Goal: Task Accomplishment & Management: Use online tool/utility

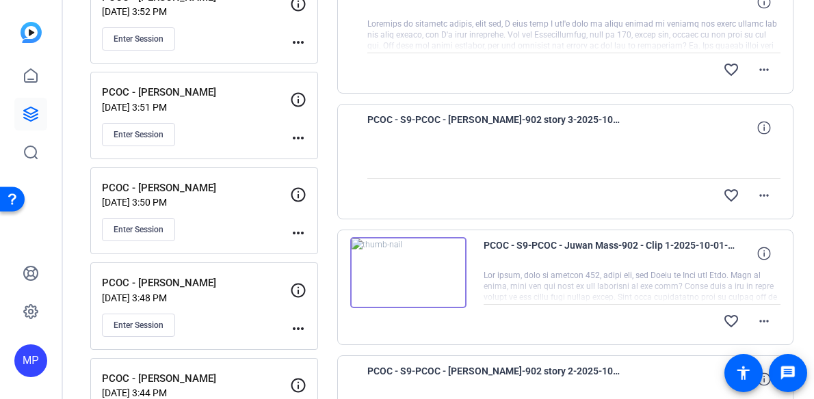
scroll to position [326, 0]
click at [133, 235] on span "Enter Session" at bounding box center [139, 230] width 50 height 11
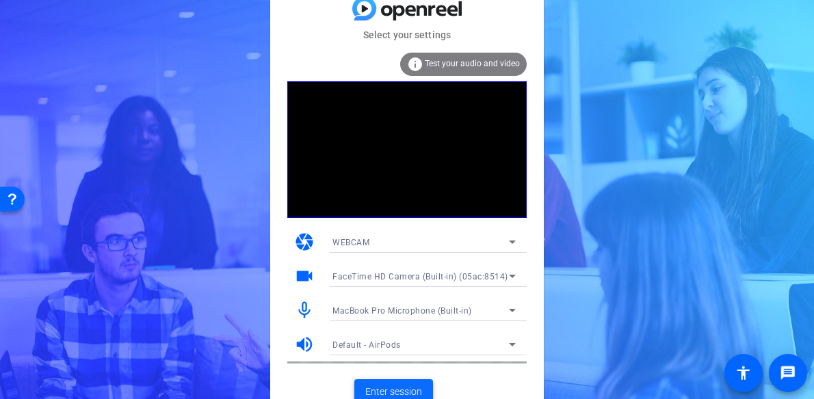
click at [382, 390] on span "Enter session" at bounding box center [393, 392] width 57 height 14
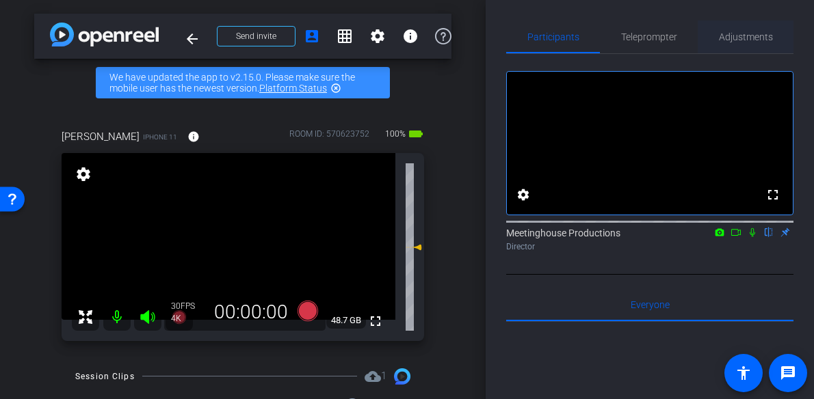
click at [751, 33] on span "Adjustments" at bounding box center [746, 37] width 54 height 10
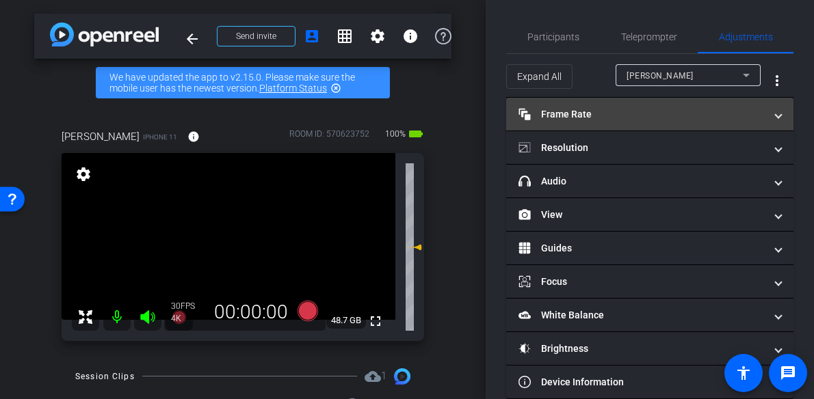
click at [680, 122] on mat-expansion-panel-header "Frame Rate Frame Rate" at bounding box center [649, 114] width 287 height 33
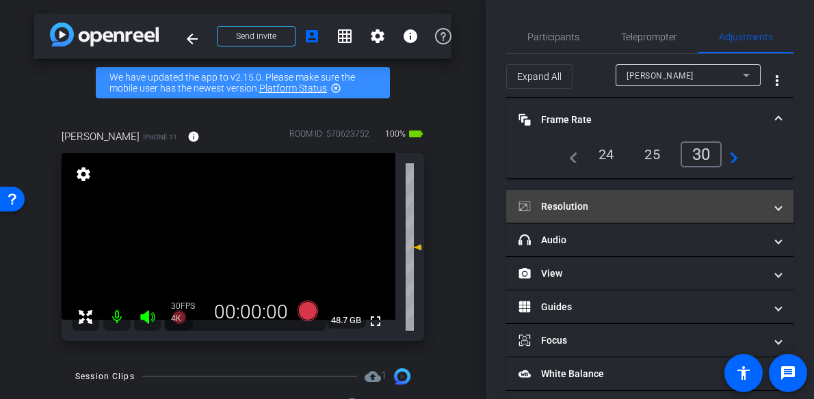
click at [671, 203] on mat-panel-title "Resolution" at bounding box center [641, 207] width 246 height 14
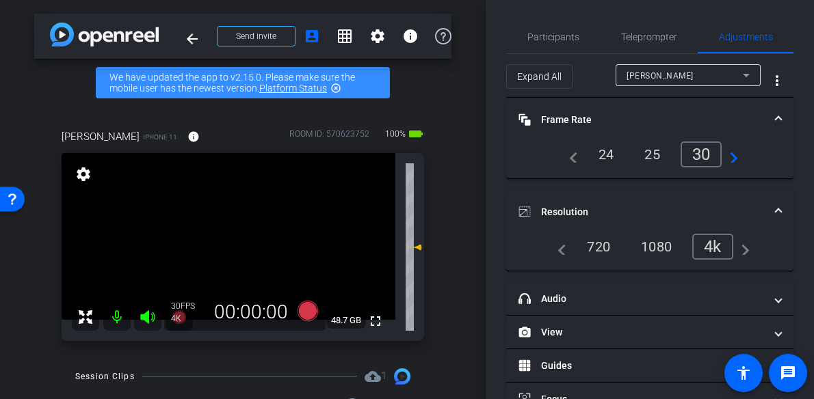
scroll to position [138, 0]
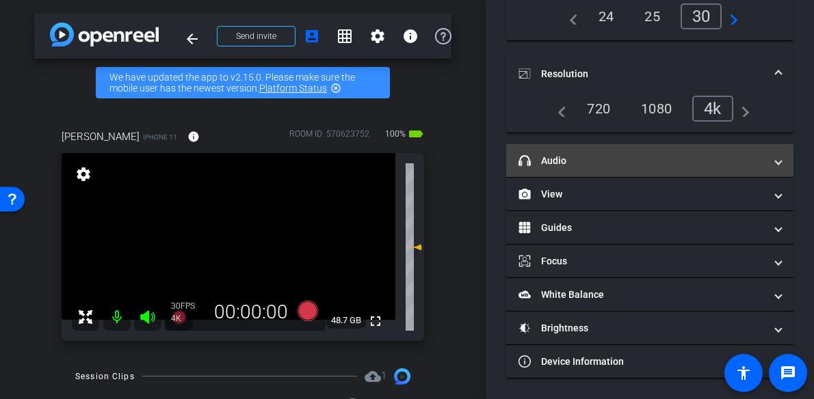
click at [642, 152] on mat-expansion-panel-header "headphone icon Audio" at bounding box center [649, 160] width 287 height 33
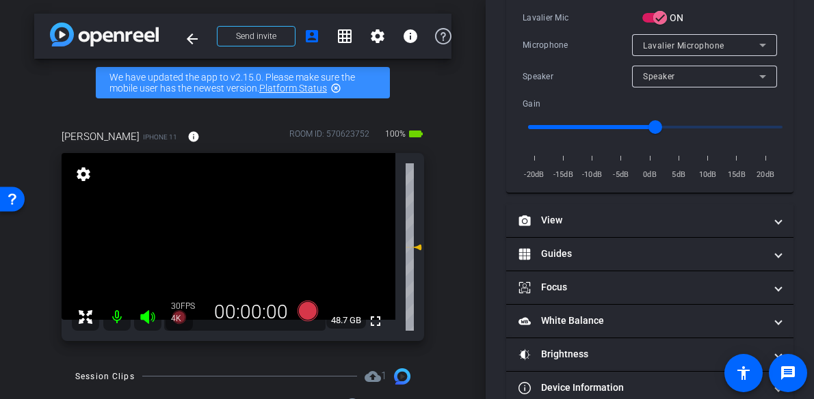
scroll to position [365, 0]
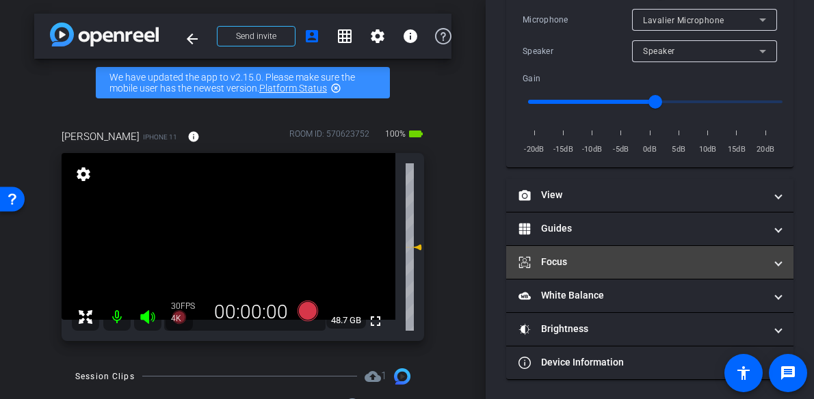
click at [650, 261] on mat-panel-title "Focus" at bounding box center [641, 262] width 246 height 14
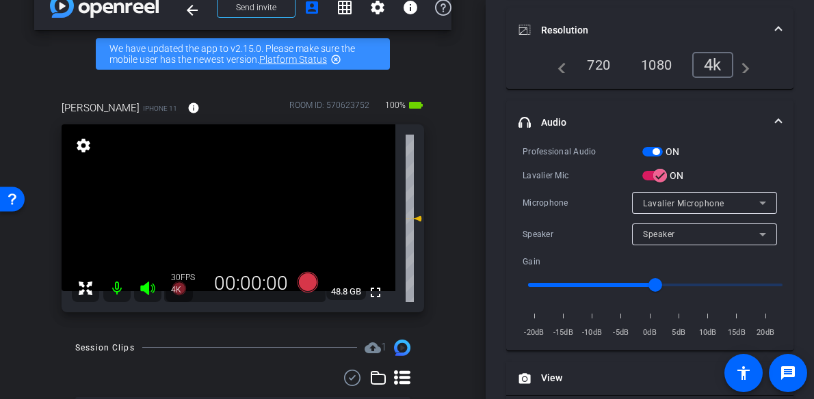
scroll to position [36, 0]
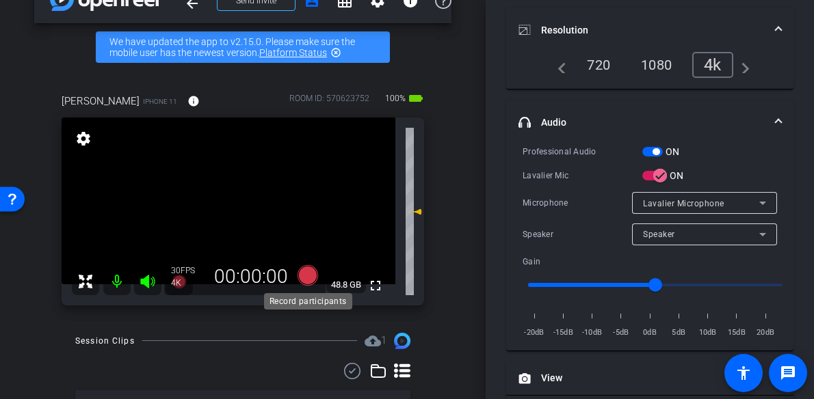
click at [306, 276] on icon at bounding box center [307, 275] width 21 height 21
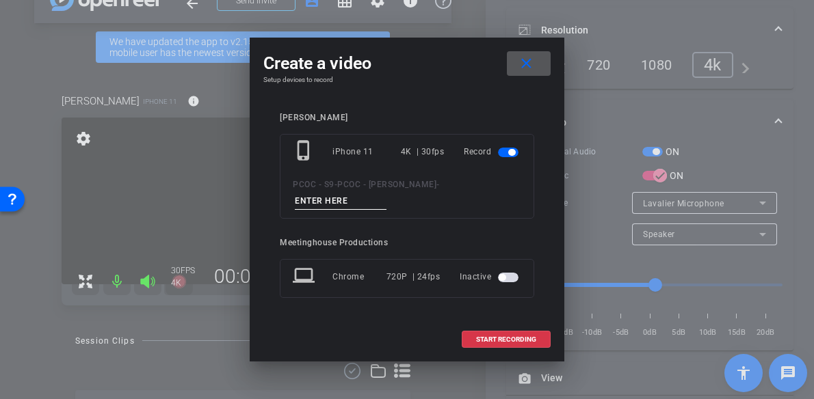
click at [331, 200] on input at bounding box center [341, 201] width 92 height 17
click at [332, 198] on input at bounding box center [341, 201] width 92 height 17
type input "901 - seg 1"
click at [511, 342] on span "START RECORDING" at bounding box center [506, 339] width 60 height 7
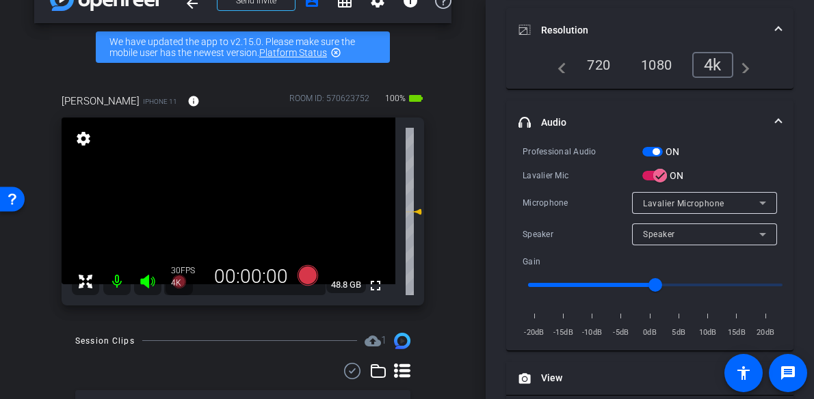
scroll to position [197, 0]
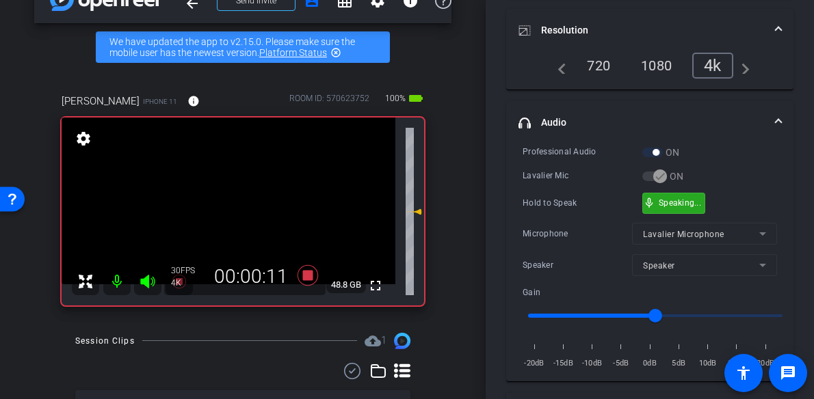
drag, startPoint x: 670, startPoint y: 202, endPoint x: 501, endPoint y: 200, distance: 169.6
click at [238, 204] on video at bounding box center [229, 201] width 334 height 167
click at [241, 204] on div at bounding box center [238, 204] width 34 height 34
click at [242, 203] on div at bounding box center [238, 204] width 34 height 34
click at [241, 203] on div at bounding box center [238, 204] width 34 height 34
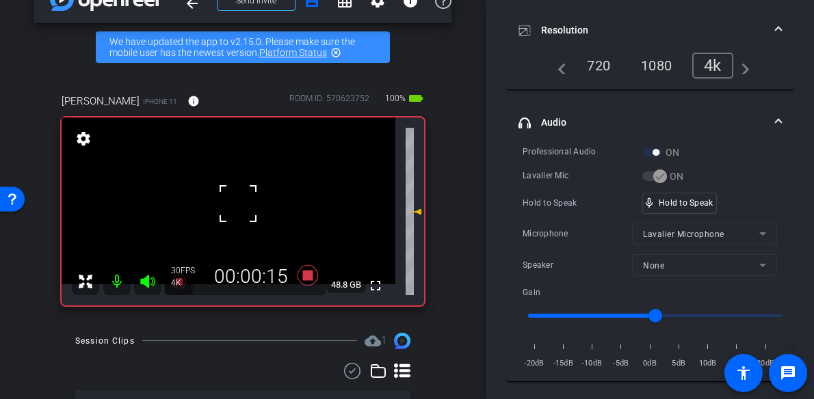
click at [241, 203] on div at bounding box center [238, 204] width 34 height 34
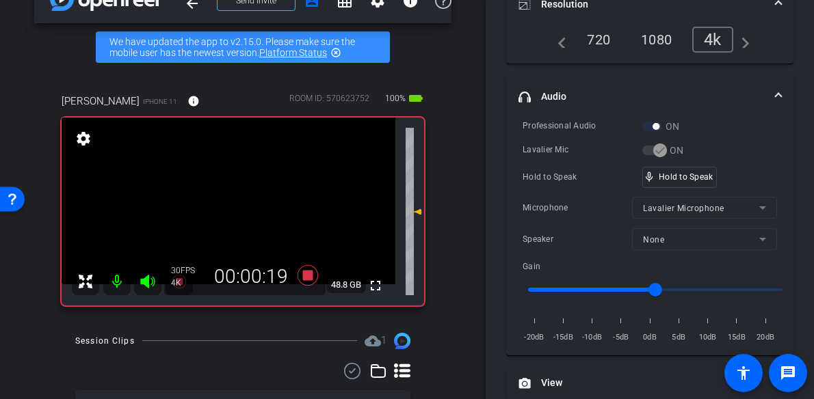
scroll to position [210, 0]
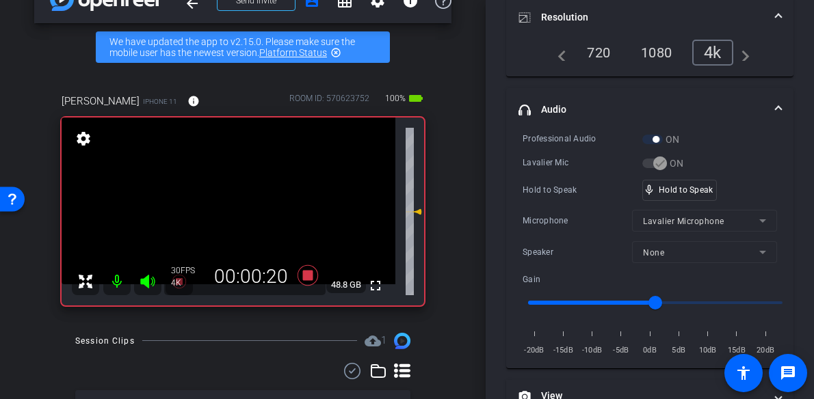
drag, startPoint x: 244, startPoint y: 213, endPoint x: 236, endPoint y: 215, distance: 8.5
click at [243, 213] on video at bounding box center [229, 201] width 334 height 167
drag, startPoint x: 656, startPoint y: 185, endPoint x: 386, endPoint y: 219, distance: 272.9
click at [656, 185] on div "mic_none Speaking..." at bounding box center [674, 191] width 62 height 20
click at [221, 219] on video at bounding box center [229, 201] width 334 height 167
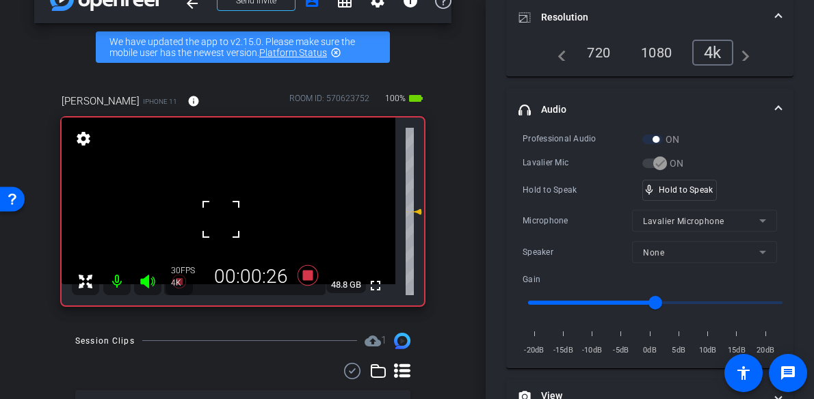
click at [232, 213] on div at bounding box center [221, 219] width 34 height 34
click at [239, 211] on video at bounding box center [229, 201] width 334 height 167
click at [228, 198] on div at bounding box center [239, 211] width 34 height 34
click at [230, 202] on video at bounding box center [229, 201] width 334 height 167
click at [230, 202] on div at bounding box center [230, 202] width 34 height 34
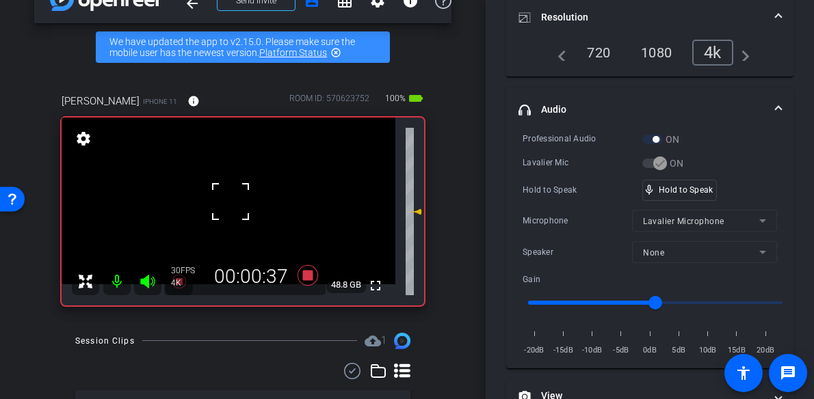
click at [230, 202] on div at bounding box center [230, 202] width 34 height 34
click at [232, 201] on video at bounding box center [229, 201] width 334 height 167
click at [232, 201] on div at bounding box center [232, 201] width 34 height 34
drag, startPoint x: 660, startPoint y: 185, endPoint x: 614, endPoint y: 200, distance: 48.2
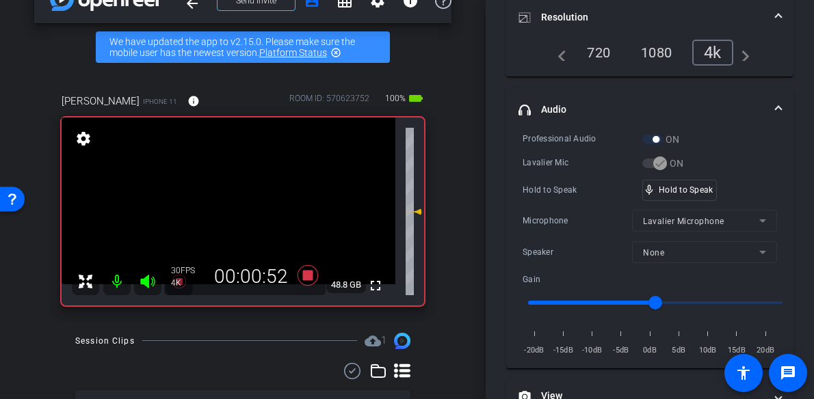
click at [238, 196] on video at bounding box center [229, 201] width 334 height 167
click at [237, 197] on div at bounding box center [238, 195] width 34 height 34
click at [237, 206] on div at bounding box center [238, 195] width 34 height 34
click at [226, 206] on video at bounding box center [229, 201] width 334 height 167
click at [239, 202] on div at bounding box center [226, 206] width 34 height 34
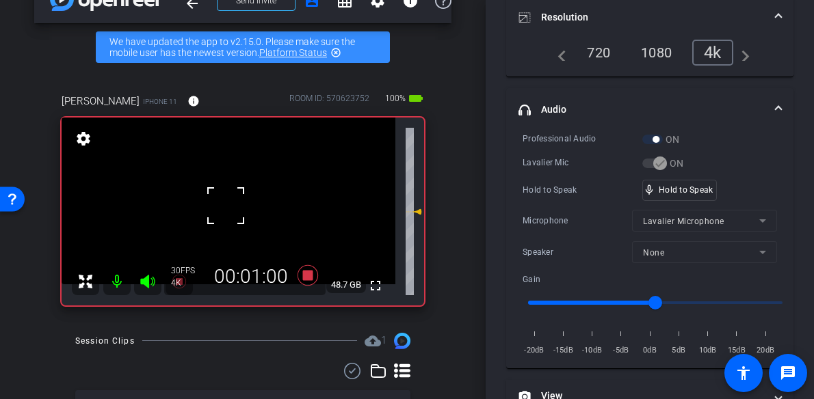
click at [228, 198] on div at bounding box center [226, 206] width 34 height 34
click at [254, 200] on video at bounding box center [229, 201] width 334 height 167
click at [235, 196] on video at bounding box center [229, 201] width 334 height 167
click at [235, 196] on div at bounding box center [235, 196] width 34 height 34
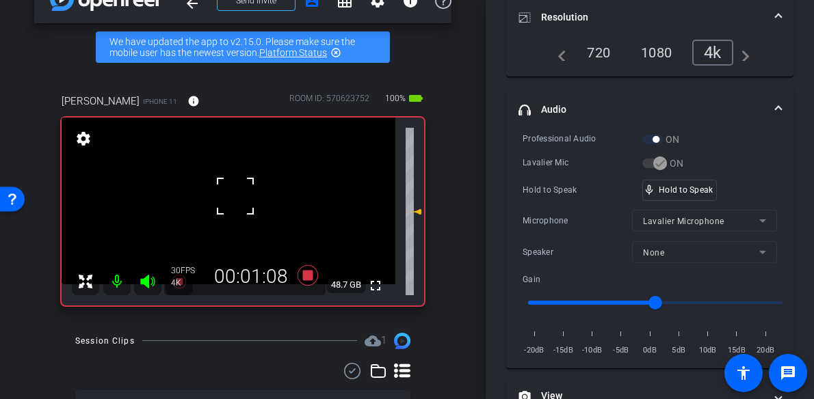
click at [235, 196] on div at bounding box center [235, 196] width 34 height 34
click at [235, 196] on video at bounding box center [229, 201] width 334 height 167
click at [235, 196] on div at bounding box center [234, 196] width 34 height 34
click at [235, 196] on video at bounding box center [229, 201] width 334 height 167
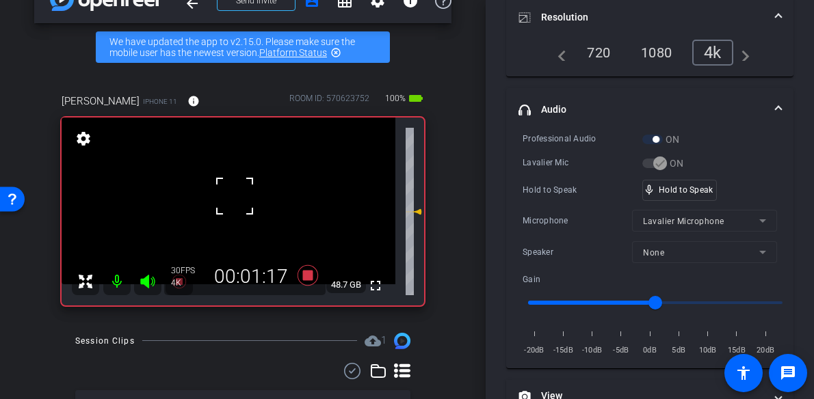
click at [236, 195] on div at bounding box center [234, 196] width 34 height 34
click at [236, 195] on video at bounding box center [229, 201] width 334 height 167
click at [245, 202] on div at bounding box center [236, 195] width 34 height 34
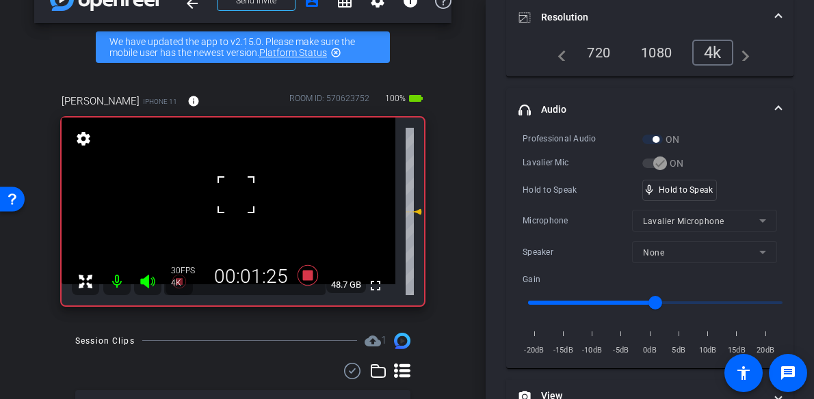
click at [243, 203] on div at bounding box center [236, 195] width 34 height 34
click at [243, 203] on div "fullscreen settings 48.7 GB" at bounding box center [243, 212] width 362 height 188
click at [243, 203] on video at bounding box center [229, 201] width 334 height 167
click at [244, 203] on div at bounding box center [243, 203] width 34 height 34
click at [244, 202] on div at bounding box center [243, 203] width 34 height 34
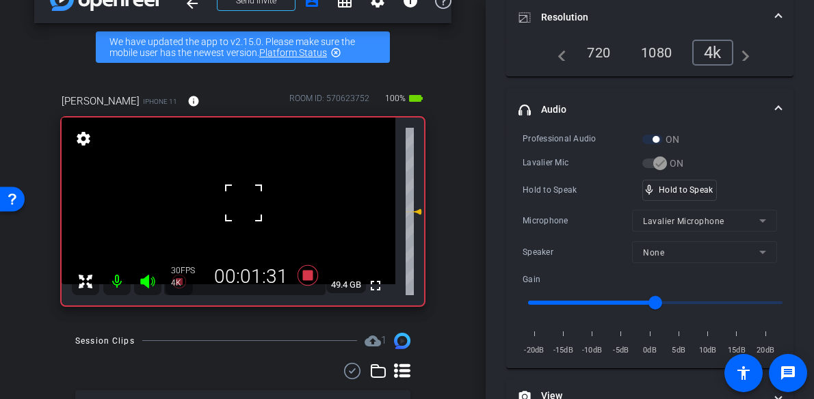
click at [244, 202] on div at bounding box center [243, 203] width 34 height 34
click at [244, 202] on video at bounding box center [229, 201] width 334 height 167
click at [244, 202] on div at bounding box center [244, 202] width 34 height 34
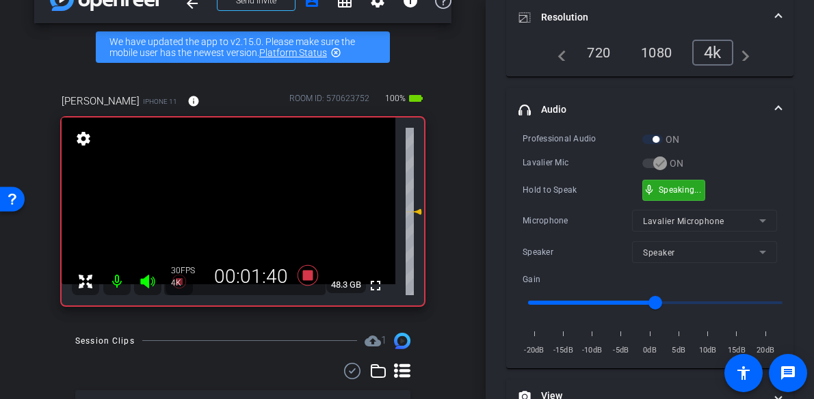
drag, startPoint x: 654, startPoint y: 187, endPoint x: 342, endPoint y: 223, distance: 313.8
click at [654, 187] on span "mic_none" at bounding box center [649, 190] width 12 height 12
click at [239, 202] on video at bounding box center [229, 201] width 334 height 167
click at [240, 207] on div at bounding box center [239, 202] width 34 height 34
click at [239, 206] on div at bounding box center [239, 202] width 34 height 34
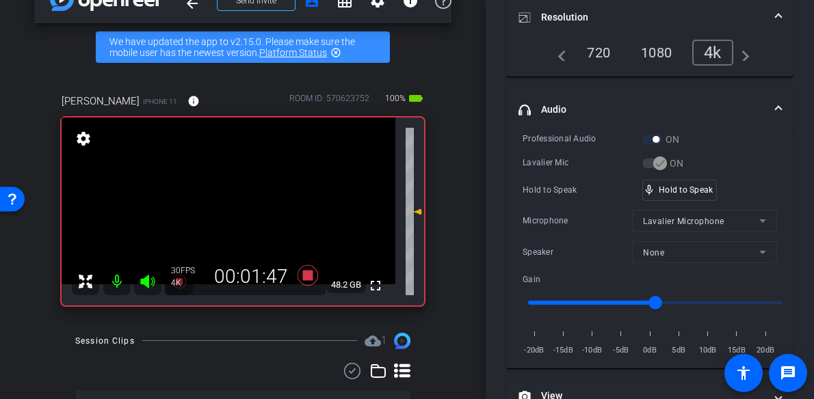
click at [240, 202] on video at bounding box center [229, 201] width 334 height 167
click at [240, 204] on div at bounding box center [240, 202] width 34 height 34
click at [240, 204] on video at bounding box center [229, 201] width 334 height 167
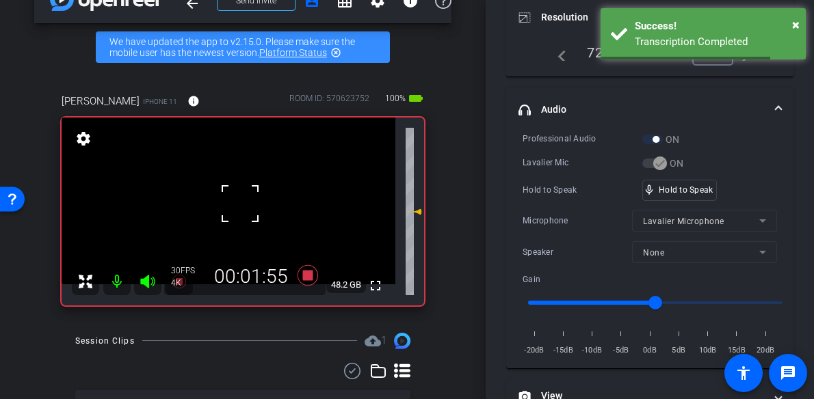
click at [240, 204] on div at bounding box center [240, 204] width 34 height 34
click at [240, 204] on video at bounding box center [229, 201] width 334 height 167
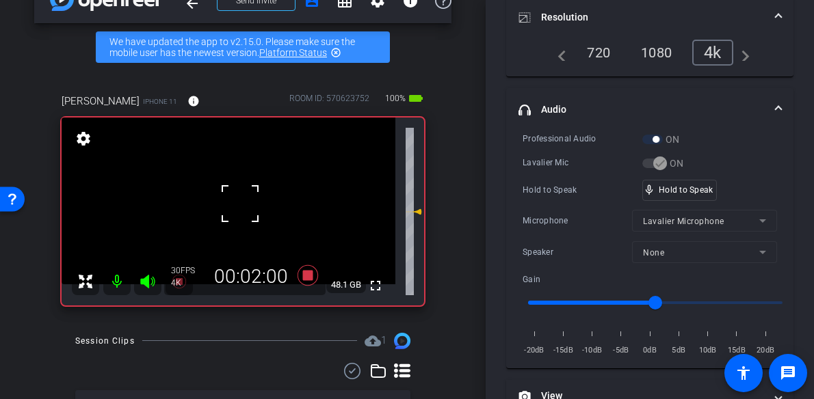
click at [240, 204] on div at bounding box center [240, 204] width 34 height 34
click at [240, 204] on video at bounding box center [229, 201] width 334 height 167
click at [240, 204] on div at bounding box center [240, 204] width 34 height 34
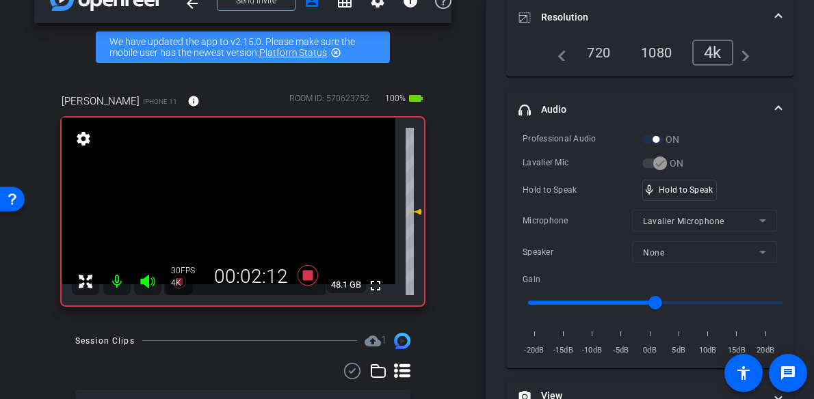
click at [240, 204] on video at bounding box center [229, 201] width 334 height 167
click at [240, 204] on div at bounding box center [240, 204] width 34 height 34
click at [238, 204] on video at bounding box center [229, 201] width 334 height 167
click at [239, 205] on div at bounding box center [238, 204] width 34 height 34
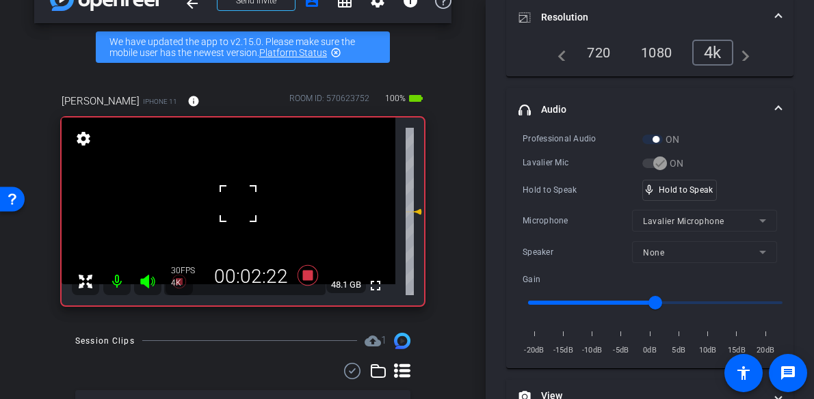
click at [239, 205] on div at bounding box center [238, 204] width 34 height 34
click at [239, 205] on video at bounding box center [229, 201] width 334 height 167
click at [239, 205] on div at bounding box center [239, 205] width 34 height 34
click at [239, 205] on video at bounding box center [229, 201] width 334 height 167
click at [239, 204] on div at bounding box center [239, 205] width 34 height 34
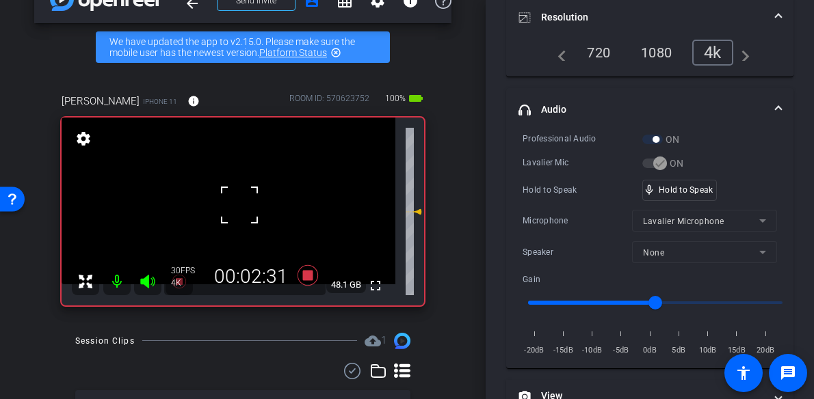
click at [239, 204] on div at bounding box center [239, 205] width 34 height 34
click at [239, 204] on video at bounding box center [229, 201] width 334 height 167
click at [239, 204] on div at bounding box center [239, 204] width 34 height 34
click at [239, 204] on video at bounding box center [229, 201] width 334 height 167
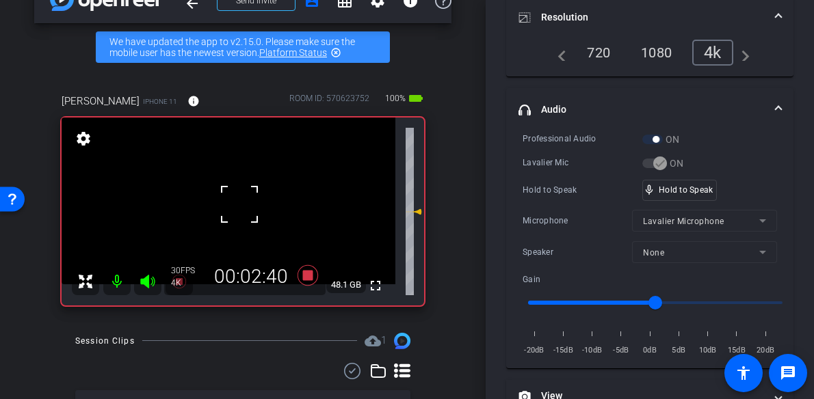
click at [239, 204] on div at bounding box center [239, 204] width 34 height 34
click at [239, 204] on video at bounding box center [229, 201] width 334 height 167
click at [239, 204] on div at bounding box center [239, 204] width 34 height 34
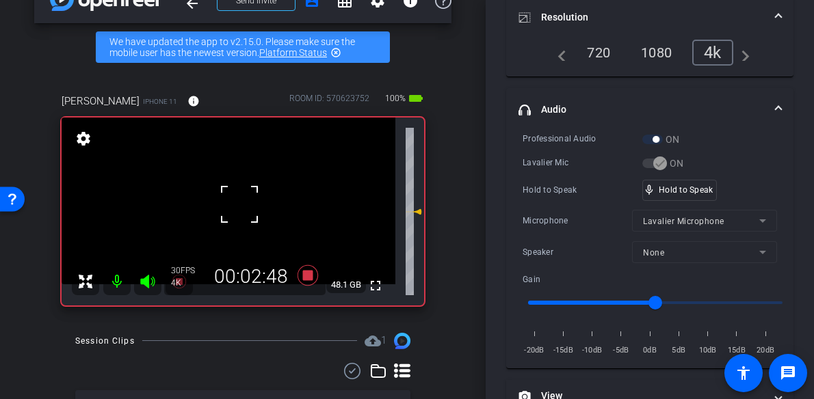
click at [239, 204] on div at bounding box center [239, 204] width 34 height 34
click at [254, 202] on video at bounding box center [229, 201] width 334 height 167
click at [235, 200] on video at bounding box center [229, 201] width 334 height 167
click at [235, 199] on div at bounding box center [235, 200] width 34 height 34
click at [236, 198] on div at bounding box center [235, 200] width 34 height 34
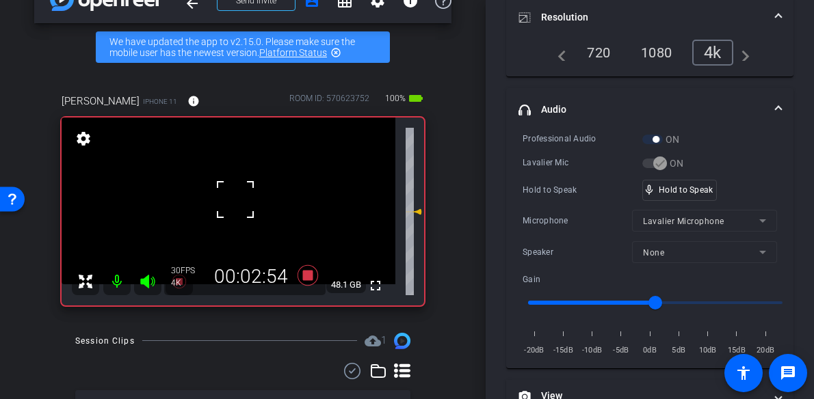
click at [236, 198] on div at bounding box center [235, 200] width 34 height 34
click at [236, 198] on video at bounding box center [229, 201] width 334 height 167
click at [236, 198] on div at bounding box center [236, 198] width 34 height 34
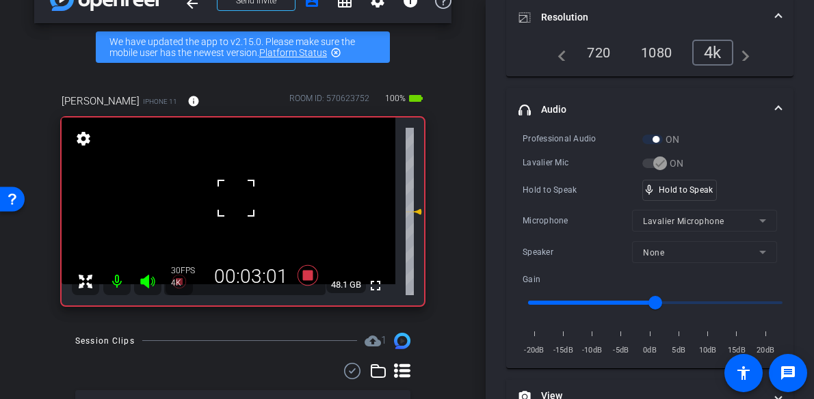
click at [236, 198] on div at bounding box center [236, 198] width 34 height 34
click at [236, 198] on div "fullscreen settings 48.1 GB" at bounding box center [243, 212] width 362 height 188
click at [236, 198] on video at bounding box center [229, 201] width 334 height 167
click at [236, 198] on div at bounding box center [236, 198] width 34 height 34
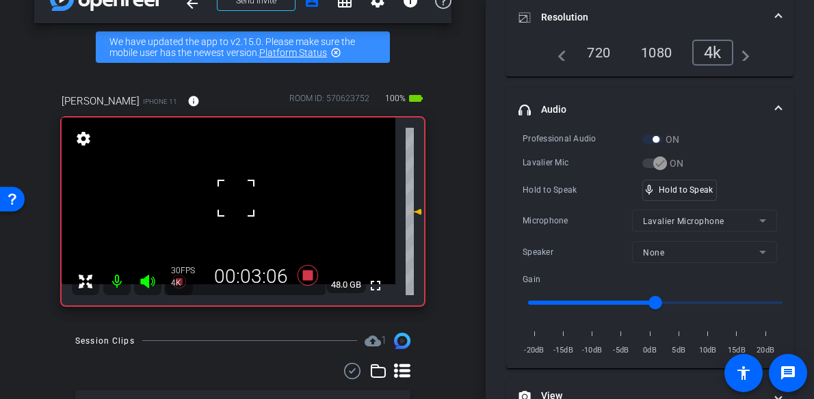
click at [236, 198] on div at bounding box center [236, 198] width 34 height 34
click at [235, 198] on video at bounding box center [229, 201] width 334 height 167
click at [235, 198] on div at bounding box center [235, 198] width 34 height 34
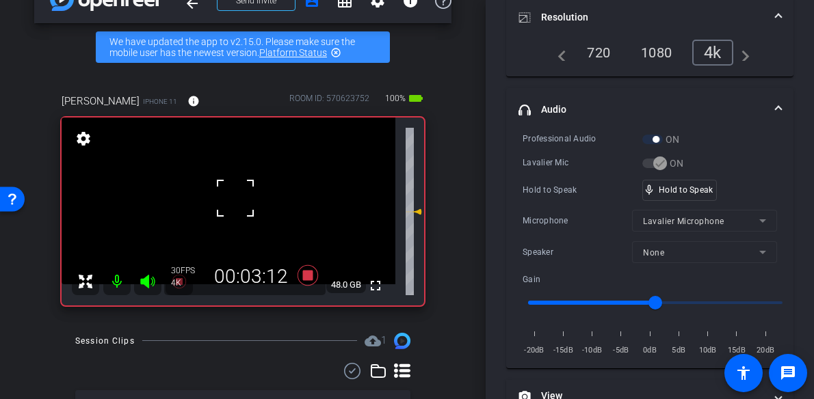
click at [235, 198] on div at bounding box center [235, 198] width 34 height 34
click at [234, 204] on div "fullscreen settings 48.0 GB" at bounding box center [243, 212] width 362 height 188
click at [235, 204] on video at bounding box center [229, 201] width 334 height 167
click at [235, 203] on div at bounding box center [234, 204] width 34 height 34
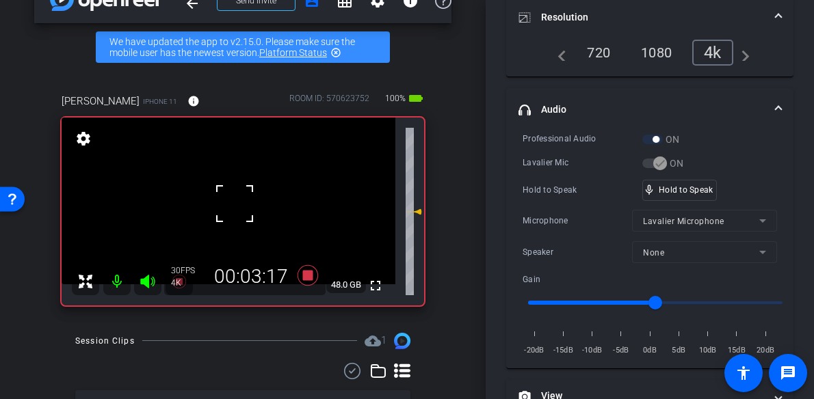
click at [235, 203] on div at bounding box center [234, 204] width 34 height 34
click at [234, 203] on div at bounding box center [234, 204] width 34 height 34
click at [234, 203] on video at bounding box center [229, 201] width 334 height 167
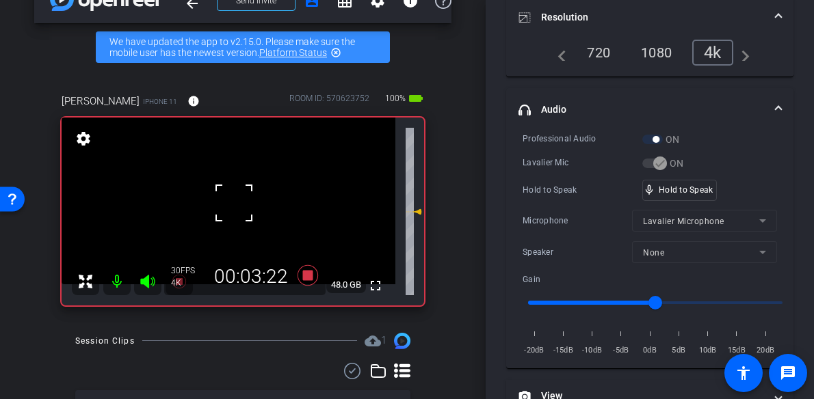
click at [234, 203] on div at bounding box center [234, 203] width 34 height 34
click at [234, 203] on video at bounding box center [229, 201] width 334 height 167
click at [234, 203] on div at bounding box center [234, 203] width 34 height 34
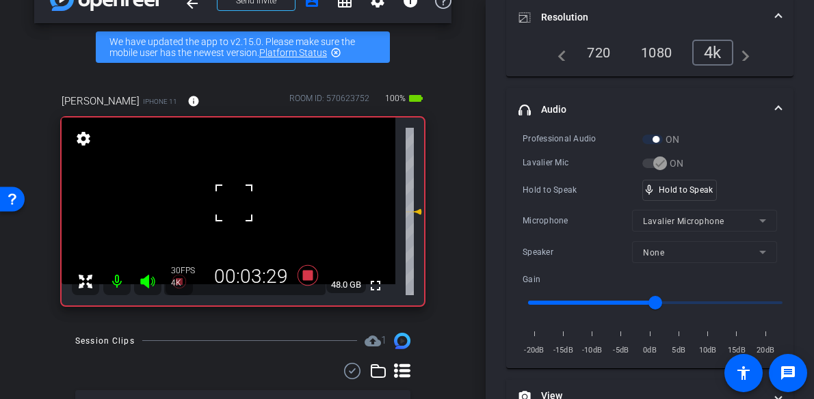
click at [234, 203] on div at bounding box center [234, 203] width 34 height 34
click at [234, 194] on div at bounding box center [234, 203] width 34 height 34
click at [241, 194] on video at bounding box center [229, 201] width 334 height 167
click at [239, 196] on div at bounding box center [241, 194] width 34 height 34
click at [224, 200] on div at bounding box center [241, 194] width 34 height 34
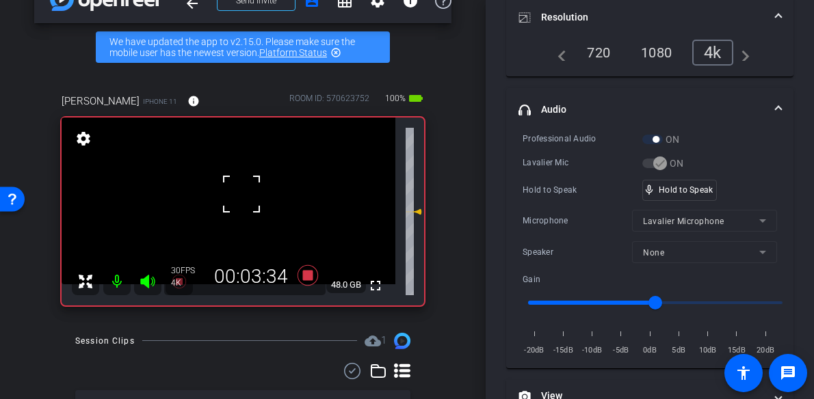
click at [224, 200] on div at bounding box center [241, 194] width 34 height 34
click at [225, 200] on div at bounding box center [241, 194] width 34 height 34
click at [231, 200] on div at bounding box center [241, 194] width 34 height 34
click at [230, 200] on video at bounding box center [229, 201] width 334 height 167
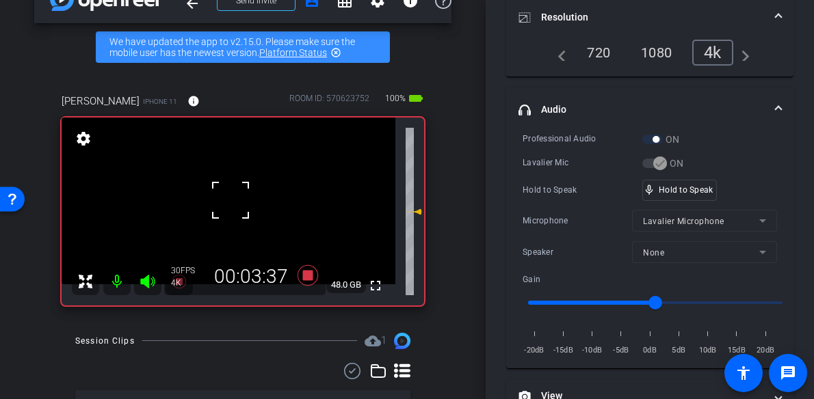
click at [230, 200] on div at bounding box center [230, 200] width 34 height 34
click at [233, 198] on div at bounding box center [230, 200] width 34 height 34
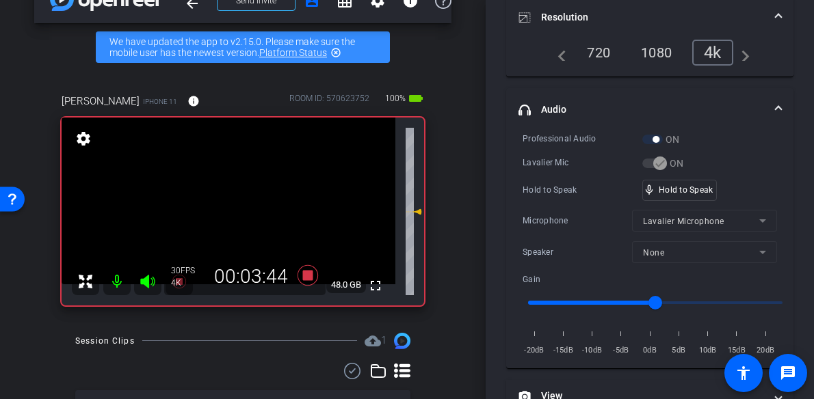
click at [234, 202] on video at bounding box center [229, 201] width 334 height 167
click at [243, 198] on div at bounding box center [234, 202] width 34 height 34
click at [243, 197] on div at bounding box center [234, 202] width 34 height 34
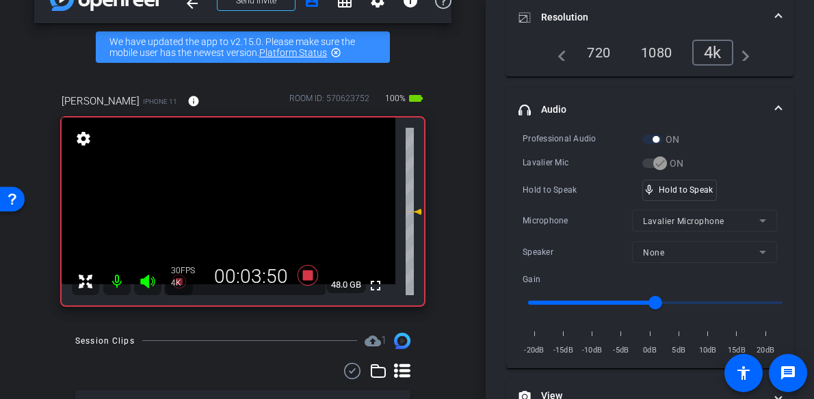
click at [243, 197] on video at bounding box center [229, 201] width 334 height 167
click at [243, 197] on div at bounding box center [243, 197] width 34 height 34
drag, startPoint x: 695, startPoint y: 191, endPoint x: 651, endPoint y: 189, distance: 44.5
click at [224, 204] on video at bounding box center [229, 201] width 334 height 167
click at [232, 196] on div "fullscreen settings 47.9 GB" at bounding box center [243, 212] width 362 height 188
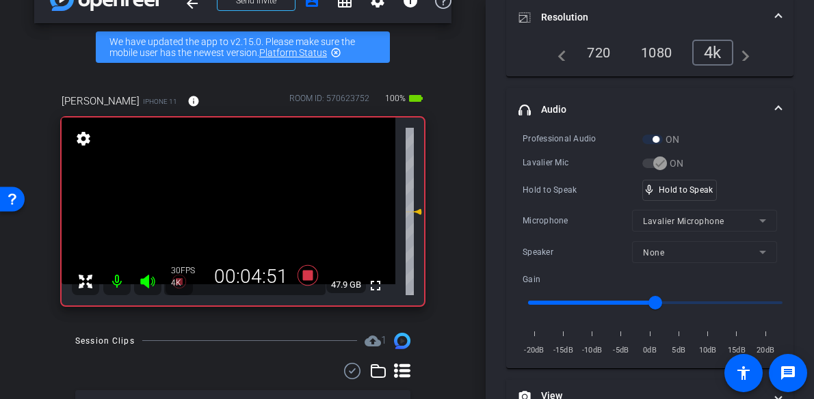
click at [234, 197] on video at bounding box center [229, 201] width 334 height 167
click at [230, 202] on div at bounding box center [234, 197] width 34 height 34
click at [230, 202] on video at bounding box center [229, 201] width 334 height 167
click at [232, 202] on div at bounding box center [230, 202] width 34 height 34
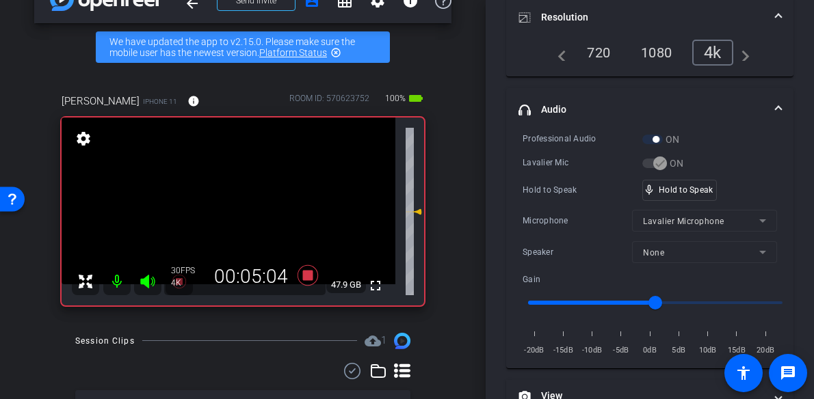
click at [232, 202] on video at bounding box center [229, 201] width 334 height 167
click at [232, 202] on div at bounding box center [232, 202] width 34 height 34
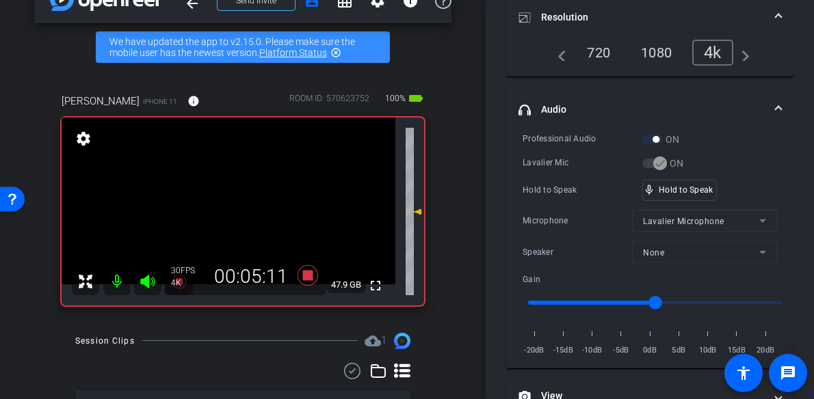
click at [235, 202] on video at bounding box center [229, 201] width 334 height 167
click at [235, 201] on div at bounding box center [235, 202] width 34 height 34
click at [237, 204] on video at bounding box center [229, 201] width 334 height 167
click at [237, 204] on div at bounding box center [236, 204] width 34 height 34
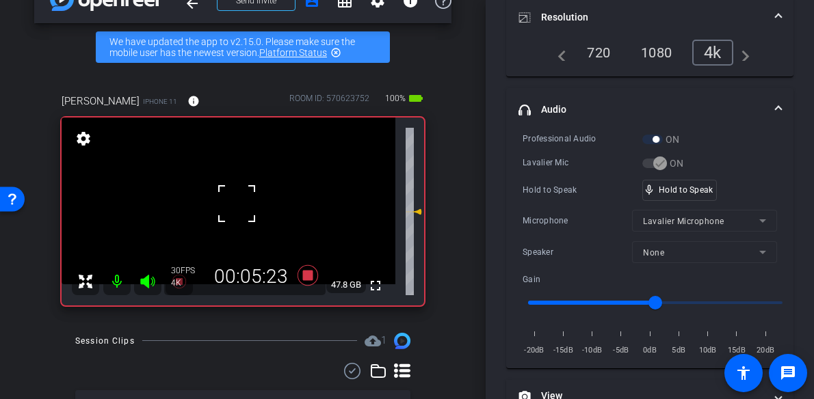
click at [237, 204] on div at bounding box center [236, 204] width 34 height 34
click at [240, 204] on video at bounding box center [229, 201] width 334 height 167
click at [240, 204] on div at bounding box center [240, 204] width 34 height 34
click at [240, 203] on div at bounding box center [240, 204] width 34 height 34
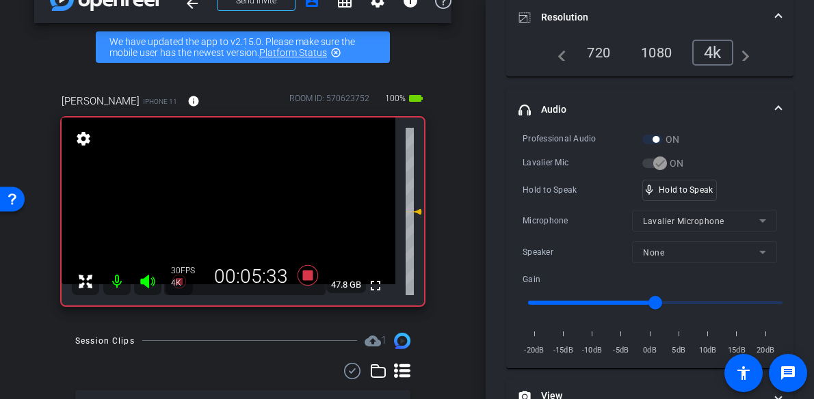
click at [240, 203] on video at bounding box center [229, 201] width 334 height 167
click at [240, 203] on div at bounding box center [240, 203] width 34 height 34
click at [239, 203] on div at bounding box center [240, 203] width 34 height 34
click at [239, 203] on video at bounding box center [229, 201] width 334 height 167
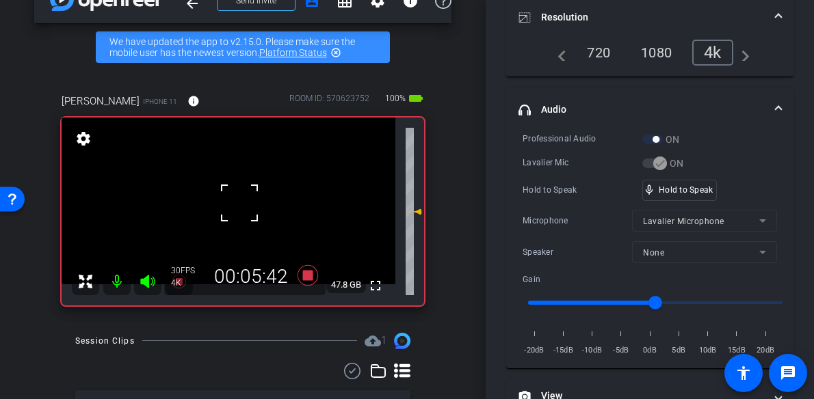
click at [239, 203] on div at bounding box center [239, 203] width 34 height 34
click at [239, 203] on div "fullscreen settings 47.8 GB" at bounding box center [243, 212] width 362 height 188
click at [239, 203] on video at bounding box center [229, 201] width 334 height 167
click at [239, 203] on div at bounding box center [239, 203] width 34 height 34
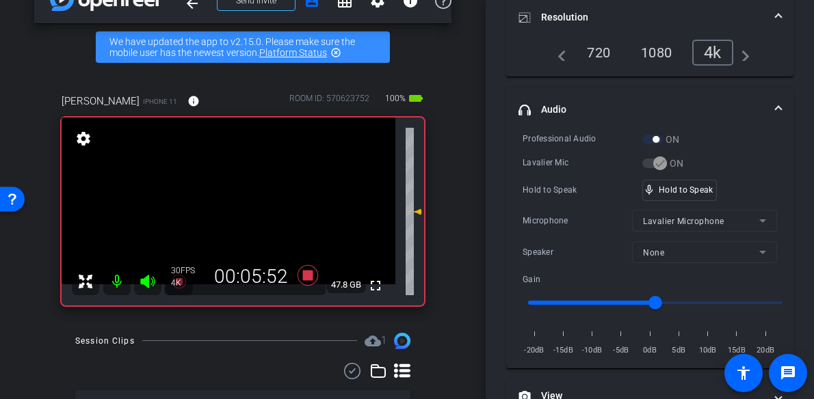
click at [239, 203] on video at bounding box center [229, 201] width 334 height 167
click at [239, 203] on div at bounding box center [239, 203] width 34 height 34
click at [239, 203] on video at bounding box center [229, 201] width 334 height 167
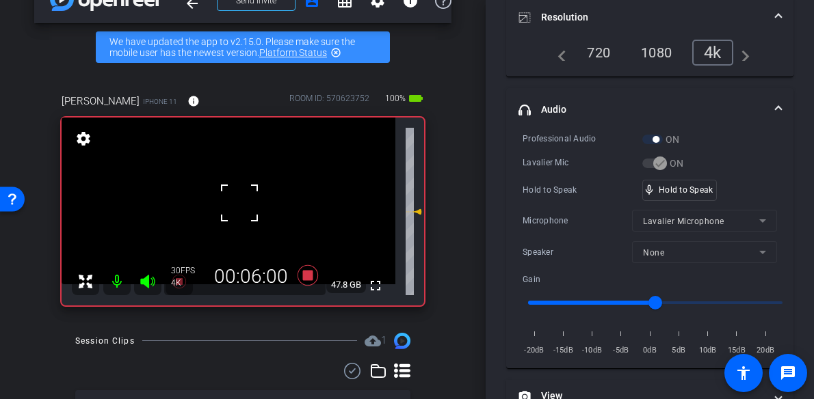
click at [239, 203] on div at bounding box center [239, 203] width 34 height 34
click at [239, 203] on video at bounding box center [229, 201] width 334 height 167
click at [239, 203] on div at bounding box center [239, 203] width 34 height 34
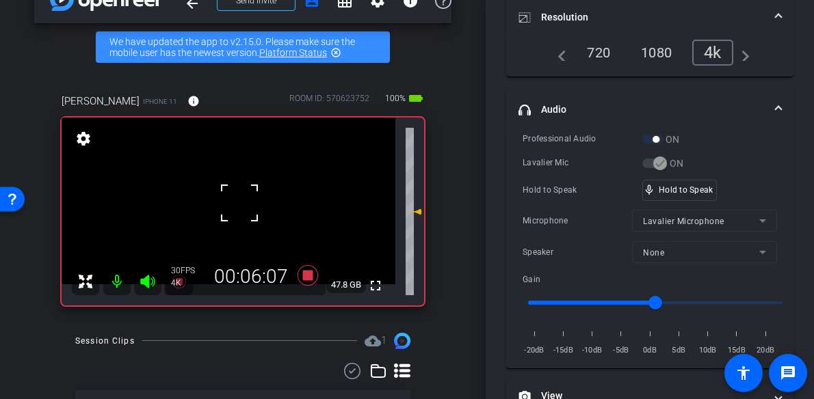
click at [239, 203] on div at bounding box center [239, 203] width 34 height 34
click at [239, 203] on video at bounding box center [229, 201] width 334 height 167
click at [239, 203] on div at bounding box center [239, 203] width 34 height 34
click at [239, 203] on video at bounding box center [229, 201] width 334 height 167
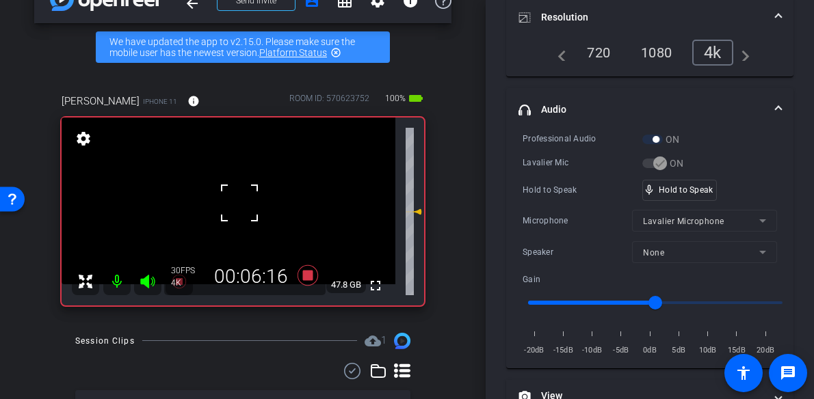
click at [239, 203] on div at bounding box center [239, 203] width 34 height 34
click at [239, 203] on div "fullscreen settings 47.8 GB" at bounding box center [243, 212] width 362 height 188
click at [239, 203] on video at bounding box center [229, 201] width 334 height 167
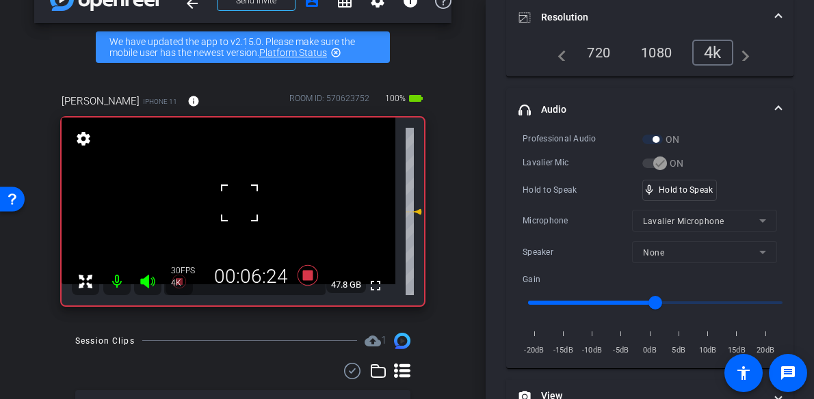
click at [239, 203] on div at bounding box center [239, 203] width 34 height 34
click at [239, 203] on video at bounding box center [229, 201] width 334 height 167
click at [239, 203] on div at bounding box center [239, 203] width 34 height 34
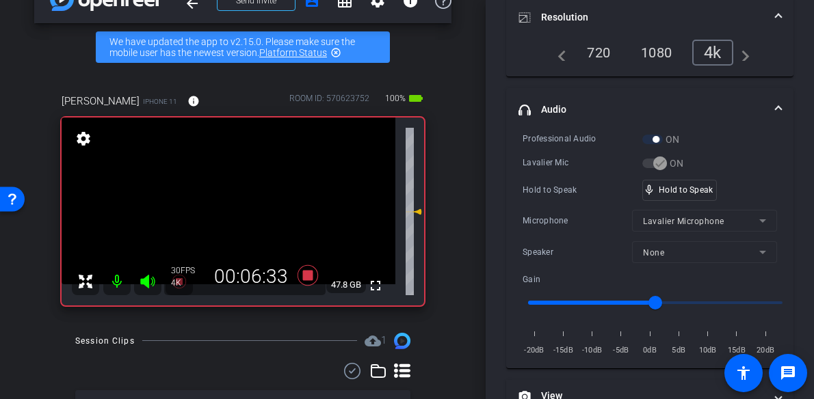
click at [237, 213] on video at bounding box center [229, 201] width 334 height 167
click at [238, 213] on div at bounding box center [237, 213] width 34 height 34
click at [238, 213] on video at bounding box center [229, 201] width 334 height 167
click at [238, 213] on div at bounding box center [238, 213] width 34 height 34
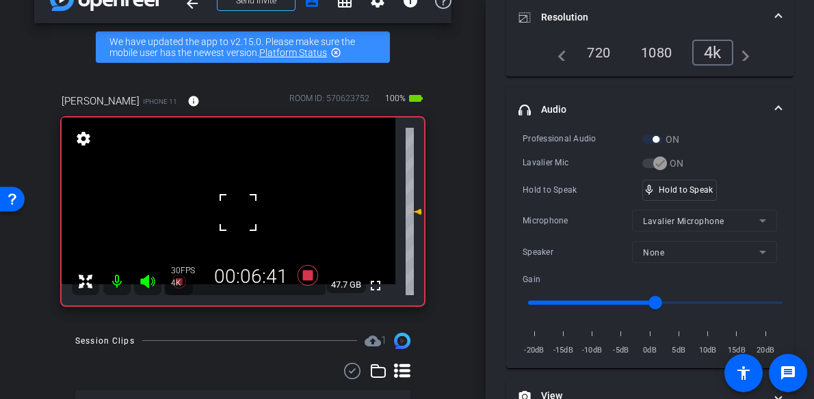
click at [238, 213] on div at bounding box center [238, 213] width 34 height 34
click at [235, 202] on video at bounding box center [229, 201] width 334 height 167
click at [238, 198] on div at bounding box center [234, 202] width 34 height 34
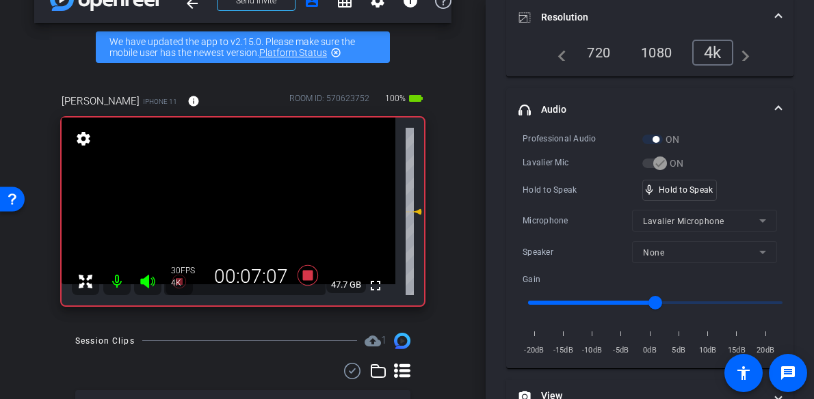
click at [237, 197] on video at bounding box center [229, 201] width 334 height 167
click at [237, 197] on div at bounding box center [237, 197] width 34 height 34
click at [237, 197] on video at bounding box center [229, 201] width 334 height 167
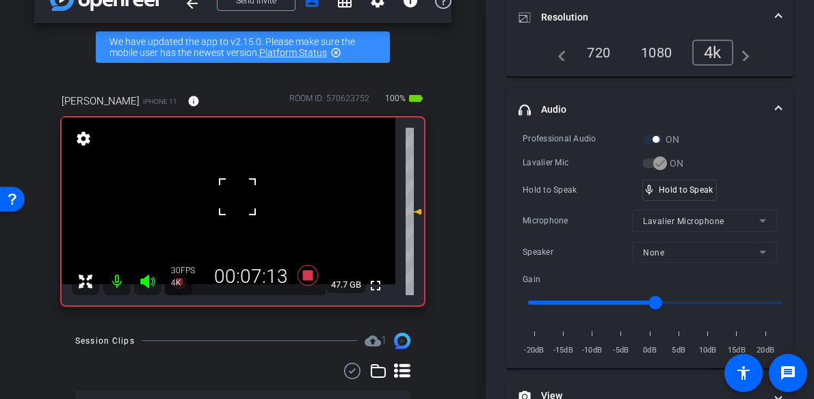
click at [237, 197] on div at bounding box center [237, 197] width 34 height 34
click at [236, 206] on div at bounding box center [237, 197] width 34 height 34
click at [236, 206] on video at bounding box center [229, 201] width 334 height 167
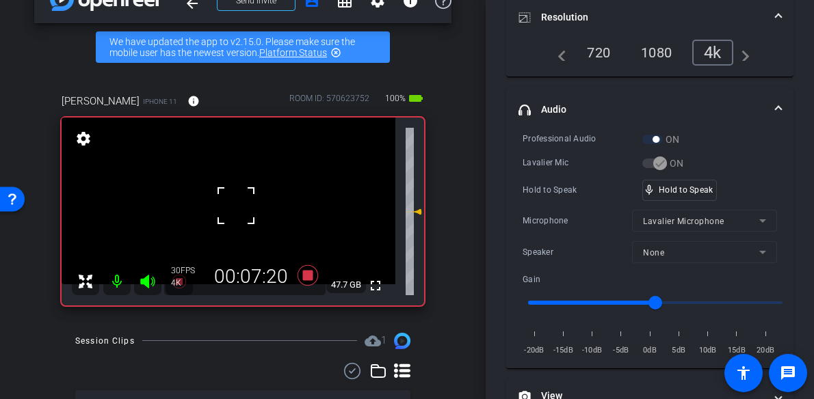
click at [236, 206] on div at bounding box center [236, 206] width 34 height 34
click at [236, 206] on video at bounding box center [229, 201] width 334 height 167
click at [236, 206] on div at bounding box center [236, 206] width 34 height 34
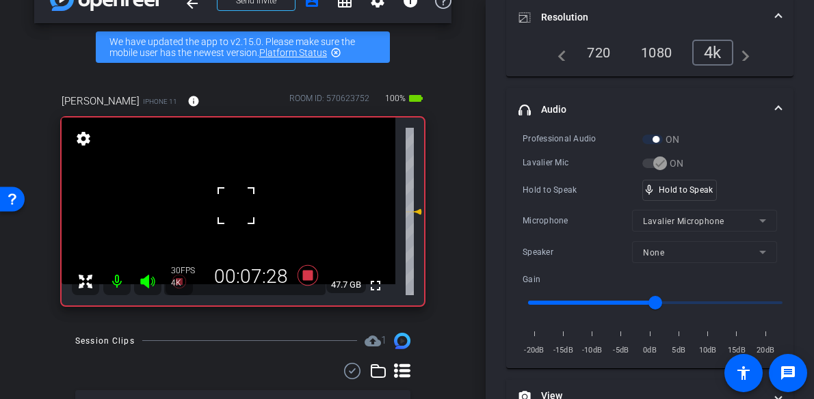
click at [236, 206] on div at bounding box center [236, 206] width 34 height 34
click at [236, 206] on video at bounding box center [229, 201] width 334 height 167
click at [236, 206] on div at bounding box center [236, 206] width 34 height 34
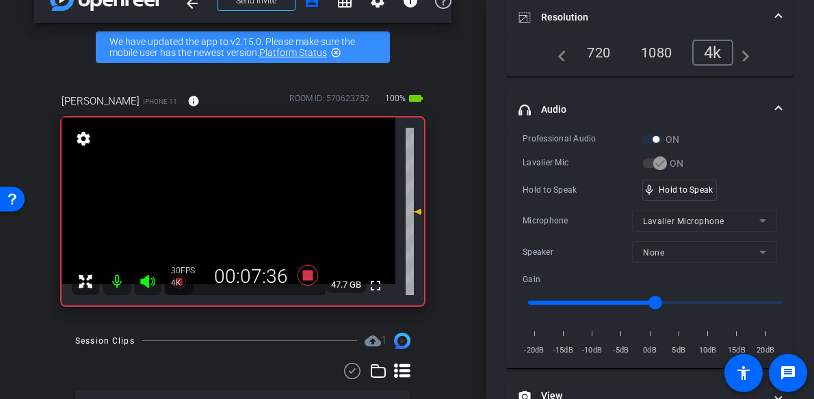
click at [236, 206] on video at bounding box center [229, 201] width 334 height 167
click at [236, 206] on div at bounding box center [236, 206] width 34 height 34
click at [224, 196] on video at bounding box center [229, 201] width 334 height 167
click at [238, 198] on div at bounding box center [223, 195] width 34 height 34
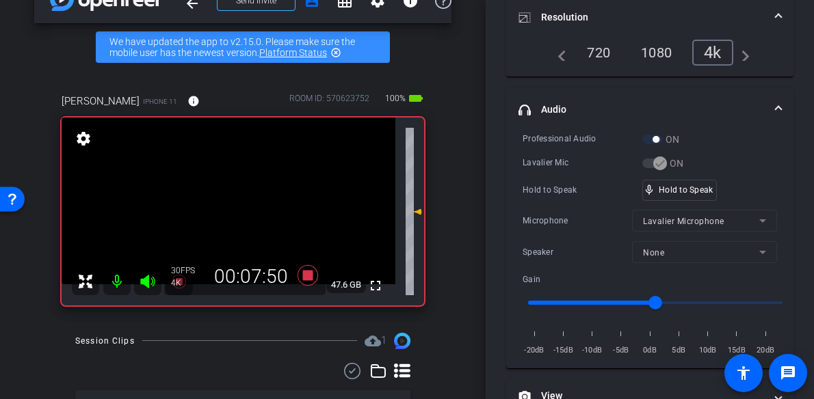
click at [240, 202] on video at bounding box center [229, 201] width 334 height 167
click at [241, 202] on div at bounding box center [240, 202] width 34 height 34
click at [241, 202] on video at bounding box center [229, 201] width 334 height 167
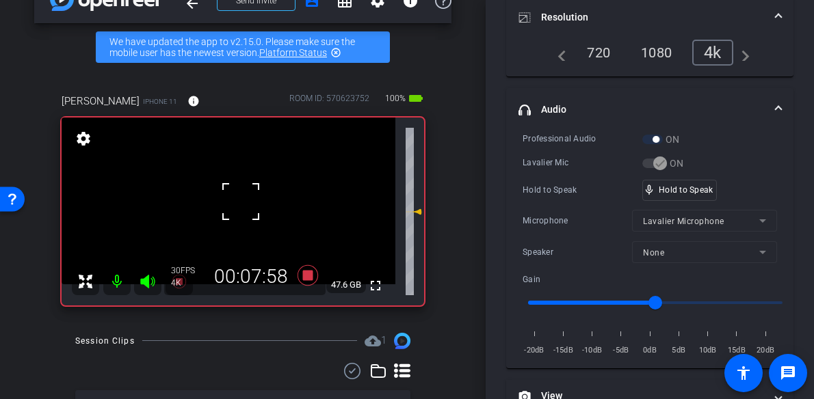
click at [241, 202] on div at bounding box center [241, 202] width 34 height 34
click at [241, 202] on video at bounding box center [229, 201] width 334 height 167
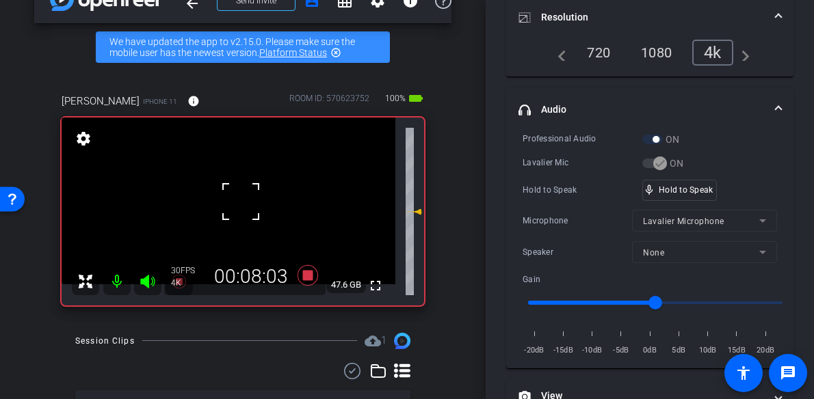
click at [241, 202] on div at bounding box center [241, 202] width 34 height 34
click at [240, 202] on div at bounding box center [241, 202] width 34 height 34
click at [240, 202] on video at bounding box center [229, 201] width 334 height 167
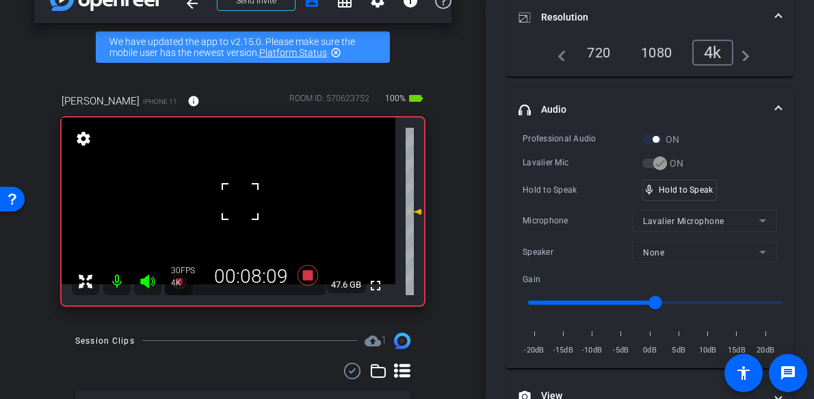
click at [240, 202] on div at bounding box center [240, 202] width 34 height 34
click at [240, 202] on video at bounding box center [229, 201] width 334 height 167
click at [240, 202] on div at bounding box center [240, 202] width 34 height 34
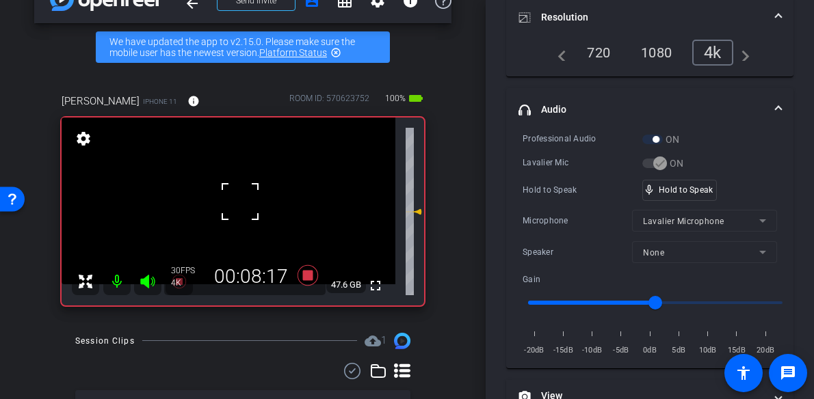
click at [240, 202] on div at bounding box center [240, 202] width 34 height 34
click at [240, 202] on video at bounding box center [229, 201] width 334 height 167
click at [240, 202] on div at bounding box center [240, 202] width 34 height 34
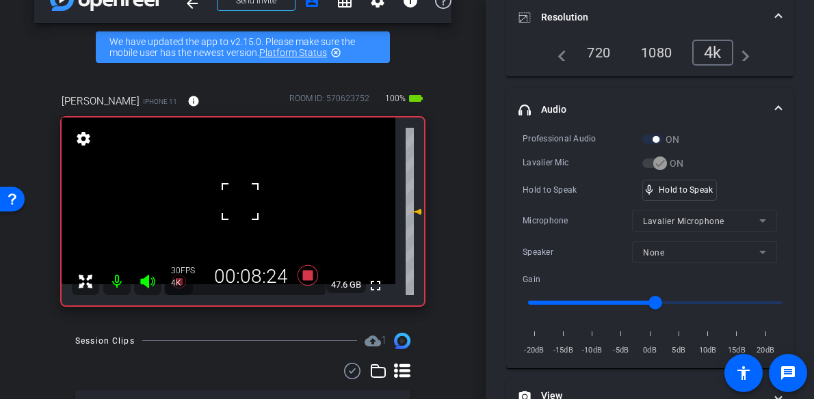
click at [240, 202] on div at bounding box center [240, 202] width 34 height 34
click at [240, 202] on video at bounding box center [229, 201] width 334 height 167
click at [240, 202] on div at bounding box center [240, 202] width 34 height 34
click at [240, 202] on div "fullscreen settings 47.6 GB" at bounding box center [243, 212] width 362 height 188
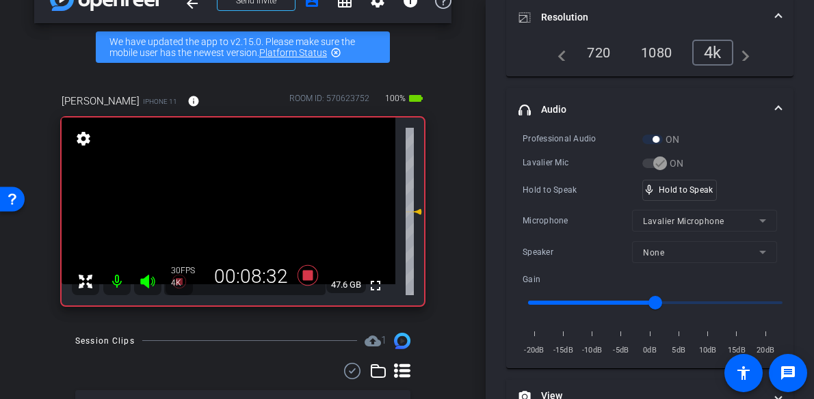
click at [240, 202] on video at bounding box center [229, 201] width 334 height 167
click at [240, 202] on div at bounding box center [240, 202] width 34 height 34
click at [237, 206] on div at bounding box center [240, 202] width 34 height 34
click at [240, 204] on video at bounding box center [229, 201] width 334 height 167
click at [240, 204] on div at bounding box center [240, 204] width 34 height 34
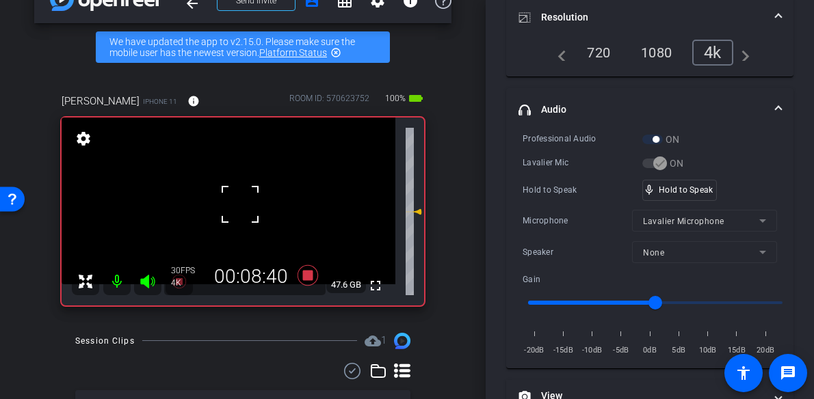
click at [240, 204] on div at bounding box center [240, 204] width 34 height 34
drag, startPoint x: 669, startPoint y: 191, endPoint x: 484, endPoint y: 200, distance: 184.8
click at [241, 209] on video at bounding box center [229, 201] width 334 height 167
click at [241, 210] on div at bounding box center [241, 208] width 34 height 34
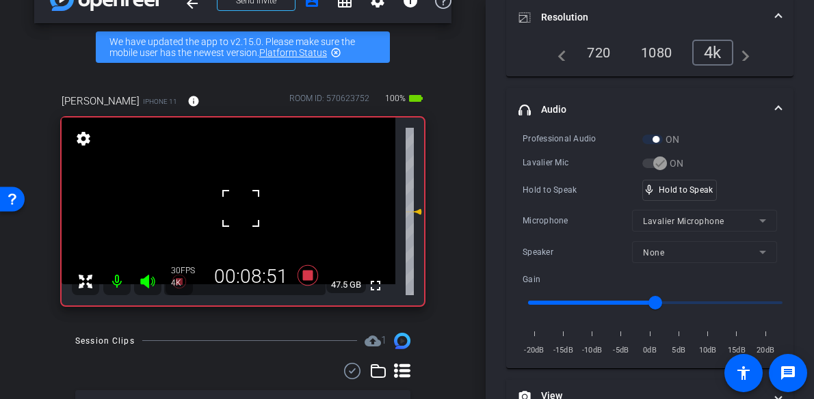
click at [241, 210] on div at bounding box center [241, 208] width 34 height 34
click at [241, 210] on div "fullscreen settings 47.5 GB" at bounding box center [243, 212] width 362 height 188
click at [241, 210] on video at bounding box center [229, 201] width 334 height 167
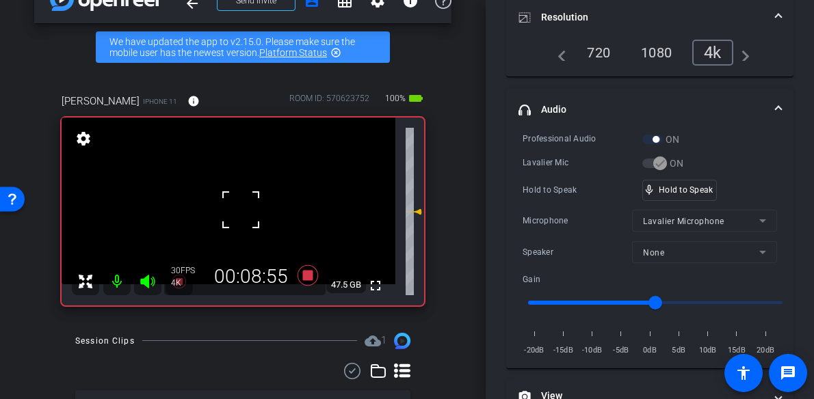
click at [241, 210] on div at bounding box center [241, 210] width 34 height 34
click at [241, 211] on div at bounding box center [241, 210] width 34 height 34
click at [241, 207] on div at bounding box center [241, 210] width 34 height 34
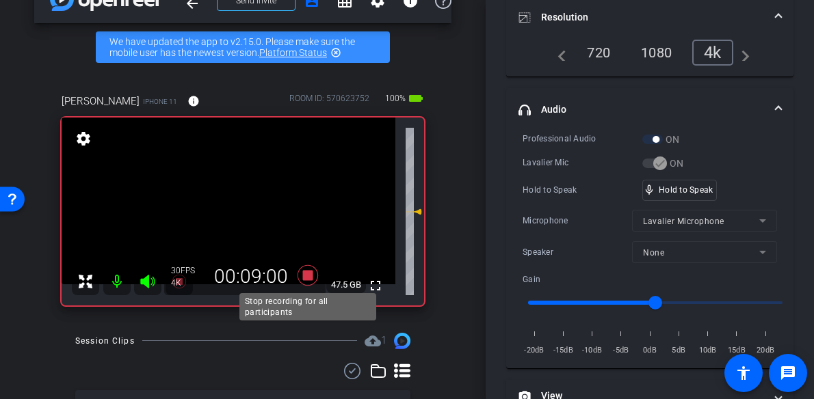
click at [308, 271] on icon at bounding box center [307, 275] width 21 height 21
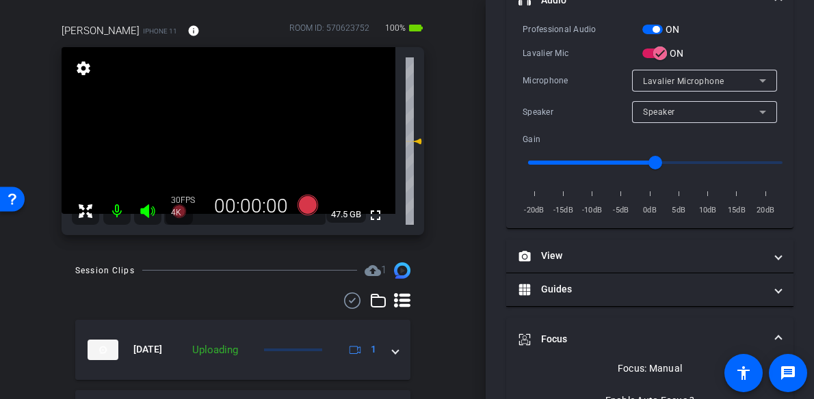
scroll to position [105, 0]
click at [308, 210] on icon at bounding box center [307, 205] width 21 height 21
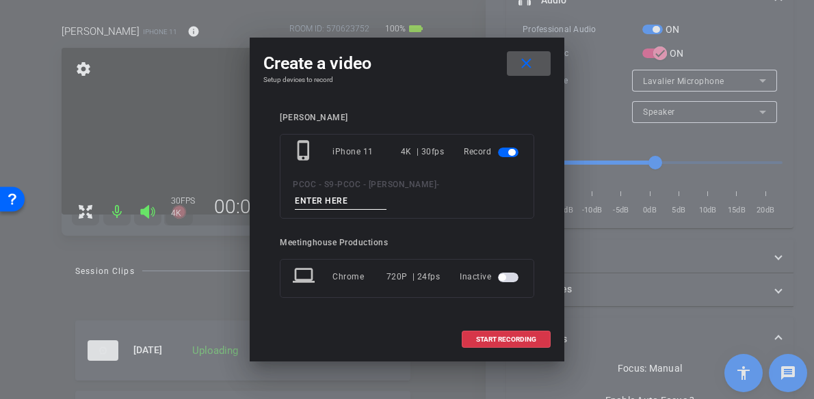
click at [344, 202] on input at bounding box center [341, 201] width 92 height 17
type input "901 - seg 2"
click at [484, 338] on span "START RECORDING" at bounding box center [506, 339] width 60 height 7
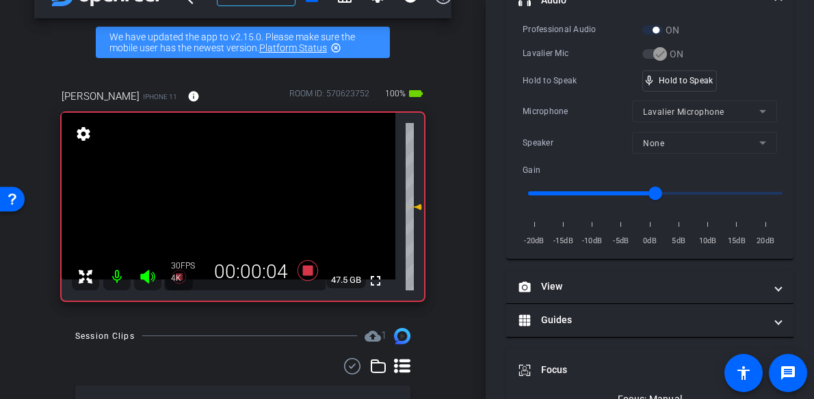
scroll to position [36, 0]
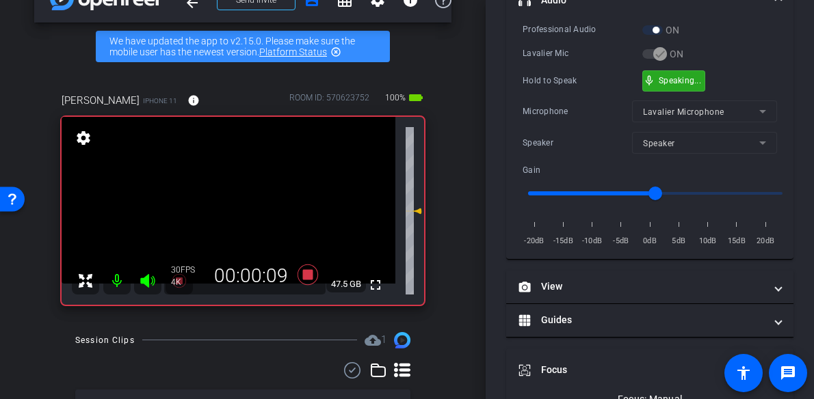
drag, startPoint x: 670, startPoint y: 75, endPoint x: 654, endPoint y: 76, distance: 15.8
click at [241, 205] on video at bounding box center [229, 200] width 334 height 167
click at [224, 193] on div at bounding box center [241, 205] width 34 height 34
drag, startPoint x: 682, startPoint y: 79, endPoint x: 541, endPoint y: 110, distance: 144.2
click at [224, 198] on video at bounding box center [229, 200] width 334 height 167
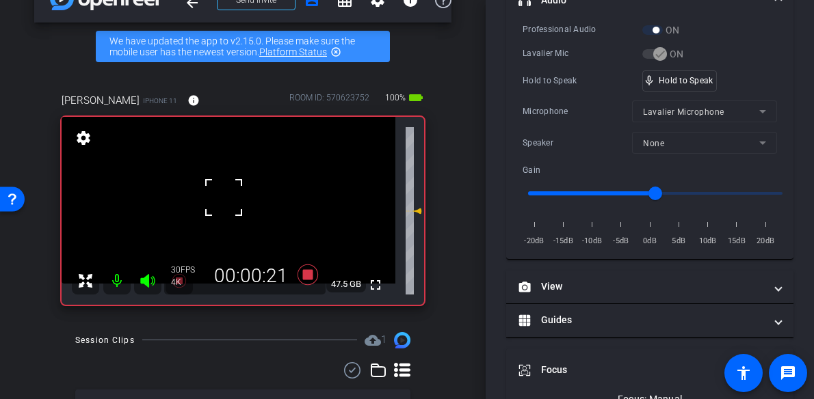
click at [246, 194] on video at bounding box center [229, 200] width 334 height 167
click at [238, 201] on div at bounding box center [246, 193] width 34 height 34
click at [234, 203] on div at bounding box center [246, 193] width 34 height 34
click at [229, 176] on span at bounding box center [229, 176] width 0 height 0
click at [231, 215] on video at bounding box center [229, 200] width 334 height 167
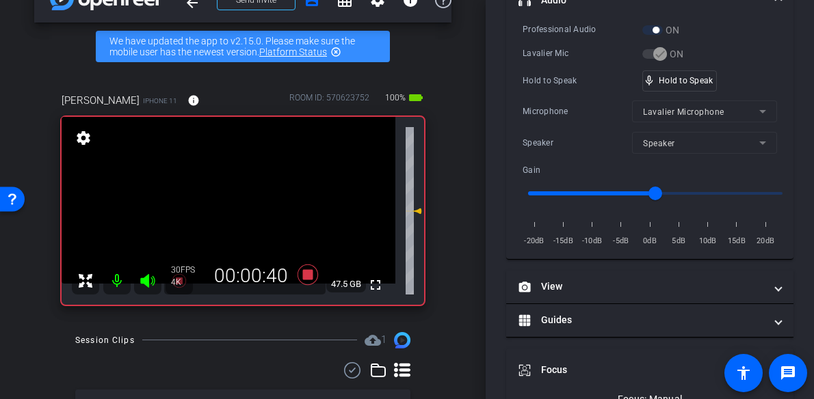
click at [243, 217] on video at bounding box center [229, 200] width 334 height 167
click at [241, 209] on div at bounding box center [243, 217] width 34 height 34
drag, startPoint x: 678, startPoint y: 80, endPoint x: 395, endPoint y: 174, distance: 298.4
drag, startPoint x: 237, startPoint y: 206, endPoint x: 327, endPoint y: 203, distance: 89.6
click at [237, 206] on video at bounding box center [229, 200] width 334 height 167
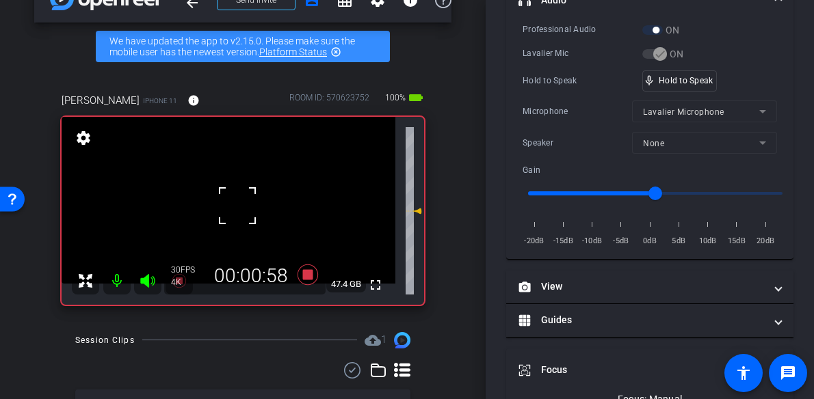
click at [253, 189] on div at bounding box center [237, 206] width 34 height 34
drag, startPoint x: 699, startPoint y: 85, endPoint x: 598, endPoint y: 92, distance: 102.1
click at [699, 85] on div "mic_none Speaking..." at bounding box center [674, 81] width 62 height 20
click at [241, 213] on video at bounding box center [229, 200] width 334 height 167
click at [248, 205] on div at bounding box center [241, 213] width 34 height 34
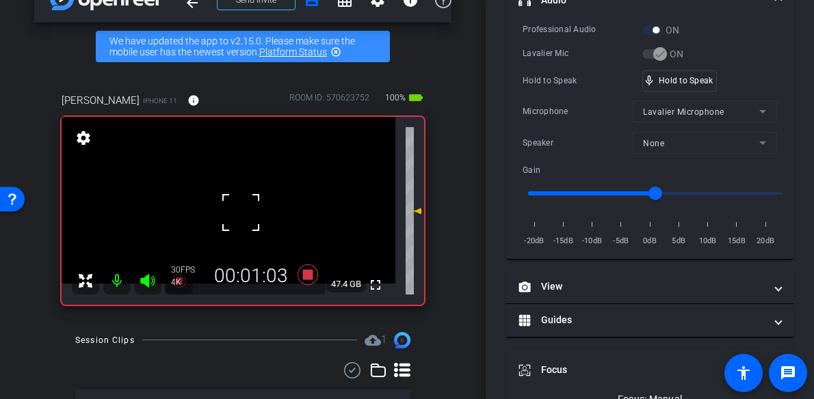
click at [246, 203] on div at bounding box center [241, 213] width 34 height 34
click at [236, 202] on div at bounding box center [241, 213] width 34 height 34
click at [233, 198] on div at bounding box center [241, 213] width 34 height 34
click at [233, 198] on video at bounding box center [229, 200] width 334 height 167
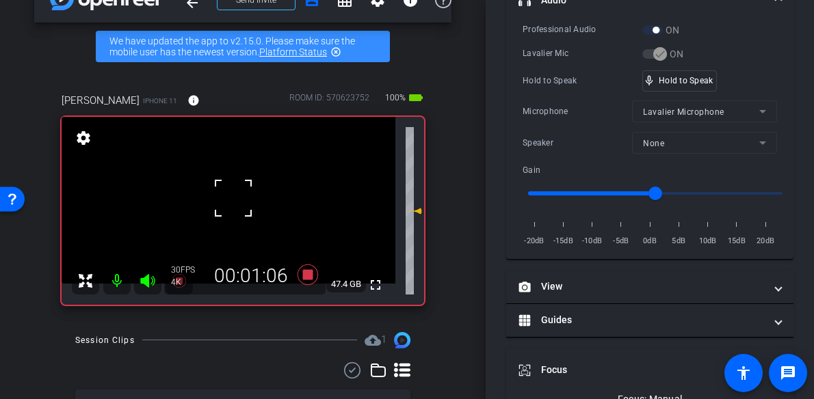
click at [233, 198] on div at bounding box center [233, 198] width 34 height 34
click at [234, 200] on video at bounding box center [229, 200] width 334 height 167
click at [234, 202] on div at bounding box center [234, 200] width 34 height 34
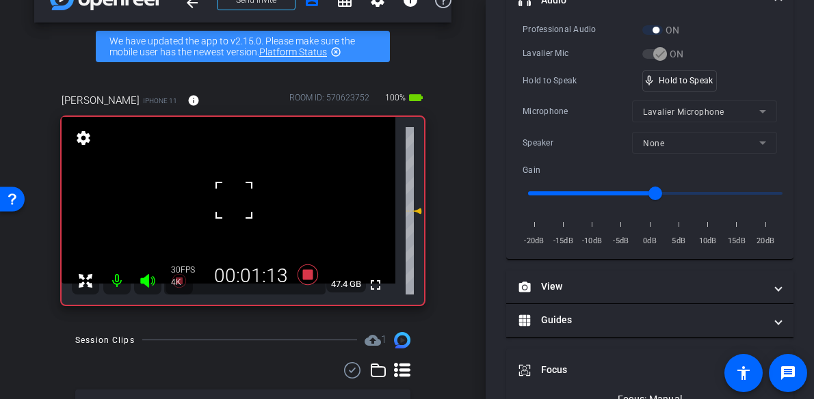
click at [234, 202] on div at bounding box center [234, 200] width 34 height 34
click at [233, 202] on div at bounding box center [234, 200] width 34 height 34
click at [234, 202] on div at bounding box center [234, 200] width 34 height 34
click at [234, 202] on video at bounding box center [229, 200] width 334 height 167
click at [233, 202] on div at bounding box center [234, 202] width 34 height 34
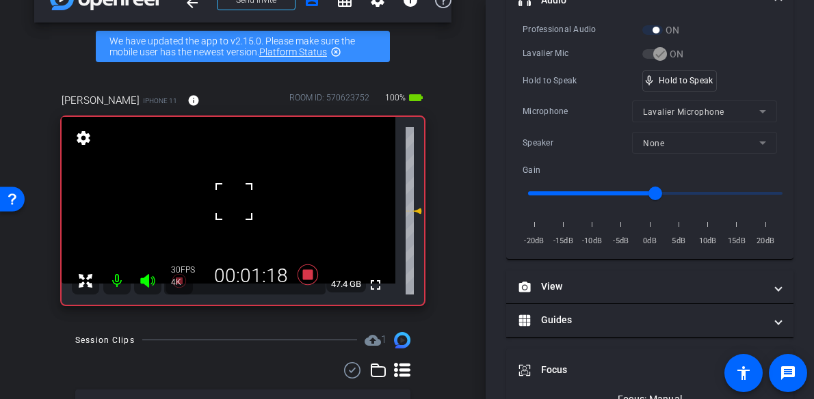
click at [233, 202] on div at bounding box center [234, 202] width 34 height 34
click at [233, 202] on video at bounding box center [229, 200] width 334 height 167
click at [233, 202] on div at bounding box center [233, 202] width 34 height 34
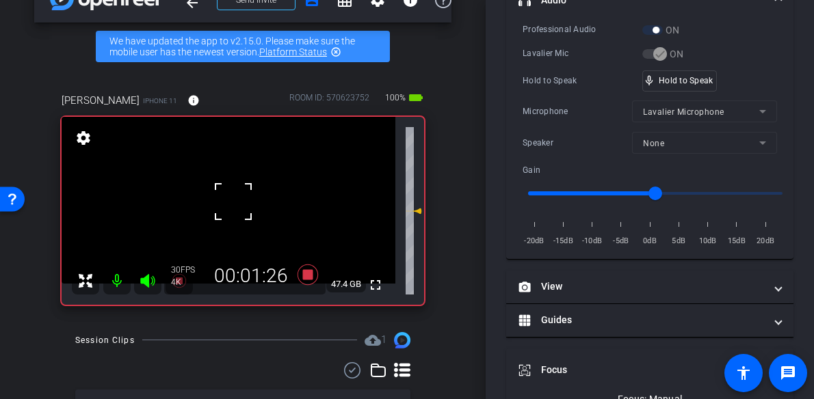
click at [233, 202] on div at bounding box center [233, 202] width 34 height 34
click at [233, 202] on video at bounding box center [229, 200] width 334 height 167
click at [233, 202] on div at bounding box center [233, 202] width 34 height 34
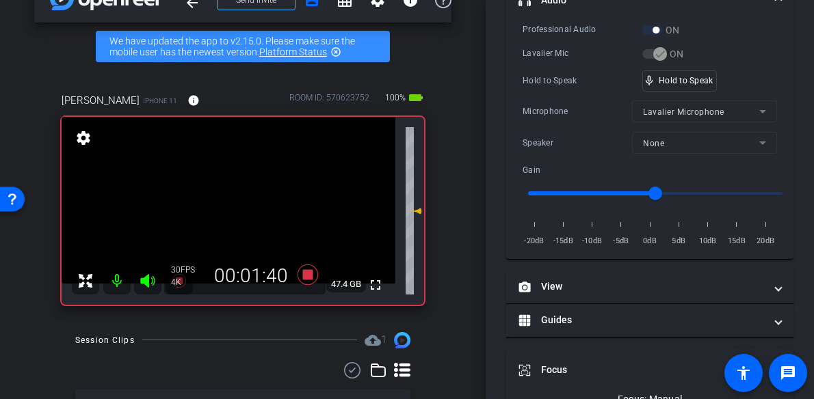
click at [234, 202] on video at bounding box center [229, 200] width 334 height 167
click at [233, 202] on video at bounding box center [229, 200] width 334 height 167
click at [232, 200] on div at bounding box center [233, 202] width 34 height 34
click at [232, 200] on video at bounding box center [229, 200] width 334 height 167
click at [232, 199] on div at bounding box center [232, 200] width 34 height 34
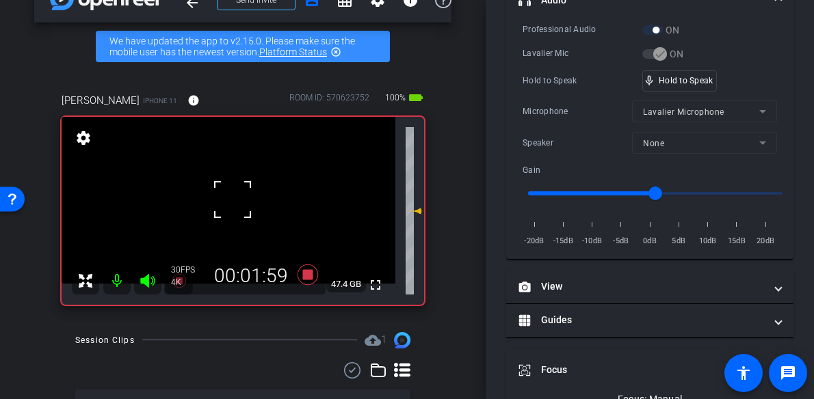
click at [232, 199] on div at bounding box center [232, 200] width 34 height 34
click at [232, 199] on video at bounding box center [229, 200] width 334 height 167
click at [235, 199] on div at bounding box center [232, 199] width 34 height 34
click at [235, 199] on video at bounding box center [229, 200] width 334 height 167
click at [235, 199] on div at bounding box center [235, 199] width 34 height 34
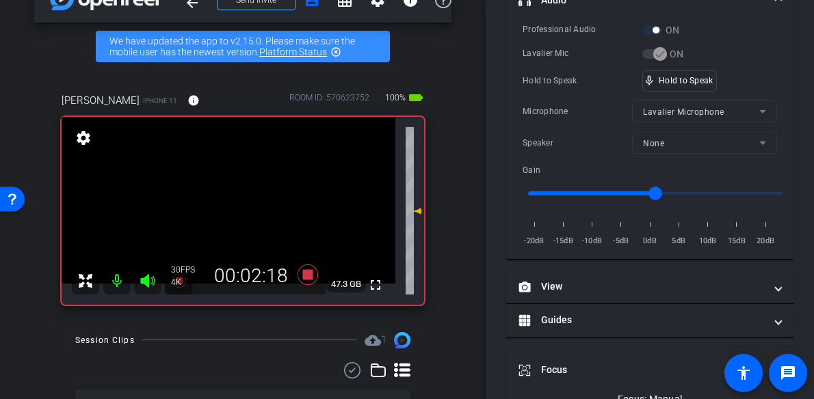
click at [235, 199] on video at bounding box center [229, 200] width 334 height 167
click at [235, 201] on div at bounding box center [235, 199] width 34 height 34
click at [235, 209] on div at bounding box center [235, 199] width 34 height 34
click at [235, 208] on div at bounding box center [235, 199] width 34 height 34
click at [235, 208] on video at bounding box center [229, 200] width 334 height 167
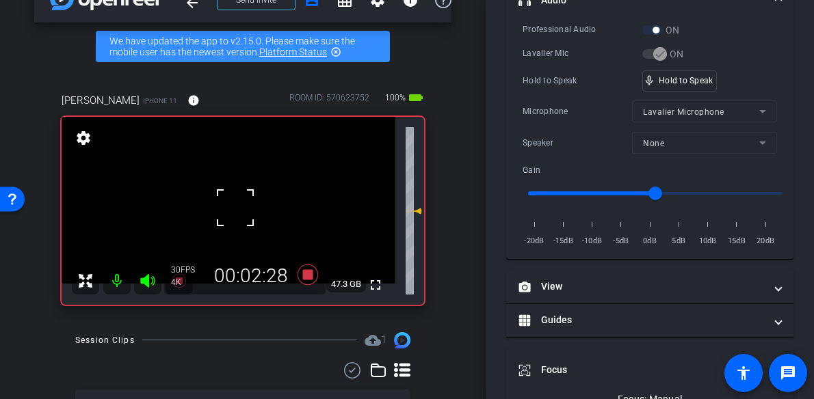
click at [235, 208] on div at bounding box center [235, 208] width 34 height 34
click at [233, 208] on div "fullscreen settings 47.3 GB" at bounding box center [243, 211] width 362 height 188
click at [233, 208] on video at bounding box center [229, 200] width 334 height 167
click at [233, 208] on div at bounding box center [233, 208] width 34 height 34
click at [240, 191] on div at bounding box center [233, 208] width 34 height 34
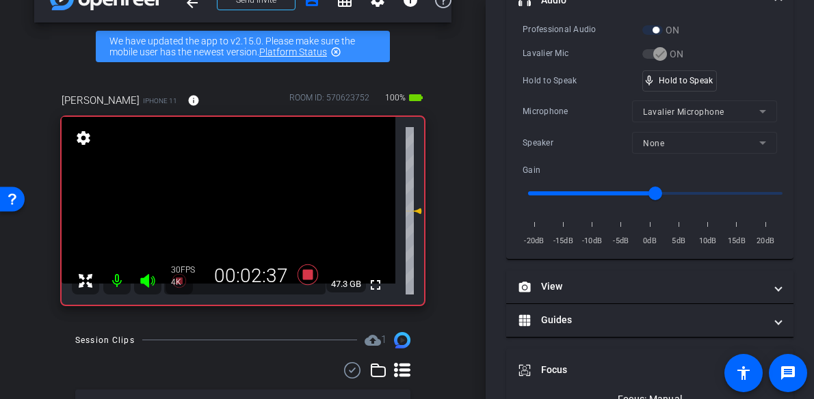
click at [240, 191] on video at bounding box center [229, 200] width 334 height 167
click at [240, 191] on div at bounding box center [240, 191] width 34 height 34
click at [240, 191] on video at bounding box center [229, 200] width 334 height 167
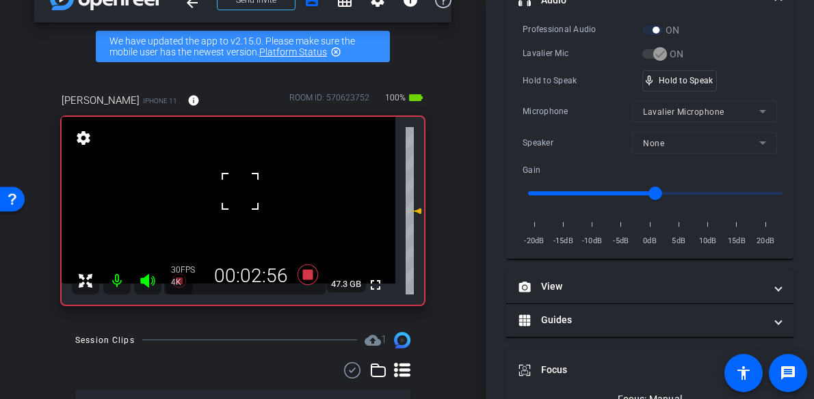
click at [240, 191] on div at bounding box center [240, 191] width 34 height 34
click at [240, 191] on video at bounding box center [229, 200] width 334 height 167
click at [240, 191] on div at bounding box center [240, 191] width 34 height 34
click at [239, 194] on div at bounding box center [240, 191] width 34 height 34
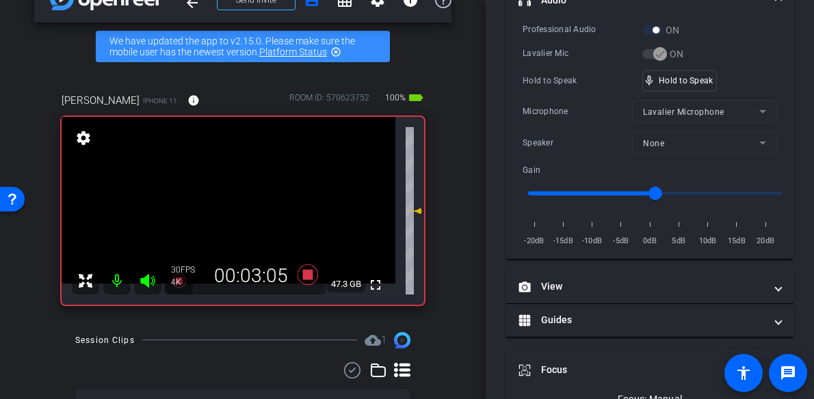
click at [235, 197] on video at bounding box center [229, 200] width 334 height 167
click at [235, 197] on div at bounding box center [234, 197] width 34 height 34
click at [235, 197] on video at bounding box center [229, 200] width 334 height 167
click at [235, 197] on div at bounding box center [234, 197] width 34 height 34
click at [242, 198] on video at bounding box center [229, 200] width 334 height 167
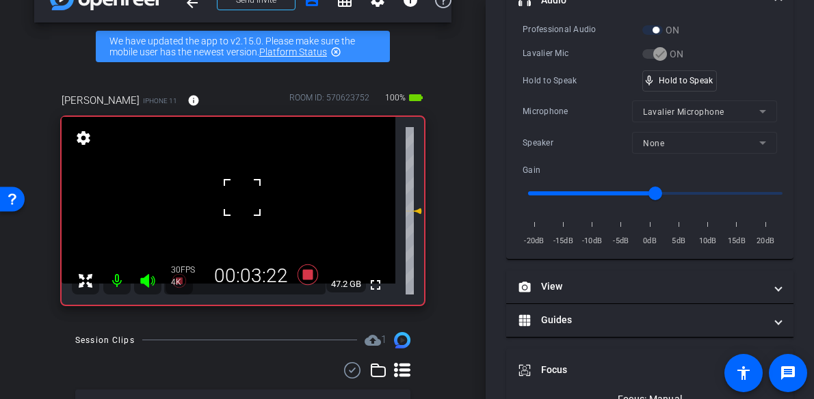
click at [239, 196] on div at bounding box center [242, 198] width 34 height 34
click at [239, 196] on video at bounding box center [229, 200] width 334 height 167
click at [233, 202] on div at bounding box center [239, 196] width 34 height 34
click at [234, 200] on div at bounding box center [239, 196] width 34 height 34
click at [234, 200] on video at bounding box center [229, 200] width 334 height 167
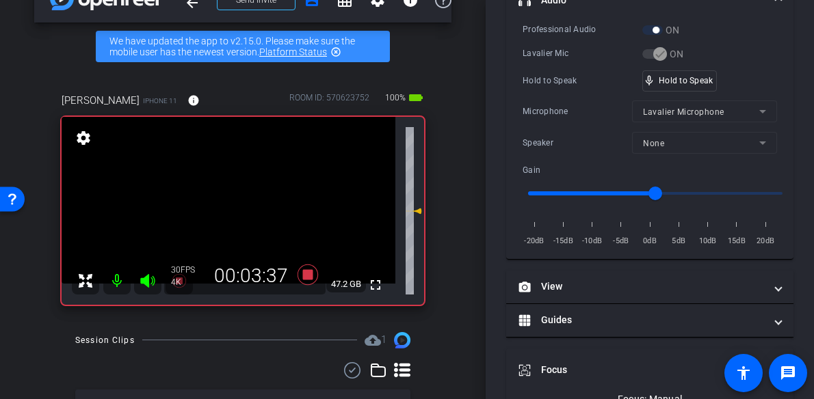
click at [234, 200] on video at bounding box center [229, 200] width 334 height 167
click at [234, 200] on div at bounding box center [234, 200] width 34 height 34
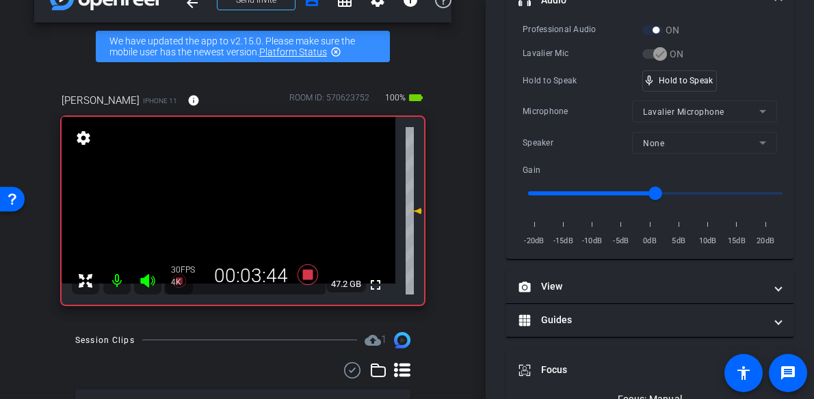
click at [233, 200] on video at bounding box center [229, 200] width 334 height 167
click at [233, 200] on div at bounding box center [233, 200] width 34 height 34
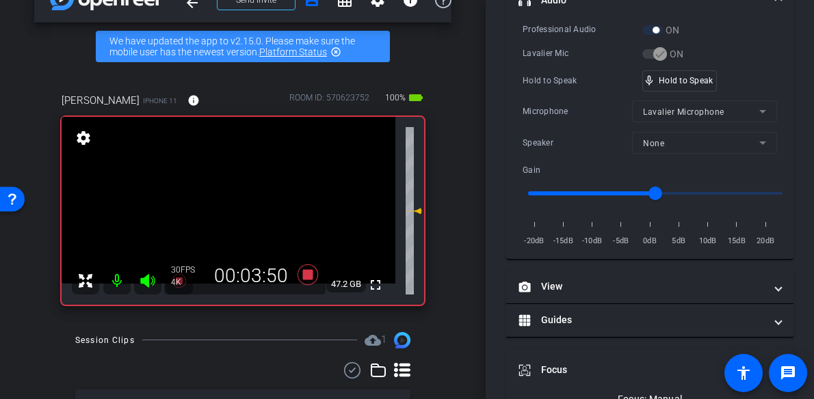
click at [236, 200] on video at bounding box center [229, 200] width 334 height 167
click at [235, 200] on div at bounding box center [236, 200] width 34 height 34
click at [235, 200] on video at bounding box center [229, 200] width 334 height 167
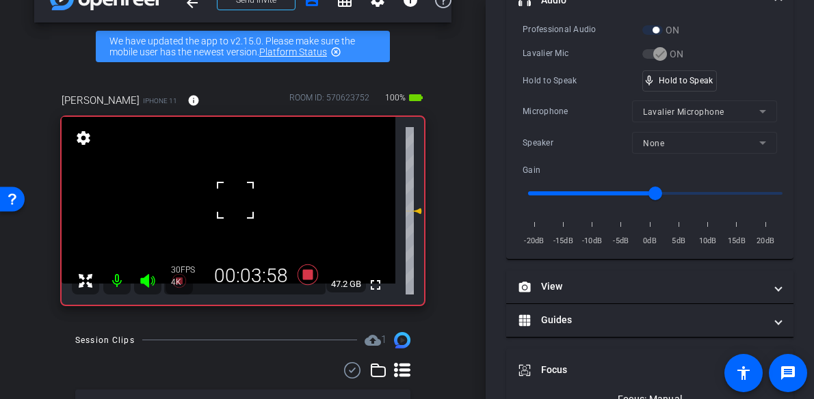
click at [235, 200] on div at bounding box center [235, 200] width 34 height 34
click at [236, 208] on video at bounding box center [229, 200] width 334 height 167
click at [237, 207] on div at bounding box center [236, 208] width 34 height 34
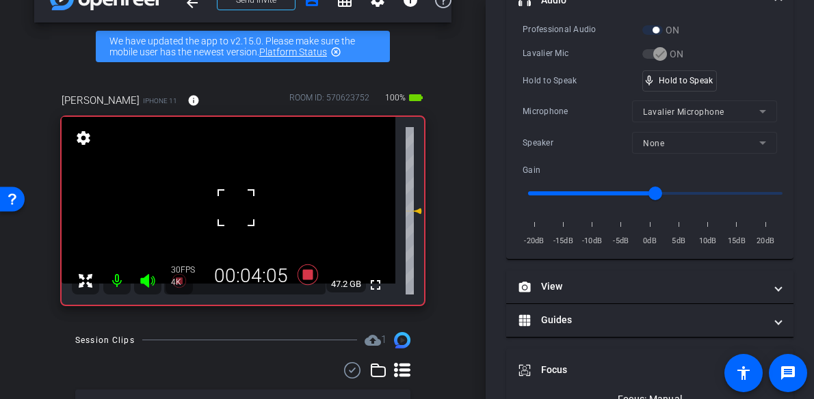
click at [237, 207] on div at bounding box center [236, 208] width 34 height 34
click at [237, 207] on video at bounding box center [229, 200] width 334 height 167
click at [238, 205] on div at bounding box center [236, 207] width 34 height 34
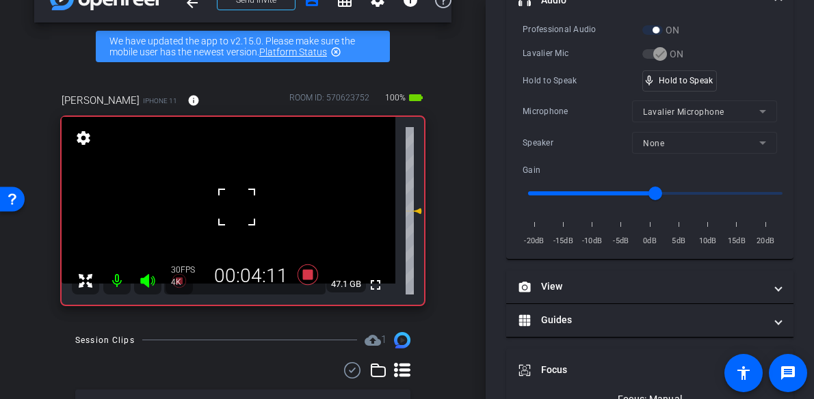
click at [238, 205] on div at bounding box center [236, 207] width 34 height 34
click at [238, 204] on div at bounding box center [236, 207] width 34 height 34
click at [241, 201] on video at bounding box center [229, 200] width 334 height 167
click at [240, 202] on div at bounding box center [241, 201] width 34 height 34
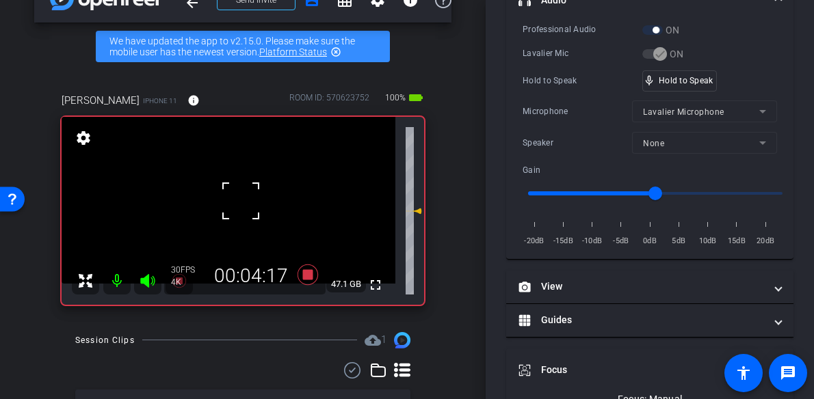
click at [240, 202] on div at bounding box center [241, 201] width 34 height 34
click at [240, 202] on div "fullscreen settings 47.1 GB" at bounding box center [243, 211] width 362 height 188
click at [240, 202] on video at bounding box center [229, 200] width 334 height 167
click at [240, 202] on div at bounding box center [240, 202] width 34 height 34
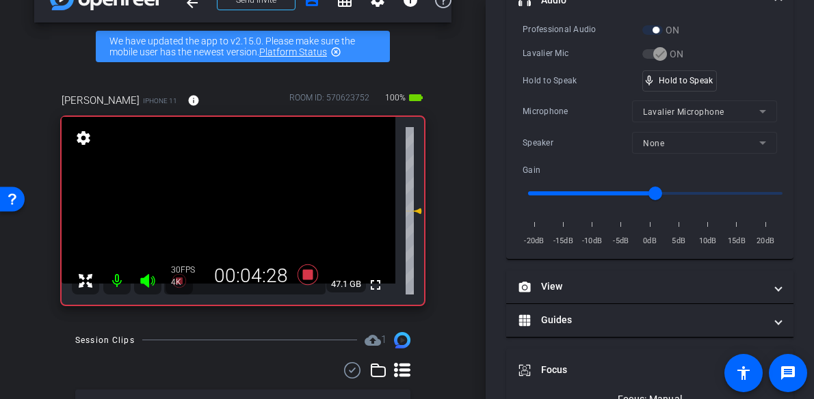
click at [240, 202] on video at bounding box center [229, 200] width 334 height 167
click at [240, 202] on div at bounding box center [240, 202] width 34 height 34
click at [241, 202] on video at bounding box center [229, 200] width 334 height 167
click at [241, 202] on div at bounding box center [241, 202] width 34 height 34
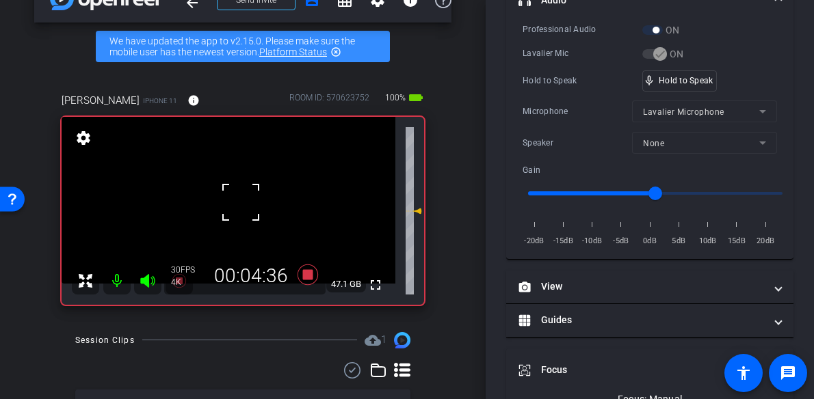
click at [241, 202] on div at bounding box center [241, 202] width 34 height 34
click at [241, 202] on video at bounding box center [229, 200] width 334 height 167
click at [241, 202] on div at bounding box center [241, 202] width 34 height 34
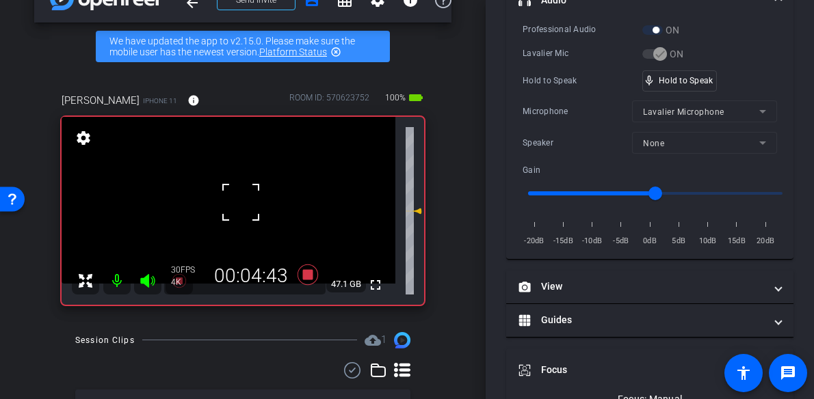
click at [239, 210] on div at bounding box center [241, 202] width 34 height 34
click at [239, 210] on video at bounding box center [229, 200] width 334 height 167
click at [241, 205] on video at bounding box center [229, 200] width 334 height 167
click at [238, 194] on div at bounding box center [241, 205] width 34 height 34
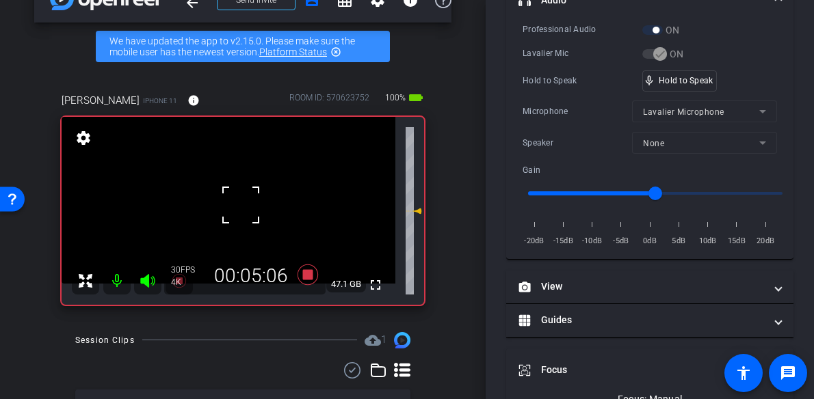
click at [238, 195] on div at bounding box center [241, 205] width 34 height 34
click at [237, 195] on div at bounding box center [241, 205] width 34 height 34
click at [237, 195] on video at bounding box center [229, 200] width 334 height 167
click at [237, 195] on div at bounding box center [237, 195] width 34 height 34
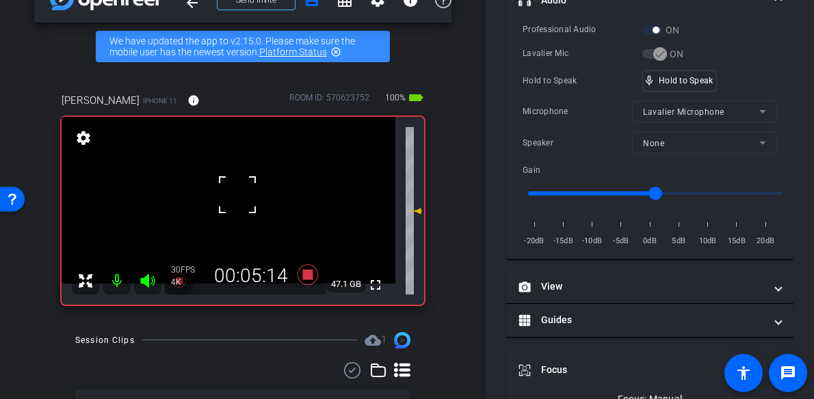
click at [237, 195] on div at bounding box center [237, 195] width 34 height 34
click at [237, 195] on video at bounding box center [229, 200] width 334 height 167
click at [240, 222] on video at bounding box center [229, 200] width 334 height 167
click at [241, 215] on div at bounding box center [240, 221] width 34 height 34
click at [235, 191] on video at bounding box center [229, 200] width 334 height 167
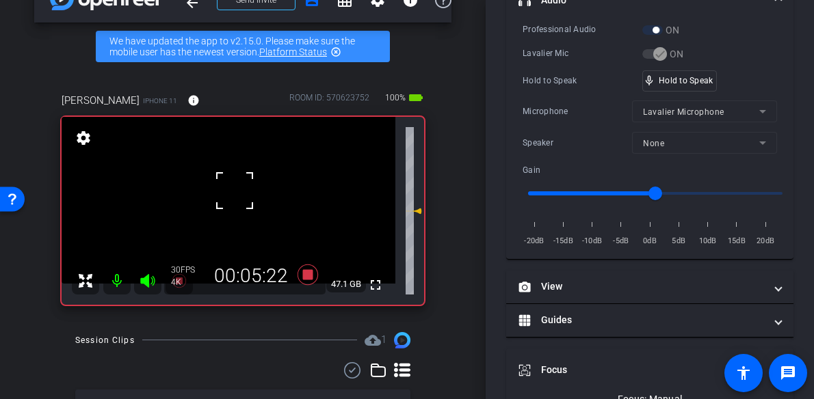
click at [235, 194] on div at bounding box center [234, 191] width 34 height 34
click at [242, 194] on video at bounding box center [229, 200] width 334 height 167
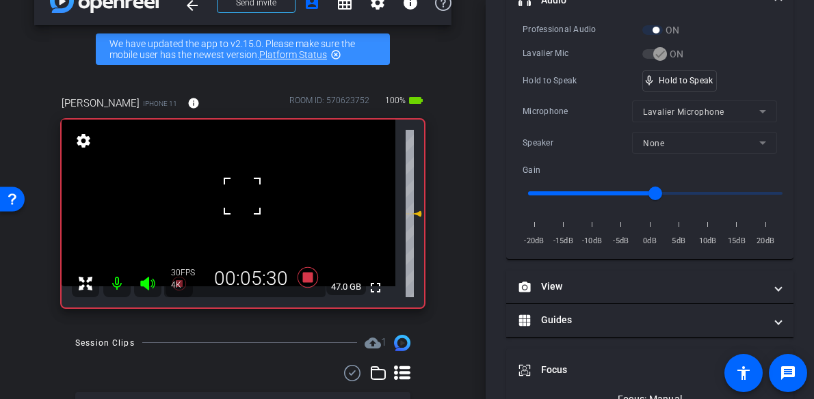
scroll to position [0, 0]
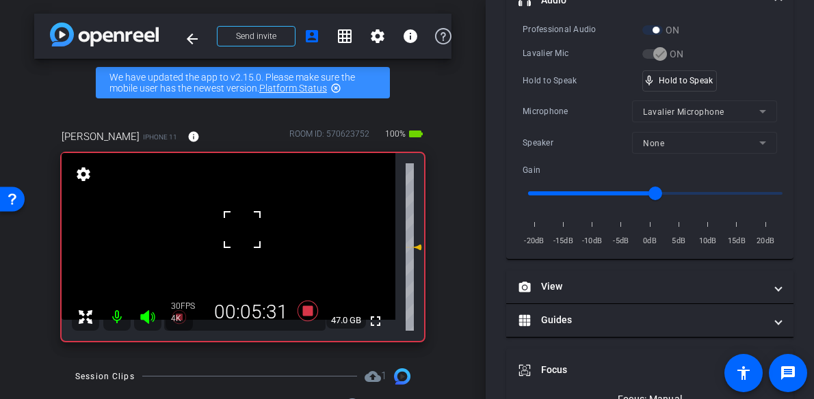
click at [236, 238] on div at bounding box center [242, 230] width 34 height 34
click at [236, 238] on video at bounding box center [229, 236] width 334 height 167
click at [236, 238] on div at bounding box center [236, 238] width 34 height 34
click at [235, 238] on div at bounding box center [236, 238] width 34 height 34
click at [235, 238] on video at bounding box center [229, 236] width 334 height 167
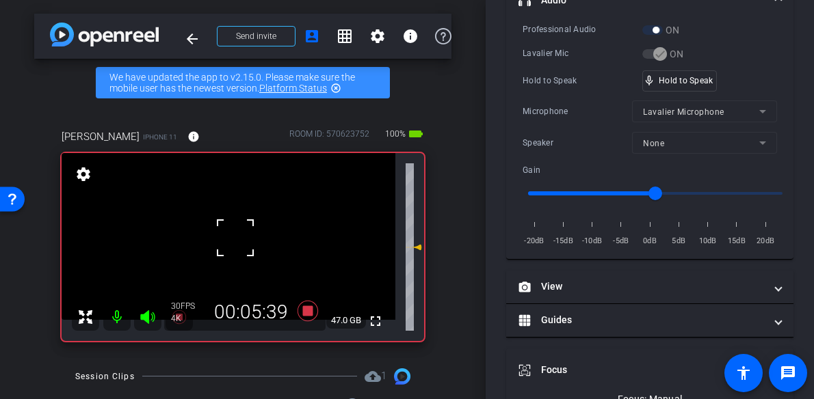
click at [235, 238] on div at bounding box center [235, 238] width 34 height 34
click at [235, 238] on video at bounding box center [229, 236] width 334 height 167
click at [235, 238] on div at bounding box center [235, 238] width 34 height 34
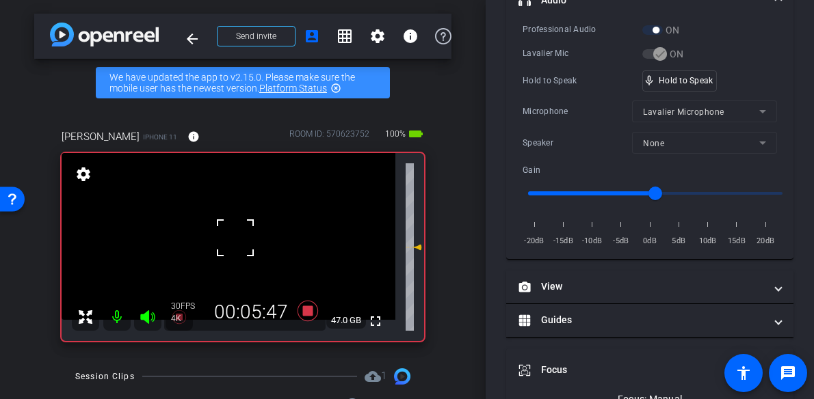
click at [235, 238] on div at bounding box center [235, 238] width 34 height 34
click at [235, 238] on video at bounding box center [229, 236] width 334 height 167
click at [235, 238] on div at bounding box center [235, 238] width 34 height 34
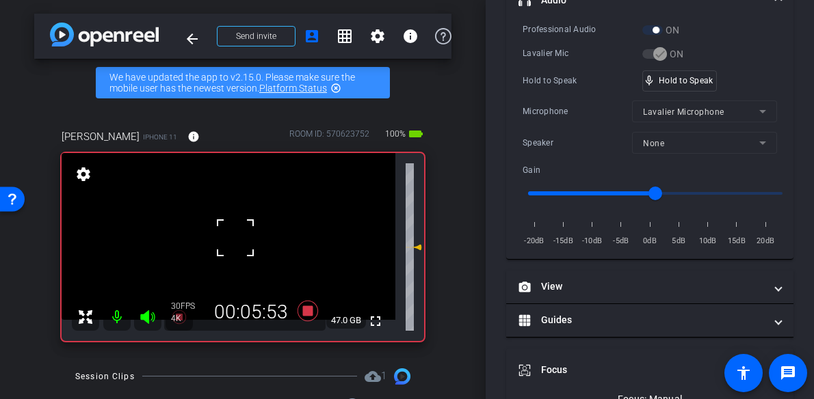
click at [235, 238] on div at bounding box center [235, 238] width 34 height 34
click at [235, 238] on video at bounding box center [229, 236] width 334 height 167
click at [235, 238] on div at bounding box center [235, 238] width 34 height 34
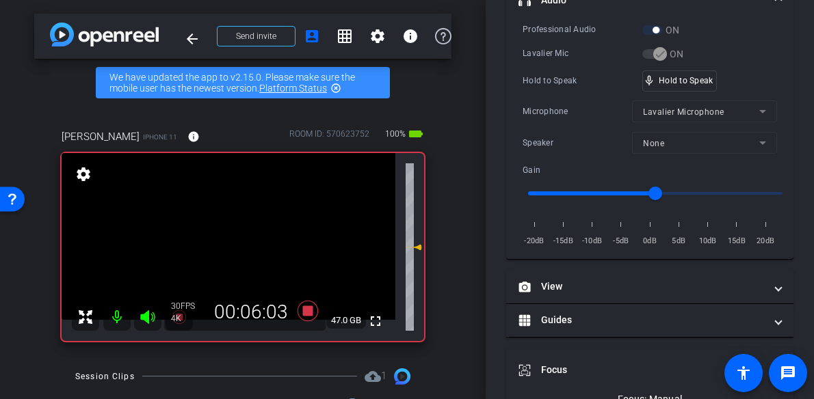
click at [235, 238] on video at bounding box center [229, 236] width 334 height 167
click at [235, 238] on div at bounding box center [235, 238] width 34 height 34
click at [235, 238] on video at bounding box center [229, 236] width 334 height 167
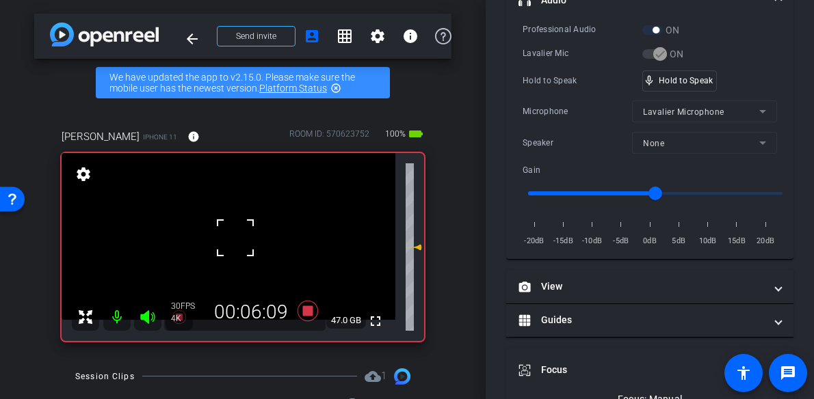
click at [235, 238] on div at bounding box center [235, 238] width 34 height 34
click at [235, 238] on video at bounding box center [229, 236] width 334 height 167
click at [235, 238] on div at bounding box center [235, 238] width 34 height 34
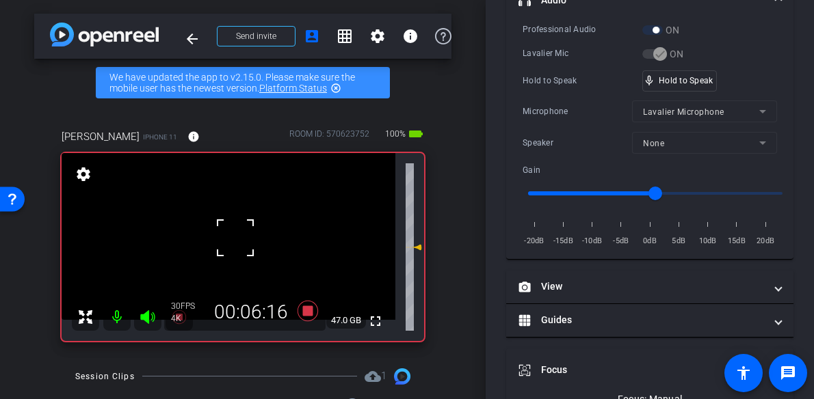
click at [235, 238] on div at bounding box center [235, 238] width 34 height 34
click at [237, 242] on div at bounding box center [235, 238] width 34 height 34
click at [237, 238] on video at bounding box center [229, 236] width 334 height 167
click at [237, 238] on div at bounding box center [237, 238] width 34 height 34
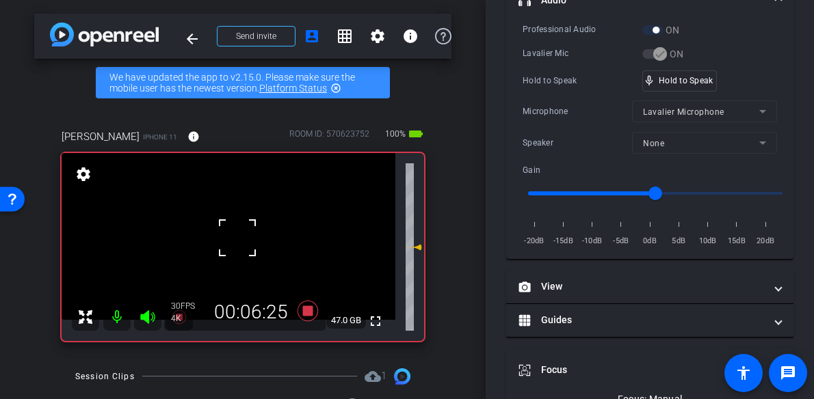
click at [237, 238] on div at bounding box center [237, 238] width 34 height 34
click at [237, 238] on video at bounding box center [229, 236] width 334 height 167
click at [237, 238] on div at bounding box center [237, 238] width 34 height 34
click at [237, 238] on video at bounding box center [229, 236] width 334 height 167
click at [237, 238] on div at bounding box center [237, 238] width 34 height 34
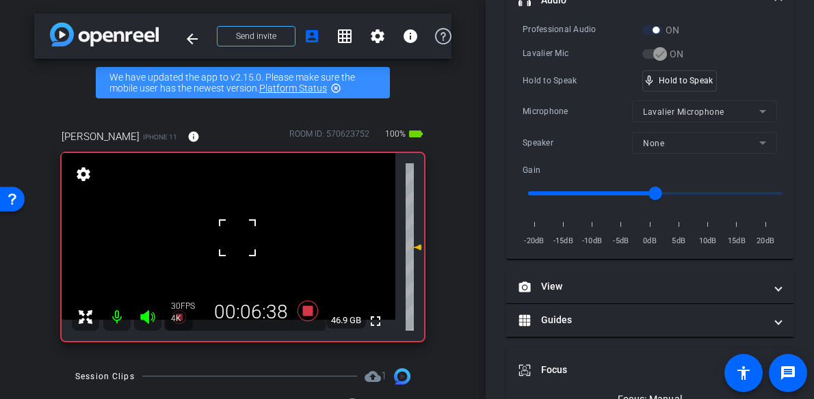
click at [237, 238] on div at bounding box center [237, 238] width 34 height 34
click at [237, 238] on video at bounding box center [229, 236] width 334 height 167
click at [237, 238] on div at bounding box center [237, 238] width 34 height 34
click at [237, 238] on video at bounding box center [229, 236] width 334 height 167
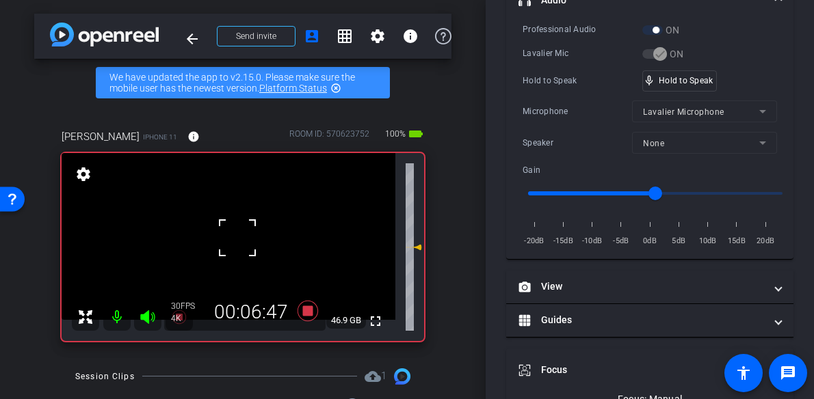
click at [237, 238] on div at bounding box center [237, 238] width 34 height 34
click at [237, 238] on video at bounding box center [229, 236] width 334 height 167
click at [237, 238] on div at bounding box center [237, 238] width 34 height 34
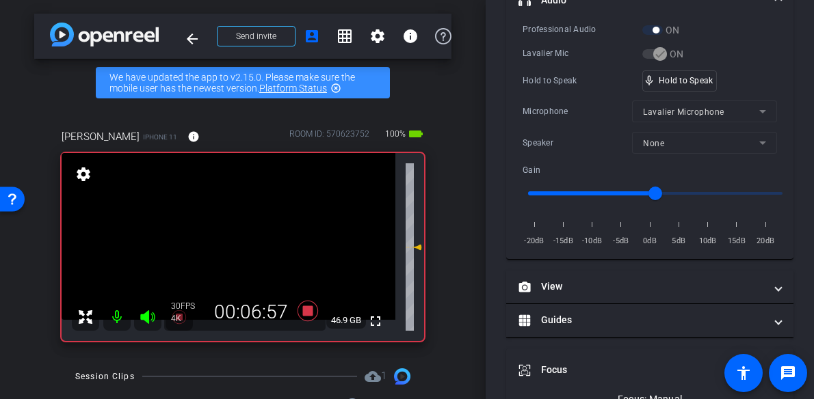
click at [237, 238] on video at bounding box center [229, 236] width 334 height 167
click at [237, 238] on div at bounding box center [237, 238] width 34 height 34
click at [237, 238] on video at bounding box center [229, 236] width 334 height 167
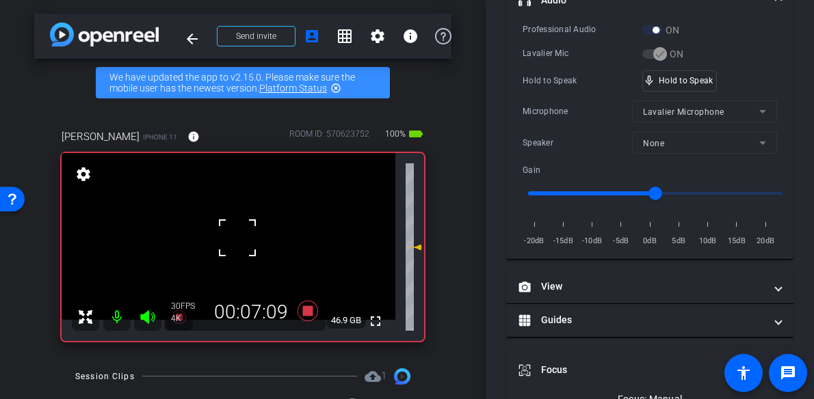
click at [237, 238] on div at bounding box center [237, 238] width 34 height 34
click at [237, 238] on video at bounding box center [229, 236] width 334 height 167
click at [237, 238] on div at bounding box center [237, 238] width 34 height 34
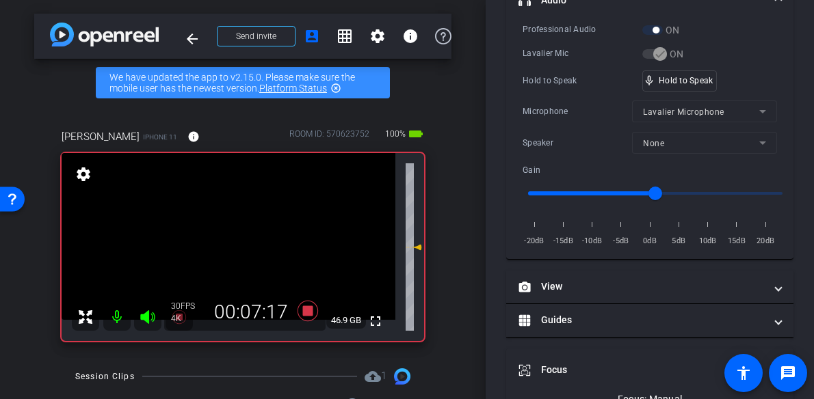
click at [237, 238] on video at bounding box center [229, 236] width 334 height 167
click at [237, 238] on div at bounding box center [237, 238] width 34 height 34
click at [232, 239] on div at bounding box center [237, 238] width 34 height 34
click at [235, 238] on div at bounding box center [237, 238] width 34 height 34
click at [235, 238] on video at bounding box center [229, 236] width 334 height 167
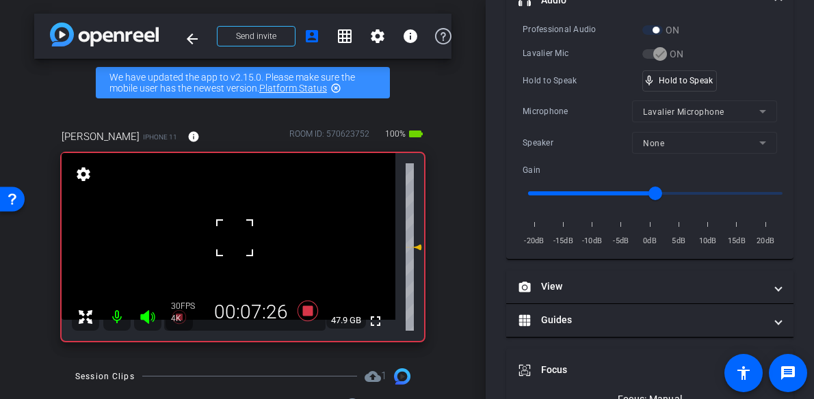
click at [235, 238] on div at bounding box center [234, 238] width 34 height 34
click at [235, 238] on video at bounding box center [229, 236] width 334 height 167
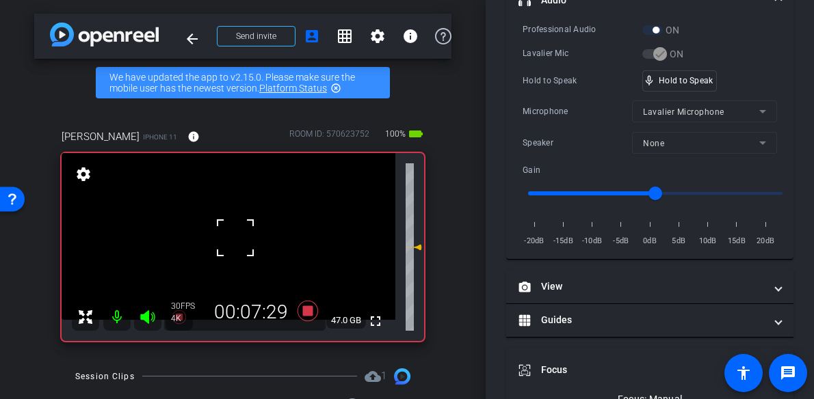
click at [235, 238] on div at bounding box center [235, 238] width 34 height 34
click at [235, 238] on video at bounding box center [229, 236] width 334 height 167
click at [235, 238] on div at bounding box center [235, 238] width 34 height 34
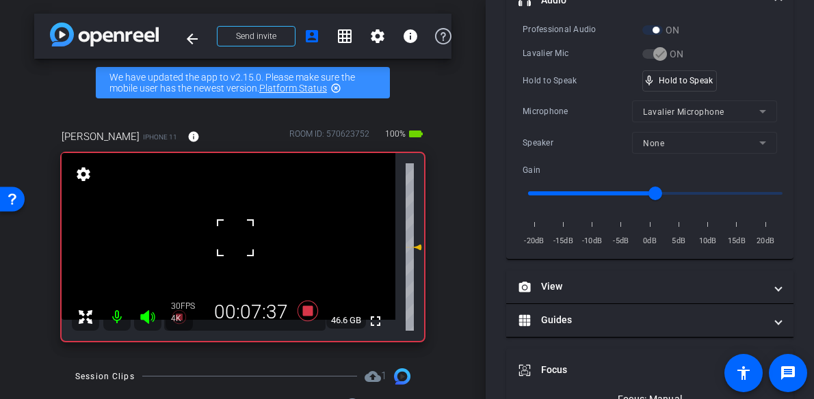
click at [235, 238] on div at bounding box center [235, 238] width 34 height 34
click at [235, 238] on video at bounding box center [229, 236] width 334 height 167
click at [235, 238] on div at bounding box center [235, 238] width 34 height 34
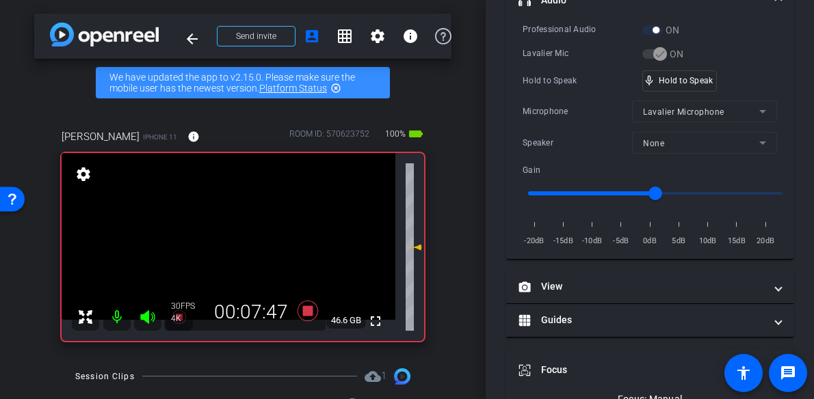
click at [235, 238] on video at bounding box center [229, 236] width 334 height 167
click at [235, 238] on div at bounding box center [235, 238] width 34 height 34
click at [235, 238] on video at bounding box center [229, 236] width 334 height 167
click at [235, 238] on div at bounding box center [235, 238] width 34 height 34
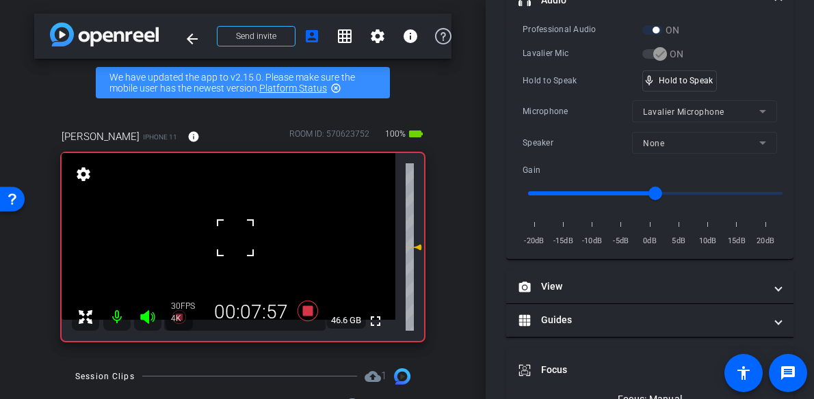
click at [235, 238] on div at bounding box center [235, 238] width 34 height 34
click at [235, 238] on video at bounding box center [229, 236] width 334 height 167
click at [235, 238] on div at bounding box center [235, 238] width 34 height 34
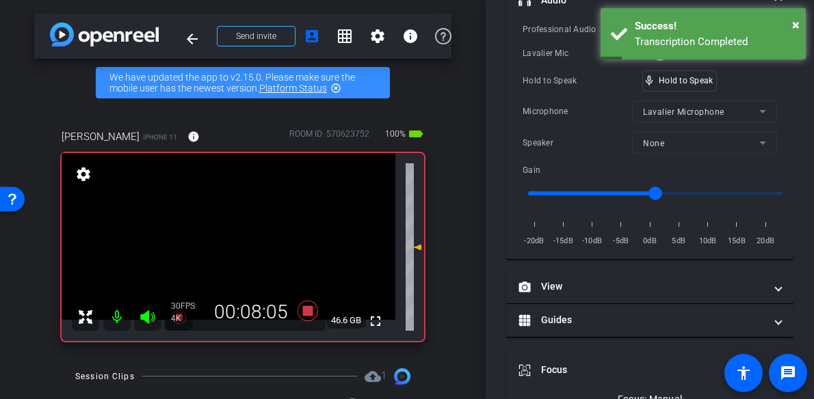
click at [235, 238] on video at bounding box center [229, 236] width 334 height 167
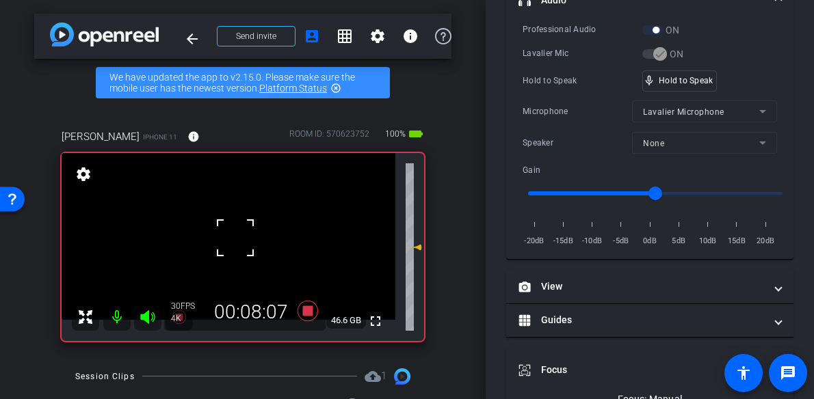
click at [235, 238] on div at bounding box center [235, 238] width 34 height 34
click at [235, 237] on div at bounding box center [235, 238] width 34 height 34
click at [235, 237] on video at bounding box center [229, 236] width 334 height 167
click at [235, 237] on div at bounding box center [235, 237] width 34 height 34
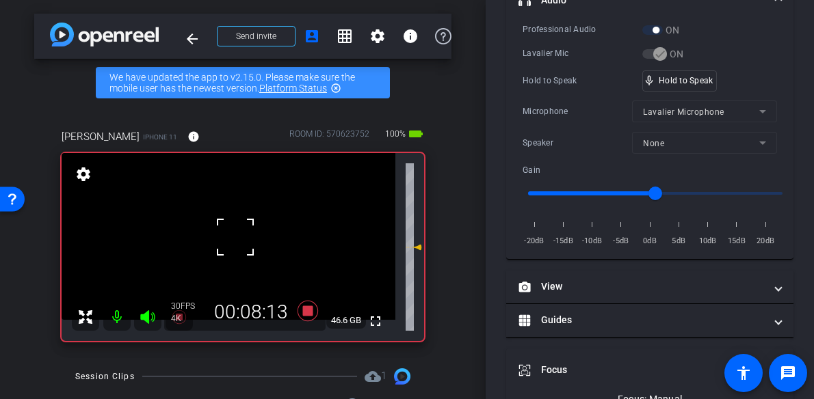
click at [235, 237] on div at bounding box center [235, 237] width 34 height 34
click at [235, 237] on video at bounding box center [229, 236] width 334 height 167
click at [236, 241] on div at bounding box center [235, 237] width 34 height 34
click at [238, 239] on video at bounding box center [229, 236] width 334 height 167
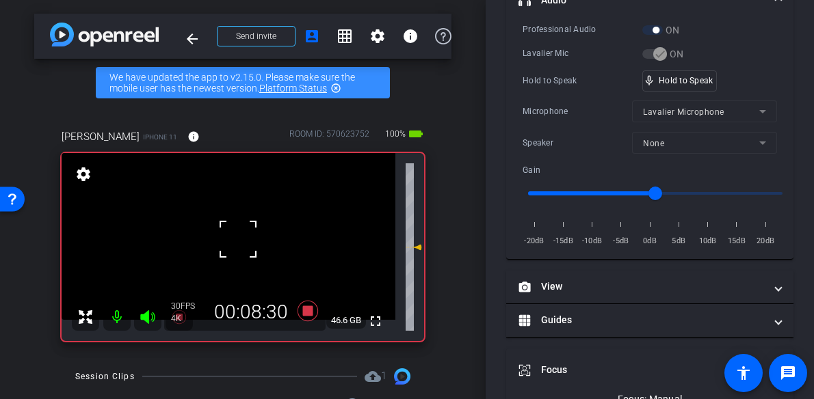
click at [239, 239] on div at bounding box center [238, 239] width 34 height 34
click at [239, 239] on video at bounding box center [229, 236] width 334 height 167
click at [239, 239] on div at bounding box center [239, 239] width 34 height 34
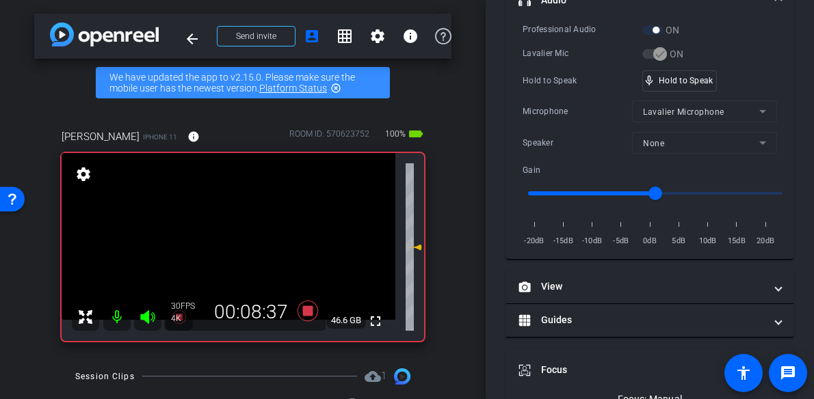
click at [239, 239] on video at bounding box center [229, 236] width 334 height 167
click at [239, 239] on div at bounding box center [239, 239] width 34 height 34
click at [239, 239] on video at bounding box center [229, 236] width 334 height 167
click at [239, 239] on div at bounding box center [239, 239] width 34 height 34
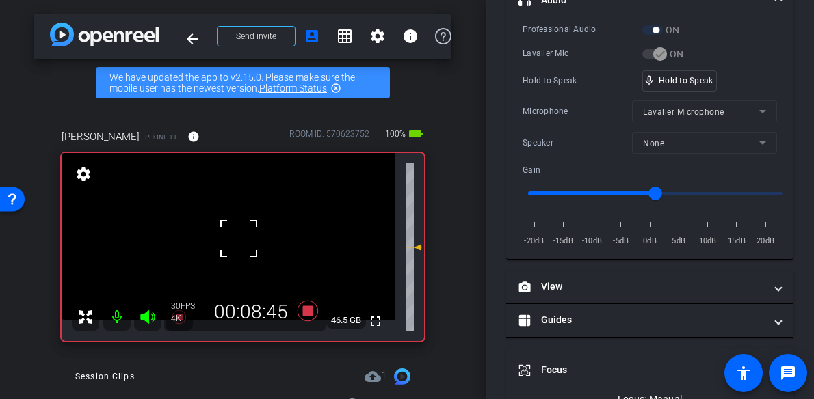
click at [239, 239] on div at bounding box center [239, 239] width 34 height 34
click at [239, 239] on video at bounding box center [229, 236] width 334 height 167
click at [239, 239] on div at bounding box center [239, 239] width 34 height 34
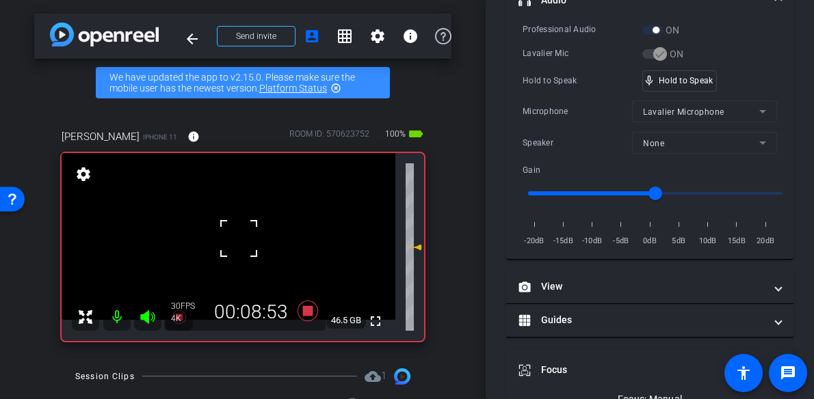
click at [239, 239] on div at bounding box center [239, 239] width 34 height 34
click at [239, 239] on video at bounding box center [229, 236] width 334 height 167
click at [239, 239] on div at bounding box center [239, 239] width 34 height 34
click at [239, 239] on video at bounding box center [229, 236] width 334 height 167
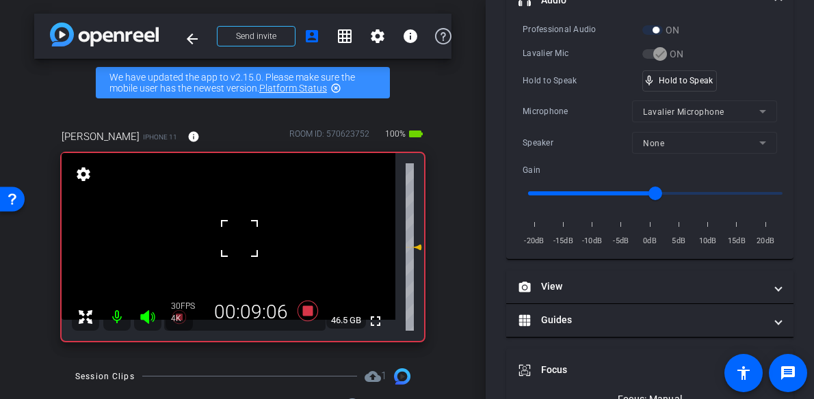
click at [239, 239] on div at bounding box center [239, 239] width 34 height 34
click at [239, 239] on video at bounding box center [229, 236] width 334 height 167
click at [239, 239] on div at bounding box center [239, 239] width 34 height 34
click at [239, 239] on video at bounding box center [229, 236] width 334 height 167
click at [239, 239] on div at bounding box center [239, 239] width 34 height 34
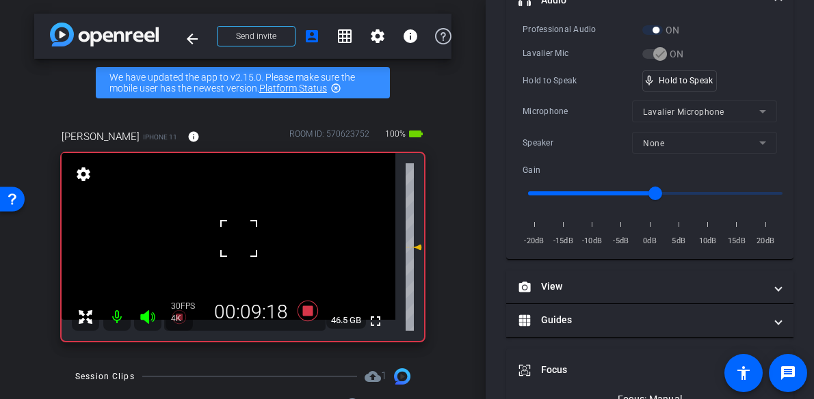
click at [239, 234] on div at bounding box center [239, 239] width 34 height 34
click at [237, 226] on div at bounding box center [239, 239] width 34 height 34
click at [236, 226] on video at bounding box center [229, 236] width 334 height 167
click at [236, 226] on div at bounding box center [236, 226] width 34 height 34
click at [235, 226] on div at bounding box center [236, 226] width 34 height 34
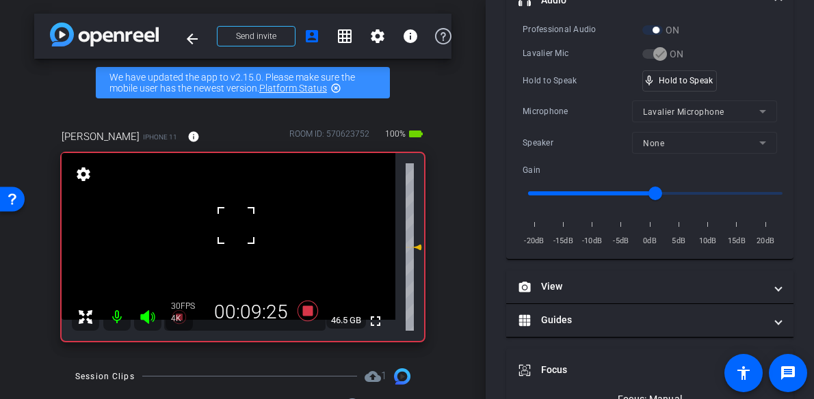
click at [235, 226] on div at bounding box center [236, 226] width 34 height 34
click at [235, 226] on video at bounding box center [229, 236] width 334 height 167
click at [235, 226] on div at bounding box center [235, 226] width 34 height 34
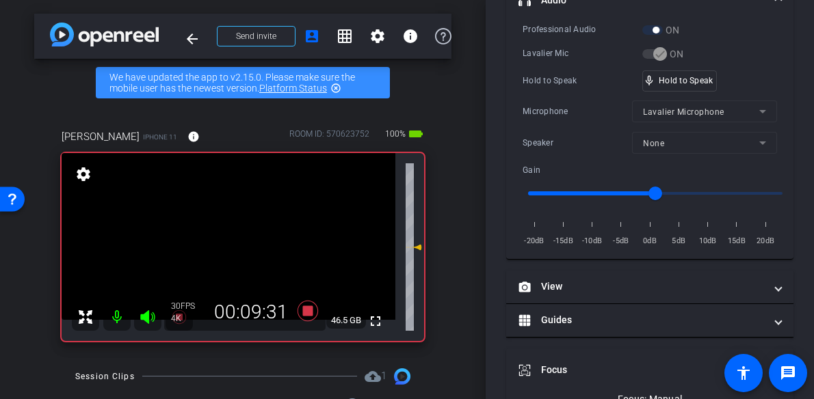
click at [235, 226] on video at bounding box center [229, 236] width 334 height 167
click at [235, 226] on div at bounding box center [235, 226] width 34 height 34
click at [235, 226] on video at bounding box center [229, 236] width 334 height 167
click at [235, 226] on div at bounding box center [235, 226] width 34 height 34
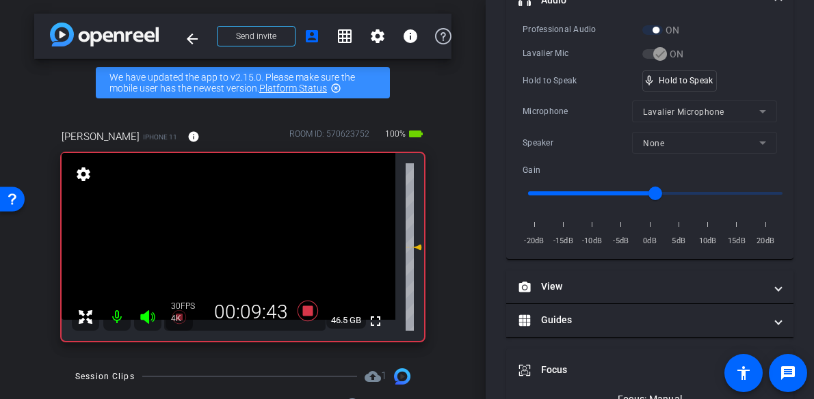
click at [235, 226] on video at bounding box center [229, 236] width 334 height 167
click at [235, 226] on div at bounding box center [235, 226] width 34 height 34
click at [236, 226] on div at bounding box center [235, 226] width 34 height 34
click at [236, 226] on video at bounding box center [229, 236] width 334 height 167
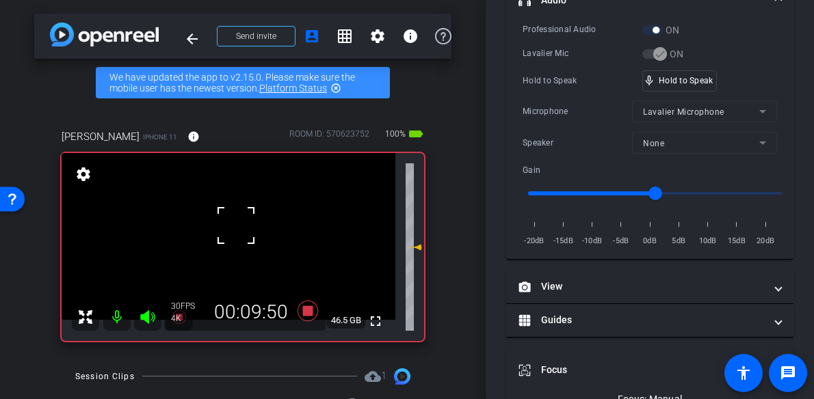
click at [236, 226] on div at bounding box center [236, 226] width 34 height 34
click at [236, 226] on video at bounding box center [229, 236] width 334 height 167
click at [236, 226] on div at bounding box center [236, 226] width 34 height 34
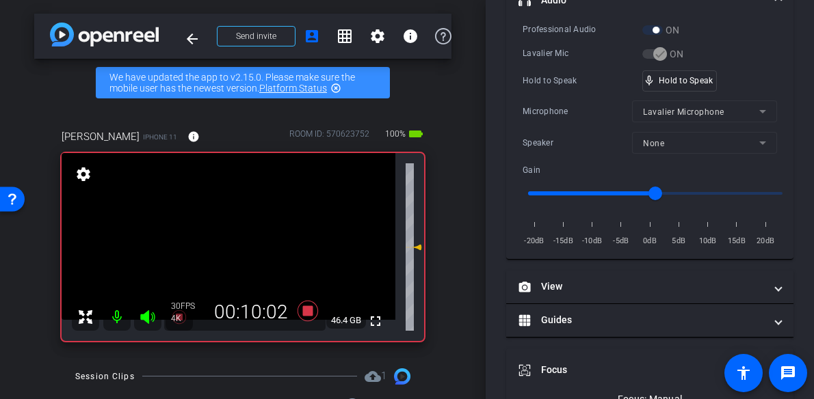
click at [236, 226] on video at bounding box center [229, 236] width 334 height 167
click at [236, 226] on div at bounding box center [236, 226] width 34 height 34
click at [236, 226] on video at bounding box center [229, 236] width 334 height 167
click at [236, 226] on div at bounding box center [236, 226] width 34 height 34
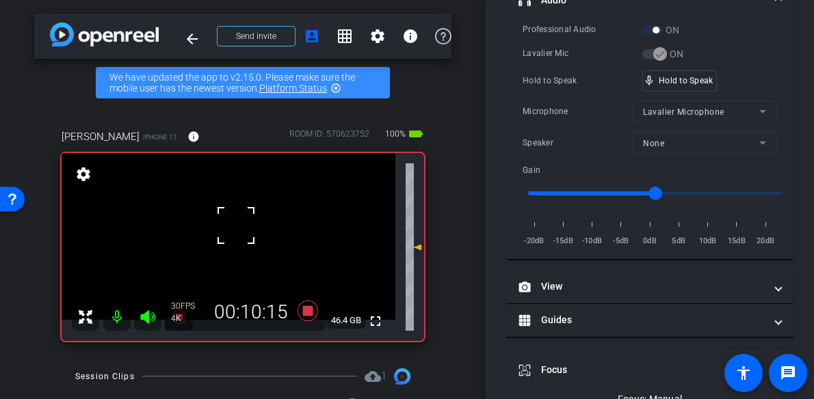
click at [236, 226] on div at bounding box center [236, 226] width 34 height 34
click at [236, 226] on video at bounding box center [229, 236] width 334 height 167
click at [237, 226] on div at bounding box center [236, 226] width 34 height 34
click at [236, 226] on div at bounding box center [236, 226] width 34 height 34
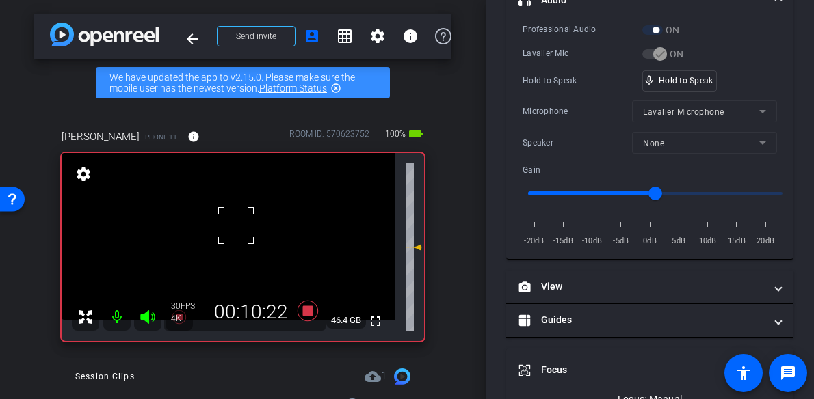
click at [236, 226] on div at bounding box center [236, 226] width 34 height 34
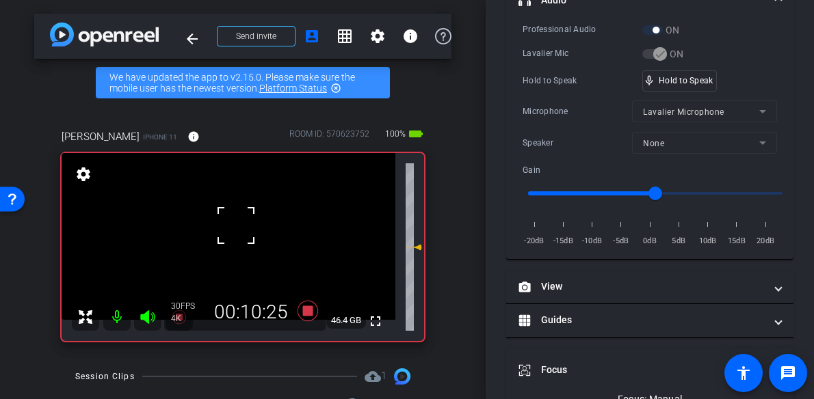
click at [236, 226] on div "fullscreen settings 46.4 GB" at bounding box center [243, 247] width 362 height 188
click at [236, 226] on video at bounding box center [229, 236] width 334 height 167
click at [236, 226] on div at bounding box center [236, 226] width 34 height 34
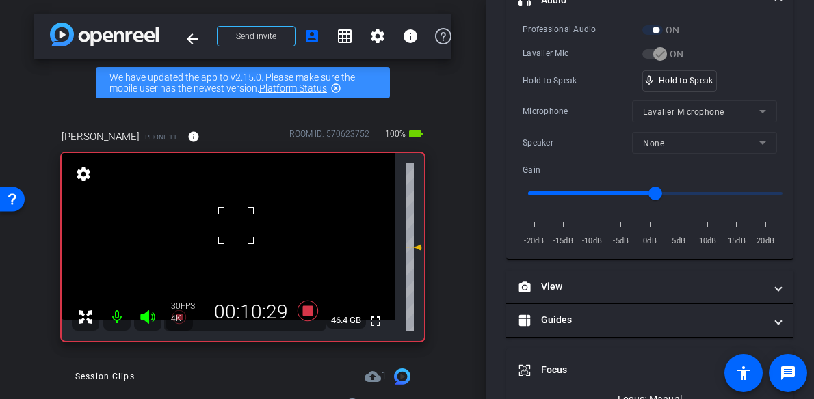
click at [235, 226] on div at bounding box center [236, 226] width 34 height 34
drag, startPoint x: 679, startPoint y: 81, endPoint x: 558, endPoint y: 131, distance: 130.9
drag, startPoint x: 214, startPoint y: 237, endPoint x: 230, endPoint y: 241, distance: 16.3
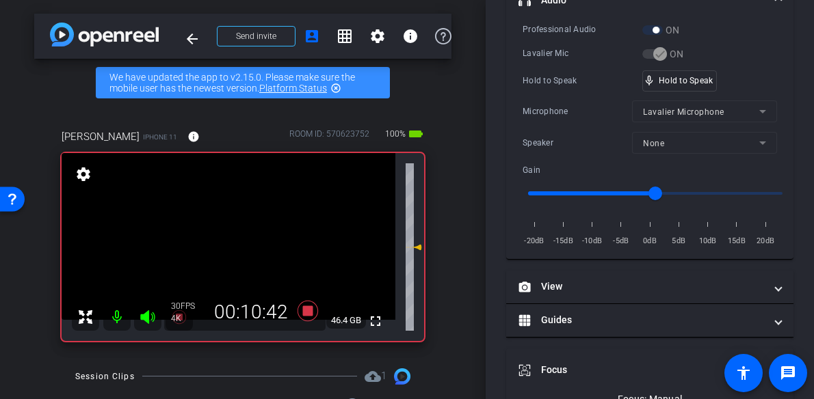
click at [216, 237] on video at bounding box center [229, 236] width 334 height 167
click at [239, 239] on video at bounding box center [229, 236] width 334 height 167
click at [239, 241] on div at bounding box center [239, 239] width 34 height 34
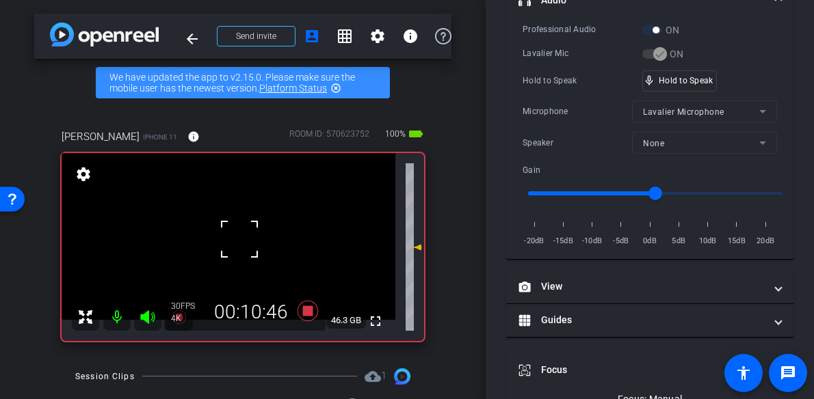
click at [238, 234] on div at bounding box center [239, 239] width 34 height 34
click at [238, 234] on video at bounding box center [229, 236] width 334 height 167
click at [238, 234] on div at bounding box center [238, 234] width 34 height 34
click at [238, 234] on video at bounding box center [229, 236] width 334 height 167
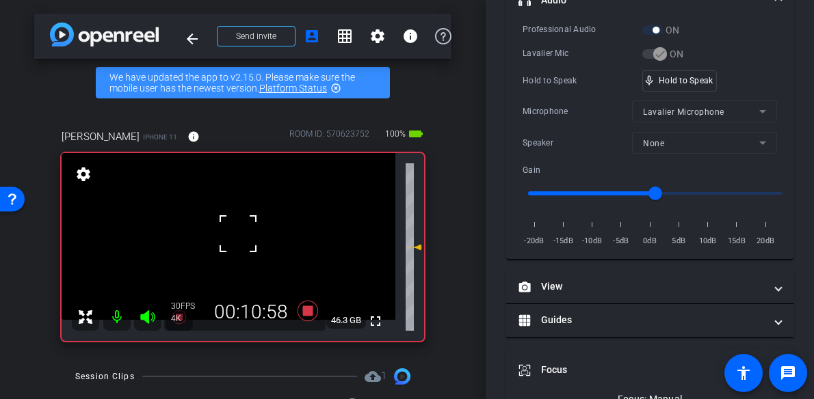
click at [238, 234] on div at bounding box center [238, 234] width 34 height 34
click at [238, 234] on video at bounding box center [229, 236] width 334 height 167
click at [238, 234] on div at bounding box center [238, 234] width 34 height 34
click at [238, 234] on video at bounding box center [229, 236] width 334 height 167
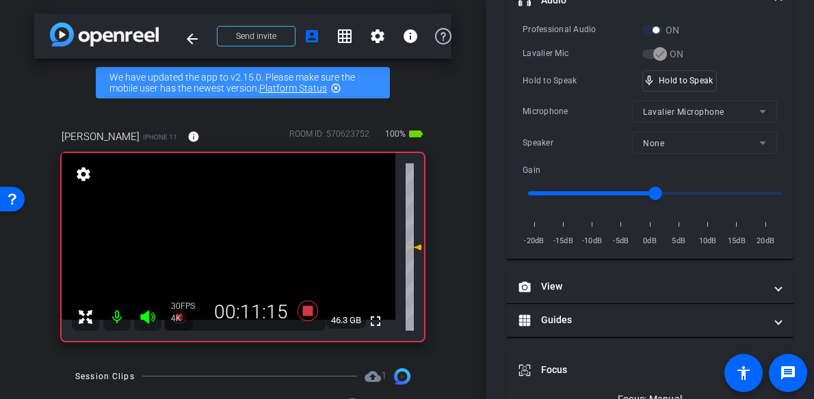
click at [235, 232] on video at bounding box center [229, 236] width 334 height 167
click at [236, 230] on video at bounding box center [229, 236] width 334 height 167
click at [238, 229] on video at bounding box center [229, 236] width 334 height 167
click at [238, 229] on div at bounding box center [238, 229] width 34 height 34
click at [238, 229] on video at bounding box center [229, 236] width 334 height 167
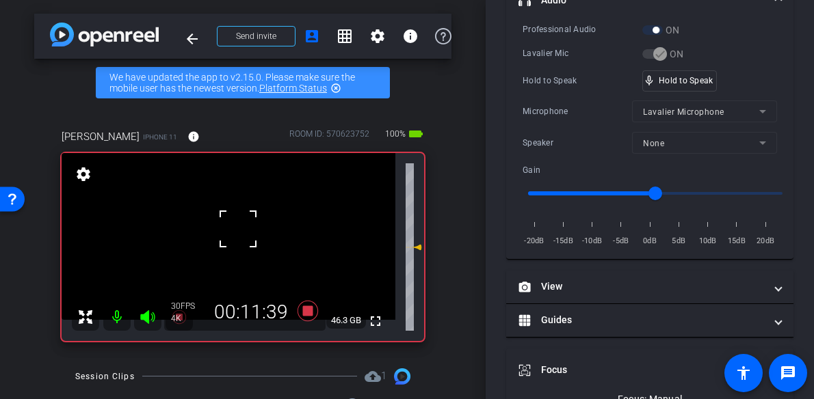
click at [238, 229] on div at bounding box center [238, 229] width 34 height 34
click at [233, 237] on video at bounding box center [229, 236] width 334 height 167
click at [237, 237] on div at bounding box center [233, 236] width 34 height 34
click at [239, 237] on video at bounding box center [229, 236] width 334 height 167
click at [239, 237] on div at bounding box center [239, 236] width 34 height 34
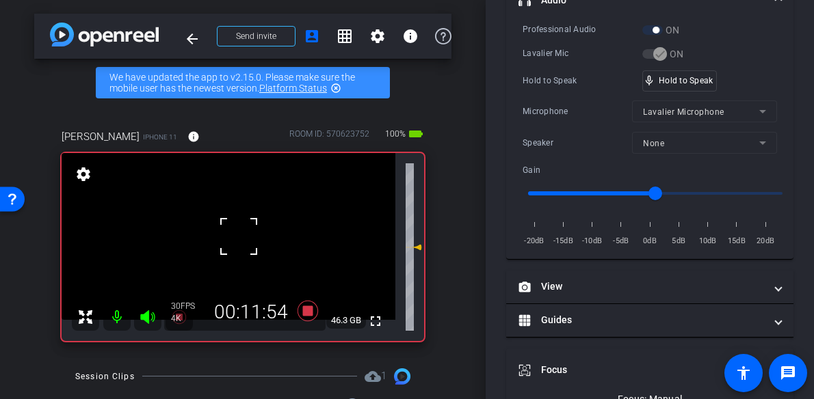
click at [244, 236] on div at bounding box center [239, 236] width 34 height 34
click at [241, 231] on video at bounding box center [229, 236] width 334 height 167
click at [241, 231] on div at bounding box center [241, 231] width 34 height 34
click at [241, 231] on video at bounding box center [229, 236] width 334 height 167
click at [241, 241] on div at bounding box center [241, 231] width 34 height 34
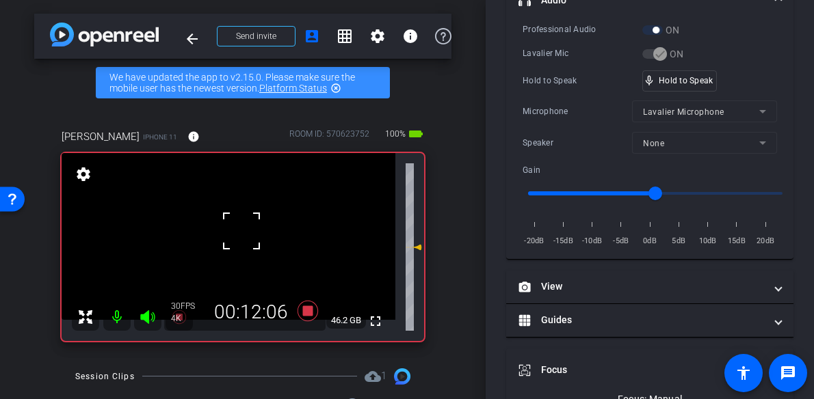
click at [241, 239] on div at bounding box center [241, 231] width 34 height 34
click at [235, 232] on video at bounding box center [229, 236] width 334 height 167
click at [235, 232] on div at bounding box center [235, 232] width 34 height 34
click at [232, 232] on video at bounding box center [229, 236] width 334 height 167
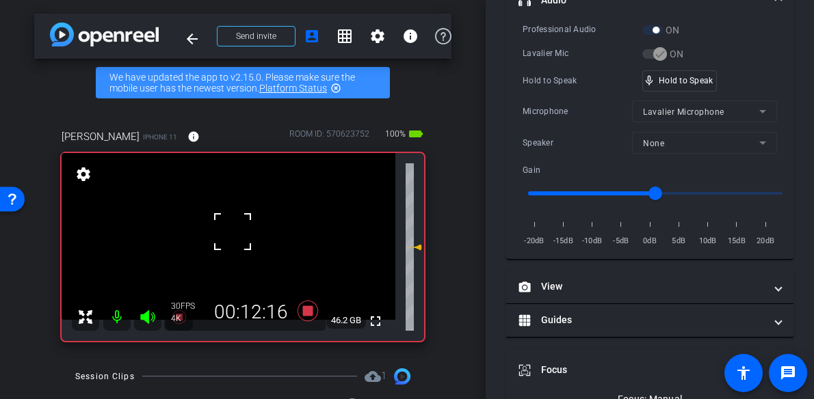
click at [232, 232] on div at bounding box center [232, 232] width 34 height 34
click at [237, 233] on video at bounding box center [229, 236] width 334 height 167
click at [237, 233] on div at bounding box center [236, 233] width 34 height 34
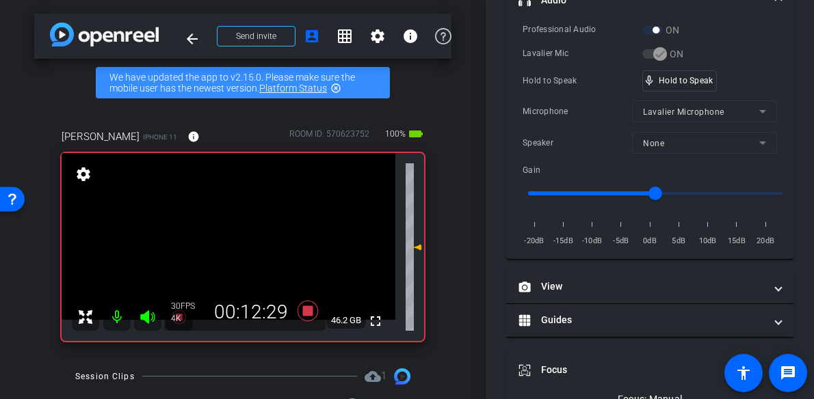
click at [234, 234] on video at bounding box center [229, 236] width 334 height 167
click at [234, 239] on video at bounding box center [229, 236] width 334 height 167
click at [230, 242] on video at bounding box center [229, 236] width 334 height 167
click at [232, 238] on video at bounding box center [229, 236] width 334 height 167
click at [232, 238] on div at bounding box center [232, 238] width 34 height 34
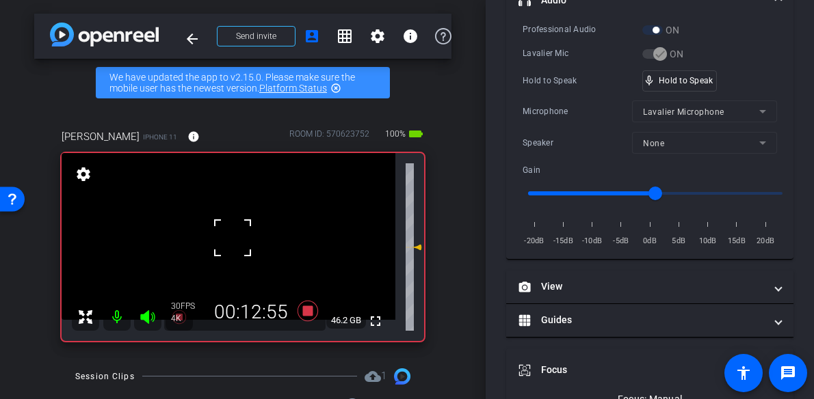
click at [232, 238] on div at bounding box center [232, 238] width 34 height 34
click at [232, 238] on video at bounding box center [229, 236] width 334 height 167
click at [232, 238] on div at bounding box center [232, 238] width 34 height 34
click at [232, 238] on video at bounding box center [229, 236] width 334 height 167
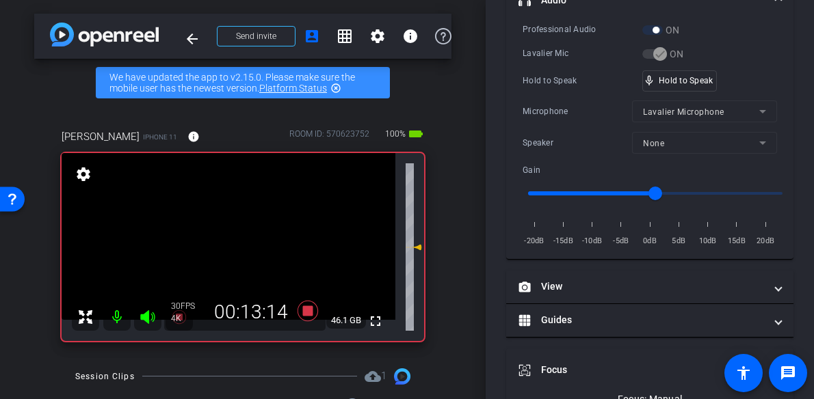
click at [232, 238] on video at bounding box center [229, 236] width 334 height 167
click at [232, 238] on div at bounding box center [232, 238] width 34 height 34
click at [235, 237] on video at bounding box center [229, 236] width 334 height 167
click at [235, 237] on div at bounding box center [234, 236] width 34 height 34
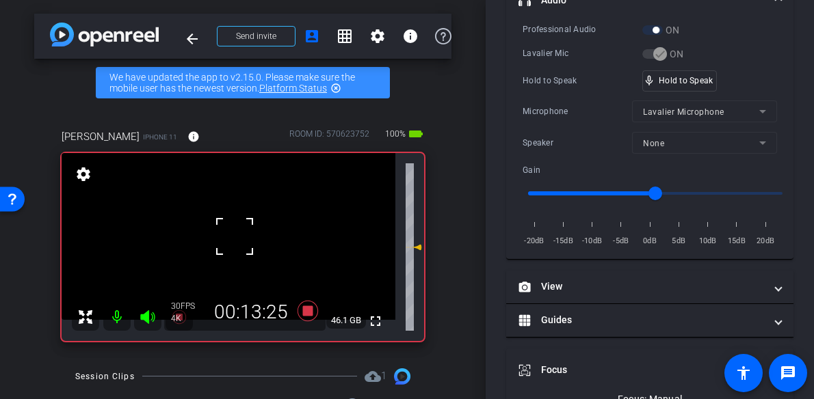
click at [235, 237] on div at bounding box center [234, 236] width 34 height 34
click at [235, 237] on video at bounding box center [229, 236] width 334 height 167
click at [235, 237] on div at bounding box center [234, 236] width 34 height 34
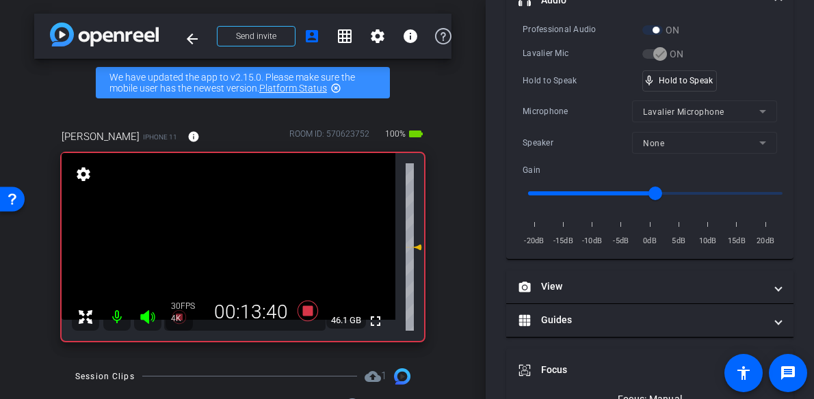
click at [234, 237] on video at bounding box center [229, 236] width 334 height 167
click at [235, 239] on video at bounding box center [229, 236] width 334 height 167
click at [235, 239] on div at bounding box center [235, 239] width 34 height 34
click at [235, 239] on video at bounding box center [229, 236] width 334 height 167
click at [235, 239] on div at bounding box center [235, 239] width 34 height 34
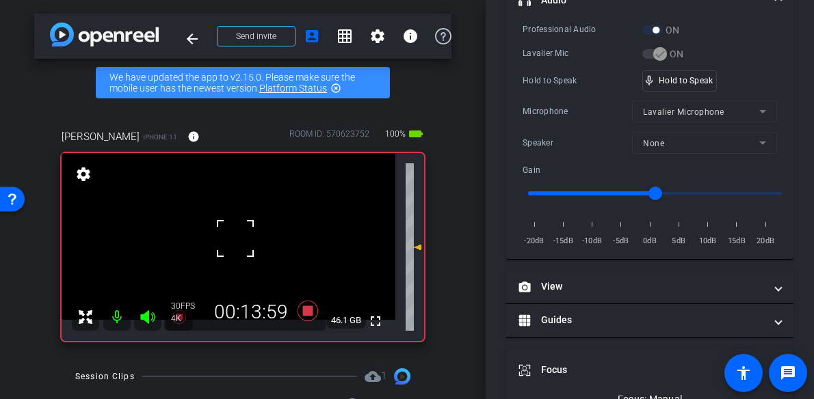
click at [234, 243] on div at bounding box center [235, 239] width 34 height 34
click at [234, 243] on div "fullscreen settings 46.1 GB" at bounding box center [243, 247] width 362 height 188
click at [237, 241] on video at bounding box center [229, 236] width 334 height 167
click at [236, 241] on div at bounding box center [236, 241] width 34 height 34
click at [236, 241] on video at bounding box center [229, 236] width 334 height 167
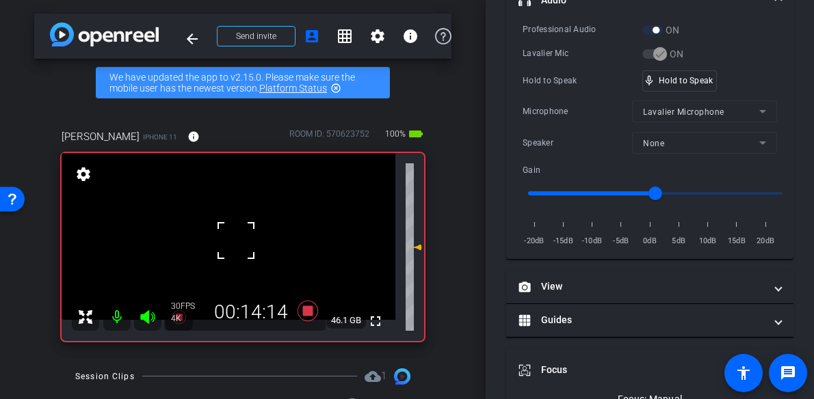
click at [238, 239] on div at bounding box center [236, 241] width 34 height 34
click at [238, 239] on video at bounding box center [229, 236] width 334 height 167
click at [239, 238] on div at bounding box center [238, 239] width 34 height 34
click at [239, 238] on video at bounding box center [229, 236] width 334 height 167
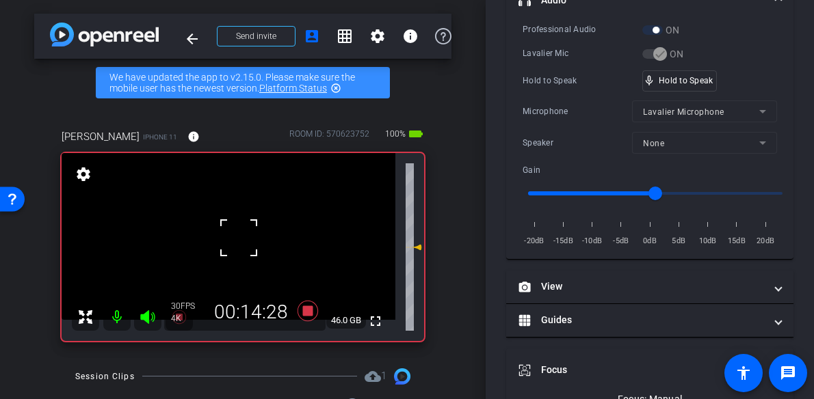
click at [239, 238] on div at bounding box center [239, 238] width 34 height 34
click at [239, 238] on video at bounding box center [229, 236] width 334 height 167
click at [239, 238] on div at bounding box center [239, 238] width 34 height 34
click at [239, 238] on video at bounding box center [229, 236] width 334 height 167
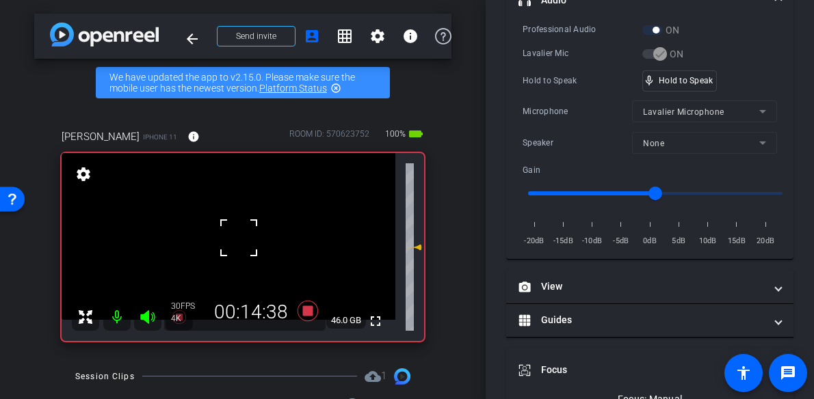
click at [239, 238] on div at bounding box center [239, 238] width 34 height 34
click at [235, 242] on video at bounding box center [229, 236] width 334 height 167
click at [235, 242] on div at bounding box center [235, 242] width 34 height 34
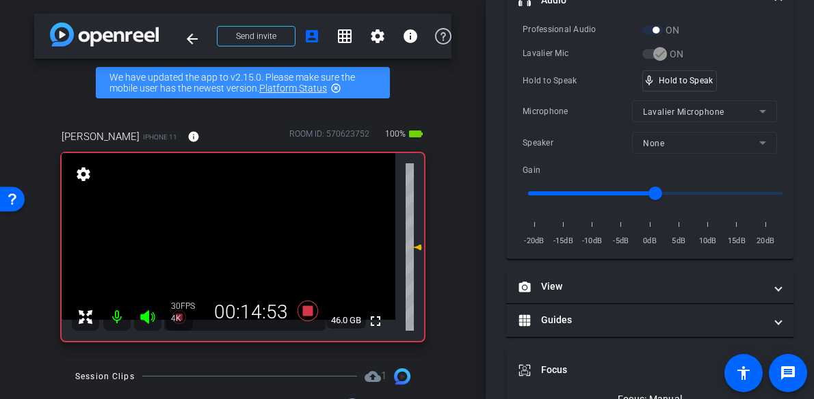
click at [236, 245] on video at bounding box center [229, 236] width 334 height 167
click at [235, 245] on div at bounding box center [236, 245] width 34 height 34
click at [228, 239] on div at bounding box center [236, 245] width 34 height 34
click at [233, 239] on video at bounding box center [229, 236] width 334 height 167
click at [232, 239] on div at bounding box center [233, 239] width 34 height 34
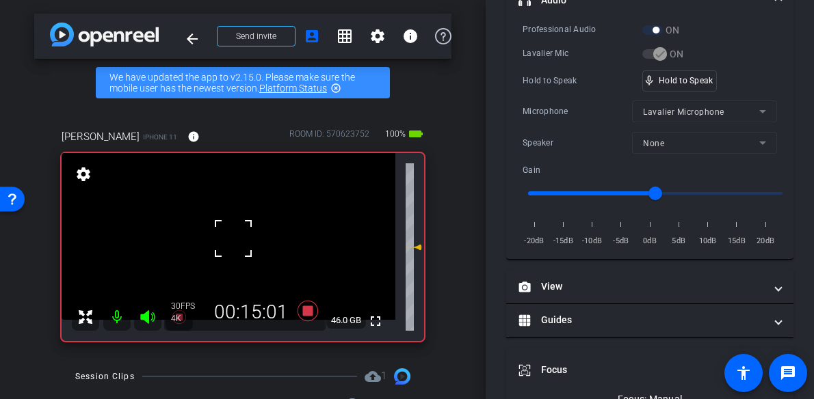
click at [232, 239] on div at bounding box center [233, 239] width 34 height 34
click at [686, 85] on div "mic_none Speaking..." at bounding box center [674, 81] width 62 height 20
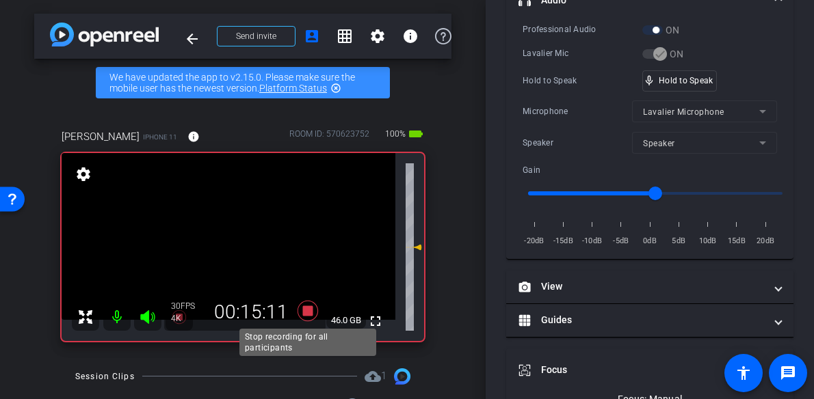
click at [306, 310] on icon at bounding box center [307, 310] width 21 height 21
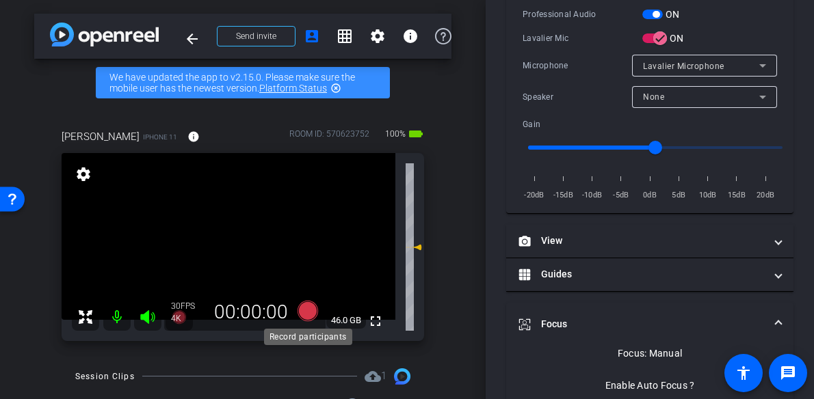
scroll to position [304, 0]
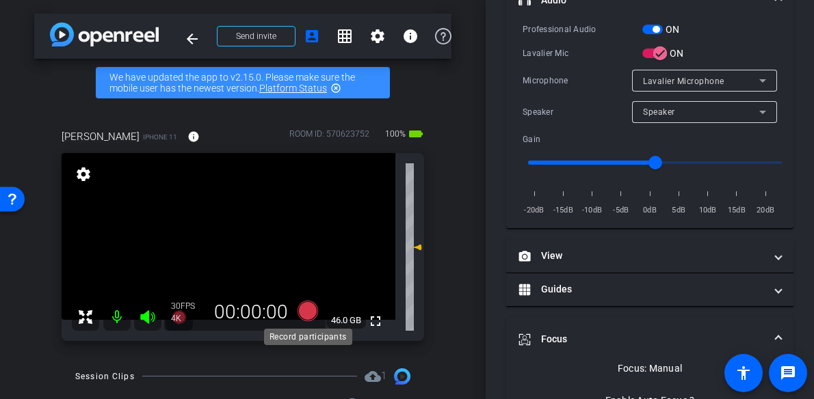
click at [309, 310] on icon at bounding box center [307, 310] width 21 height 21
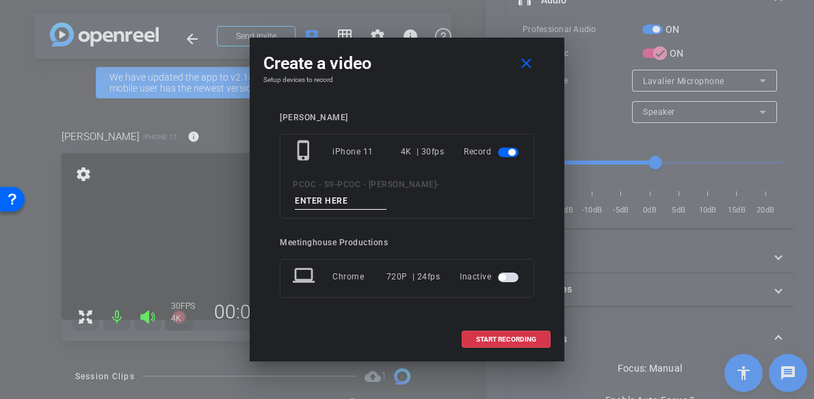
click at [329, 196] on input at bounding box center [341, 201] width 92 height 17
type input "901 - seg 2 pt 2"
click at [513, 342] on span "START RECORDING" at bounding box center [506, 339] width 60 height 7
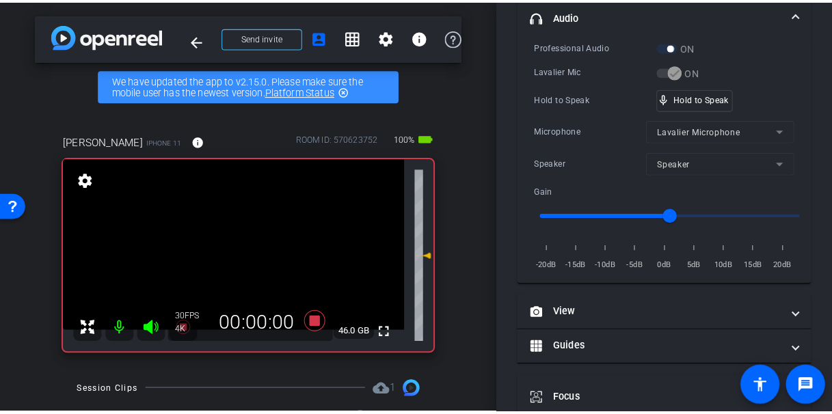
scroll to position [319, 0]
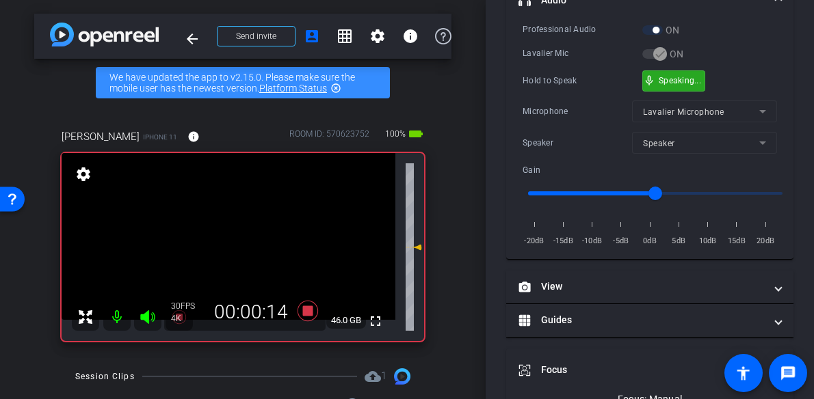
drag, startPoint x: 691, startPoint y: 79, endPoint x: 565, endPoint y: 126, distance: 134.0
drag, startPoint x: 669, startPoint y: 75, endPoint x: 592, endPoint y: 103, distance: 81.8
click at [243, 233] on video at bounding box center [229, 236] width 334 height 167
click at [243, 265] on video at bounding box center [229, 236] width 334 height 167
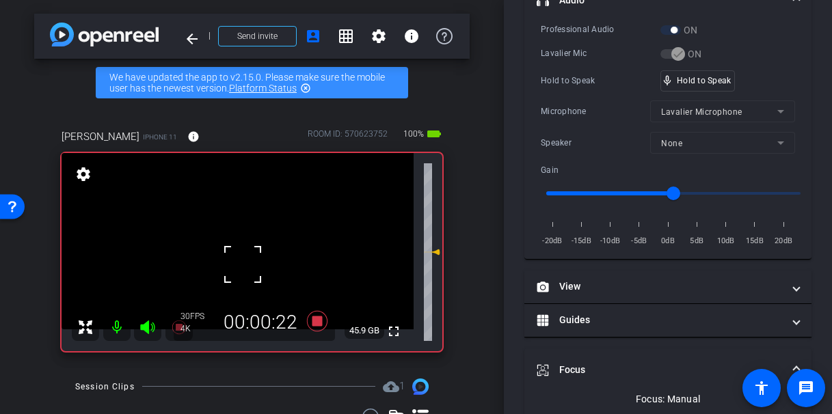
click at [257, 266] on div at bounding box center [243, 265] width 34 height 34
click at [250, 266] on div at bounding box center [243, 265] width 34 height 34
click at [250, 267] on div at bounding box center [243, 265] width 34 height 34
click at [245, 271] on div at bounding box center [243, 265] width 34 height 34
click at [245, 271] on video at bounding box center [238, 241] width 352 height 176
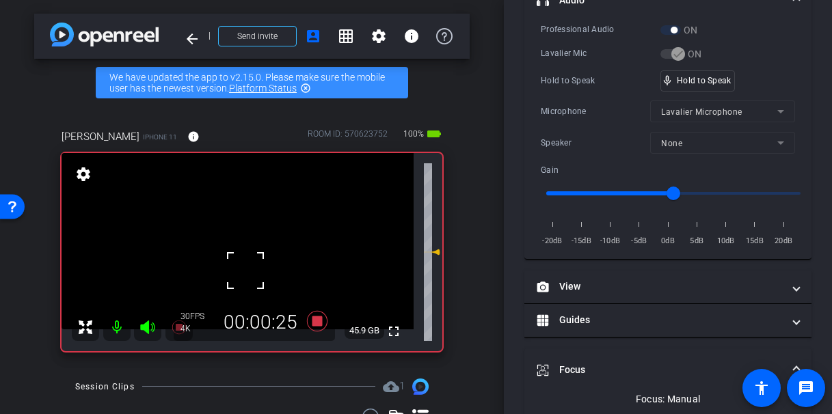
click at [250, 271] on div at bounding box center [245, 271] width 34 height 34
click at [252, 272] on div at bounding box center [245, 271] width 34 height 34
click at [252, 272] on div "fullscreen settings 46.0 GB" at bounding box center [252, 252] width 381 height 198
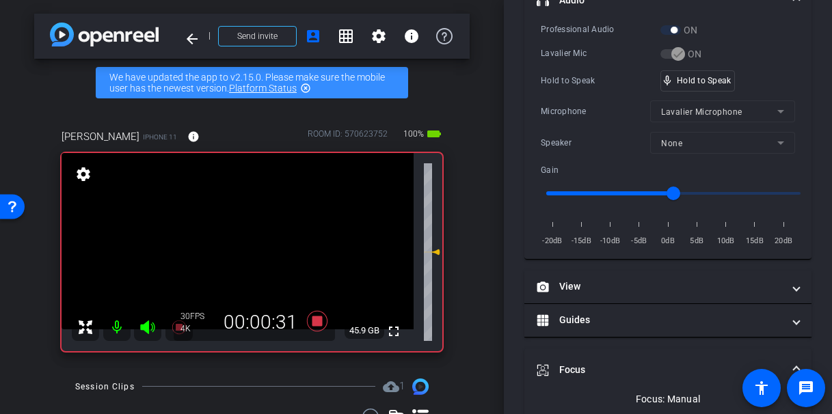
click at [254, 270] on video at bounding box center [238, 241] width 352 height 176
click at [253, 270] on div at bounding box center [254, 270] width 34 height 34
click at [250, 249] on video at bounding box center [238, 241] width 352 height 176
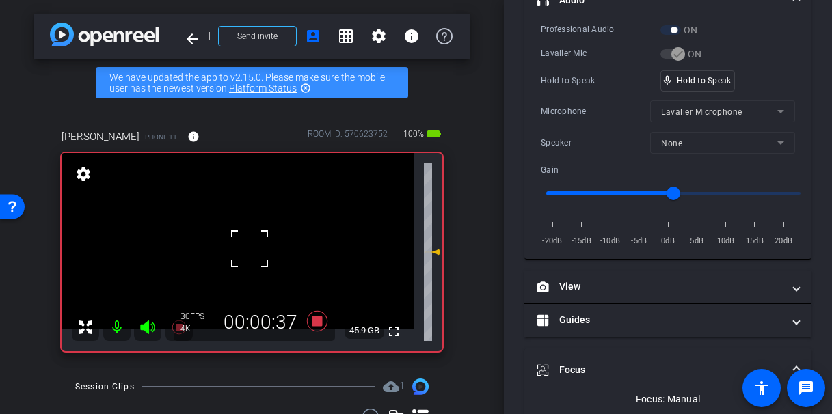
click at [250, 249] on div at bounding box center [249, 249] width 34 height 34
drag, startPoint x: 240, startPoint y: 249, endPoint x: 277, endPoint y: 243, distance: 37.3
click at [240, 249] on div at bounding box center [249, 249] width 34 height 34
click at [243, 254] on div at bounding box center [249, 249] width 34 height 34
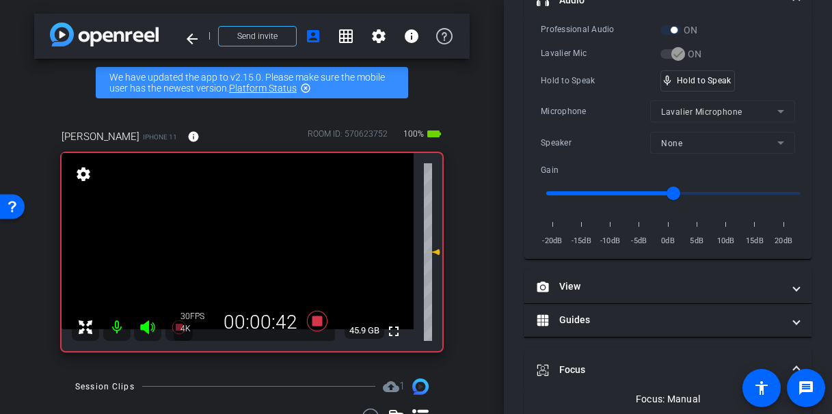
click at [243, 254] on video at bounding box center [238, 241] width 352 height 176
click at [243, 254] on div at bounding box center [243, 254] width 34 height 34
click at [243, 253] on div at bounding box center [243, 254] width 34 height 34
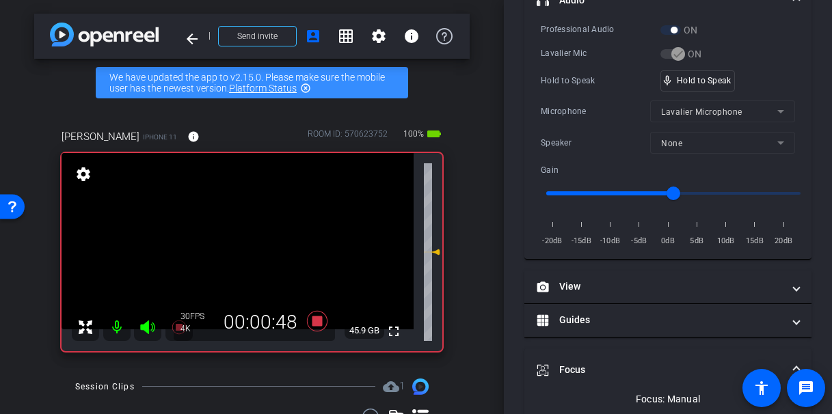
click at [247, 248] on video at bounding box center [238, 241] width 352 height 176
click at [252, 258] on video at bounding box center [238, 241] width 352 height 176
click at [250, 243] on div at bounding box center [252, 258] width 34 height 34
click at [249, 232] on video at bounding box center [238, 241] width 352 height 176
click at [246, 237] on div at bounding box center [249, 232] width 34 height 34
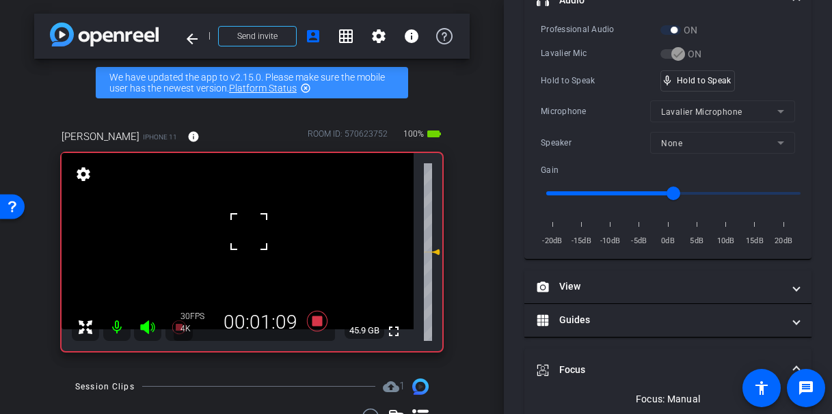
click at [246, 237] on div at bounding box center [249, 232] width 34 height 34
click at [246, 237] on video at bounding box center [238, 241] width 352 height 176
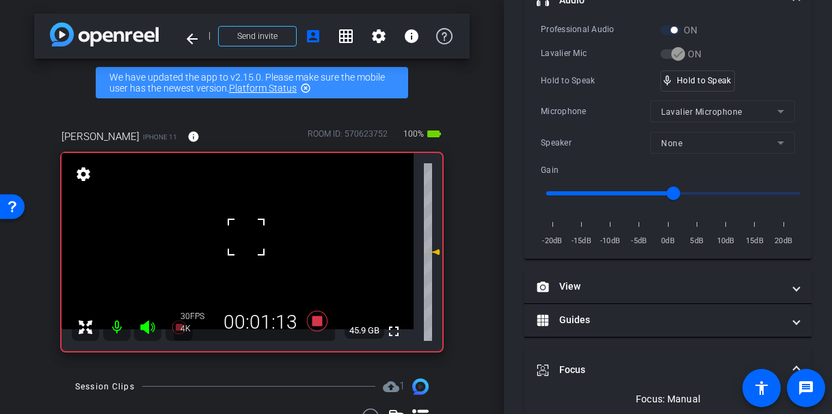
click at [245, 241] on div at bounding box center [246, 237] width 34 height 34
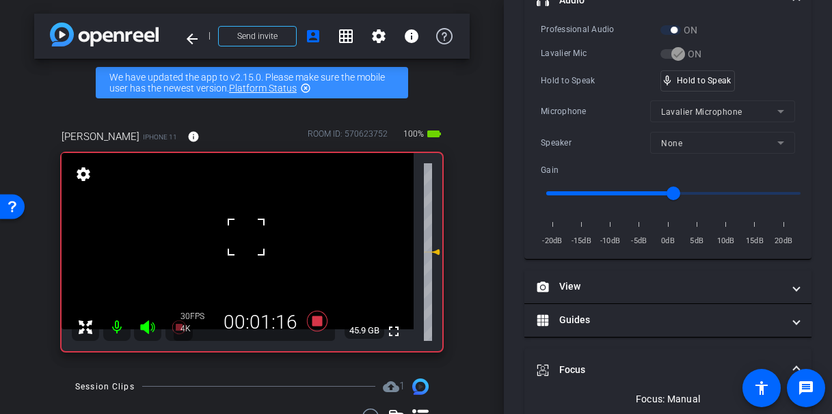
click at [245, 241] on div at bounding box center [246, 237] width 34 height 34
click
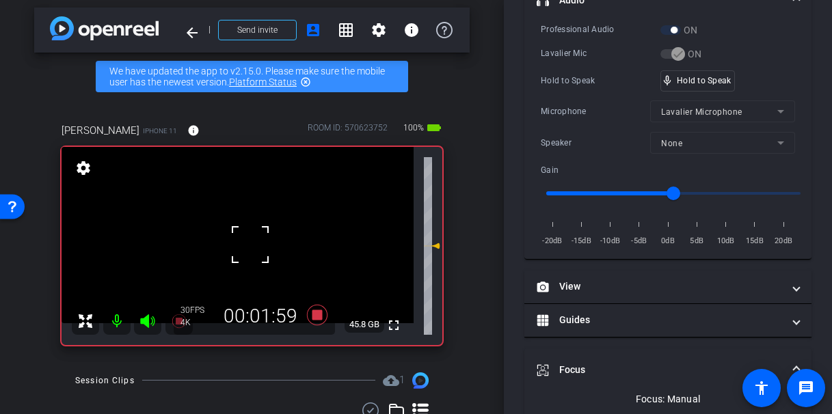
scroll to position [3, 0]
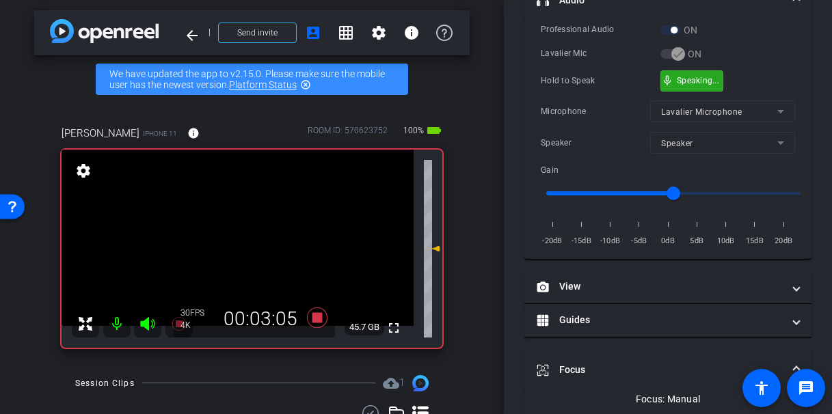
drag, startPoint x: 705, startPoint y: 83, endPoint x: 178, endPoint y: 262, distance: 556.8
drag, startPoint x: 222, startPoint y: 241, endPoint x: 234, endPoint y: 239, distance: 12.5
drag, startPoint x: 684, startPoint y: 81, endPoint x: 642, endPoint y: 103, distance: 47.1
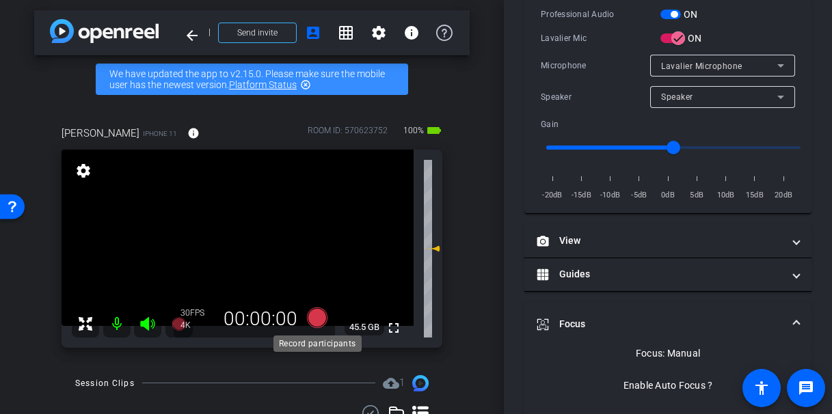
scroll to position [304, 0]
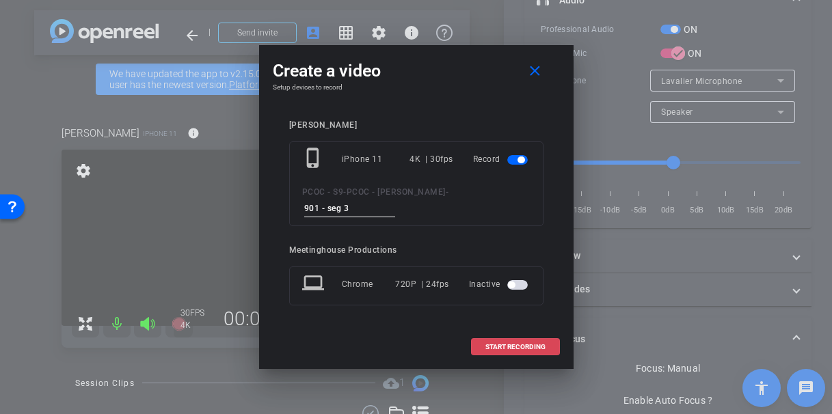
type input "901 - seg 3"
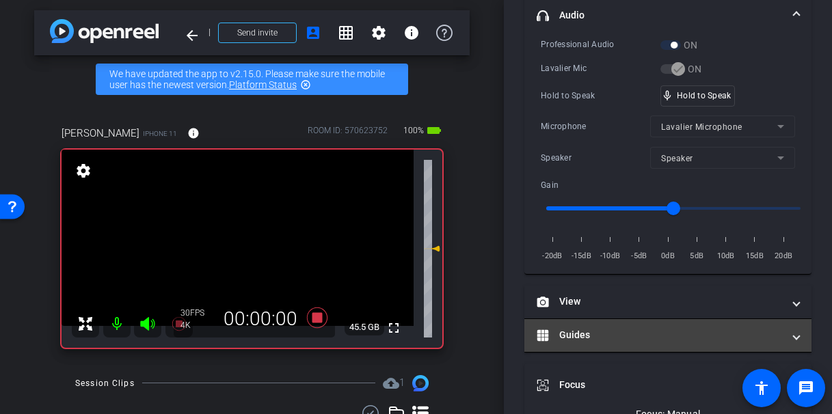
scroll to position [319, 0]
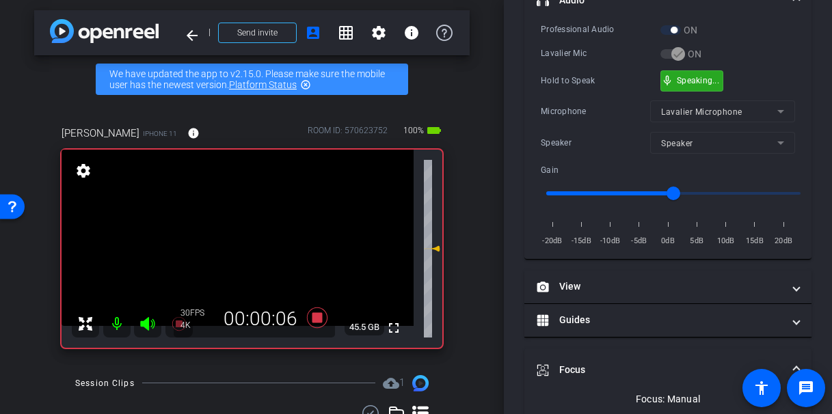
drag, startPoint x: 698, startPoint y: 80, endPoint x: 416, endPoint y: 164, distance: 294.6
drag, startPoint x: 254, startPoint y: 231, endPoint x: 308, endPoint y: 232, distance: 54.0
drag, startPoint x: 693, startPoint y: 81, endPoint x: 469, endPoint y: 185, distance: 247.2
drag, startPoint x: 673, startPoint y: 79, endPoint x: 534, endPoint y: 126, distance: 146.4
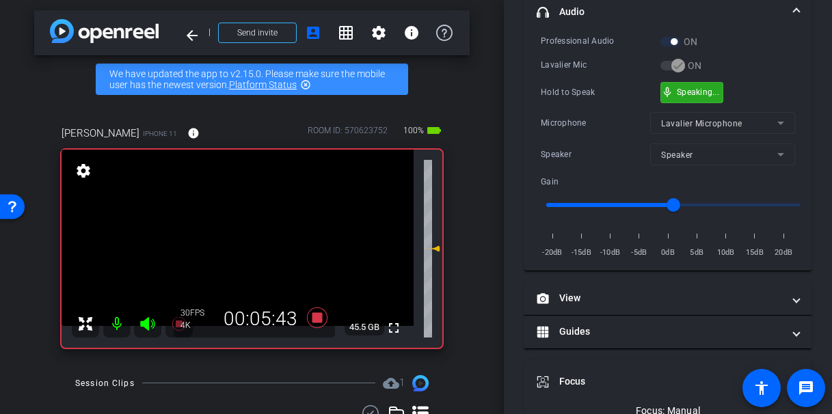
drag, startPoint x: 684, startPoint y: 90, endPoint x: 429, endPoint y: 187, distance: 273.1
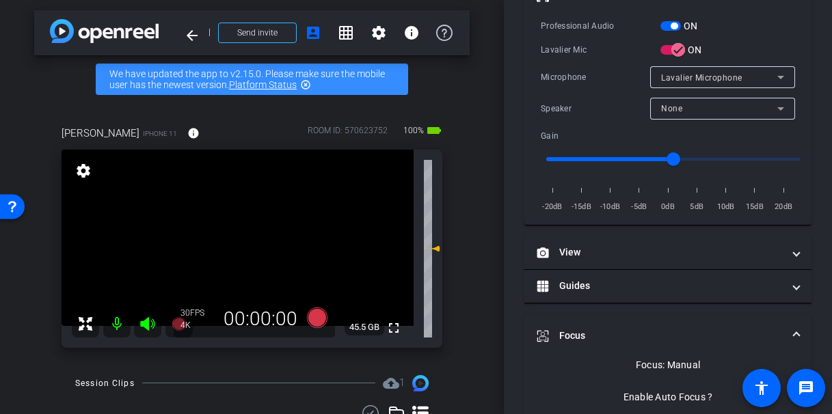
scroll to position [293, 0]
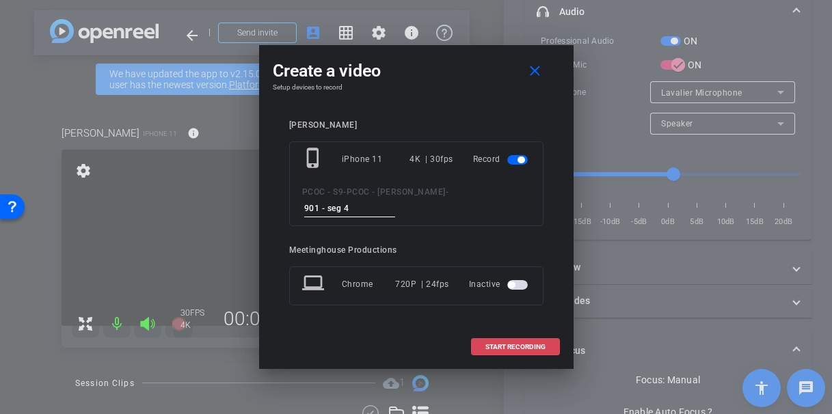
type input "901 - seg 4"
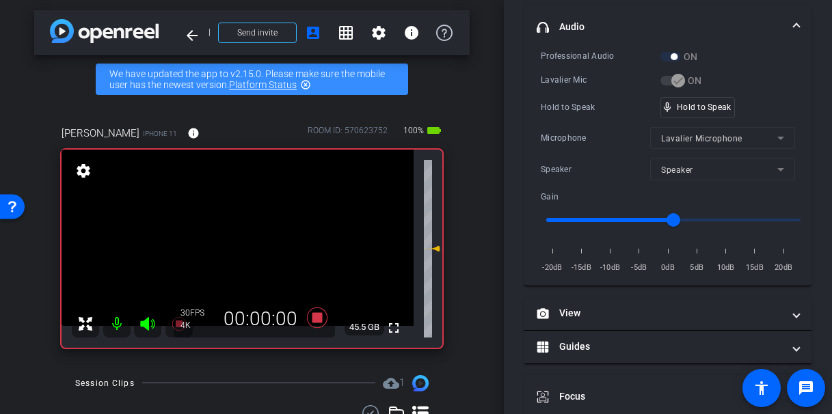
scroll to position [308, 0]
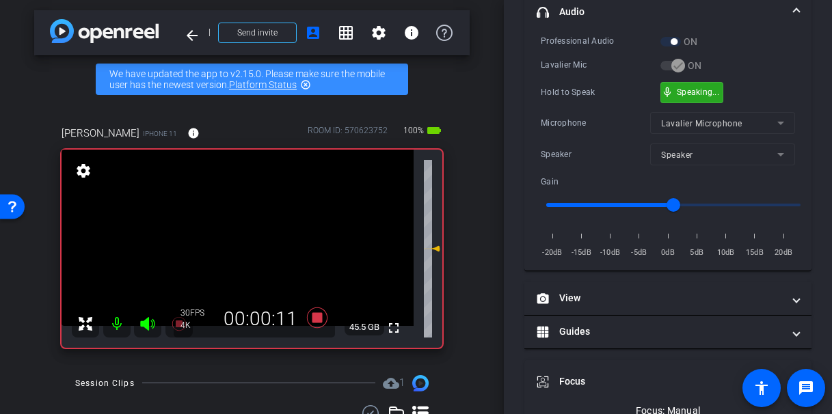
drag, startPoint x: 696, startPoint y: 90, endPoint x: 466, endPoint y: 144, distance: 236.0
drag, startPoint x: 268, startPoint y: 237, endPoint x: 281, endPoint y: 236, distance: 13.0
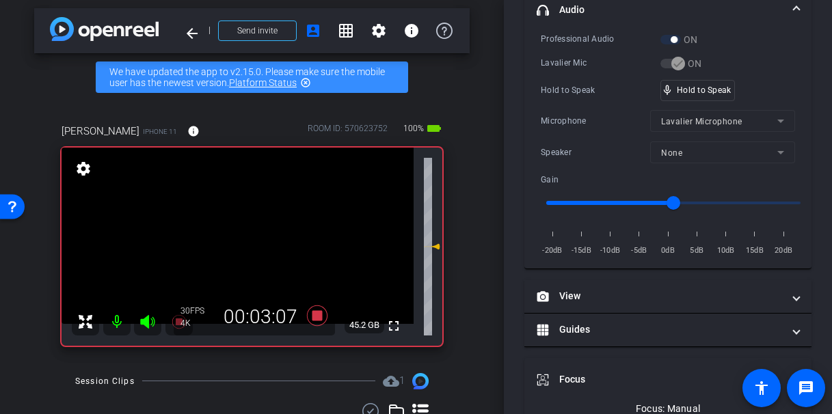
scroll to position [5, 0]
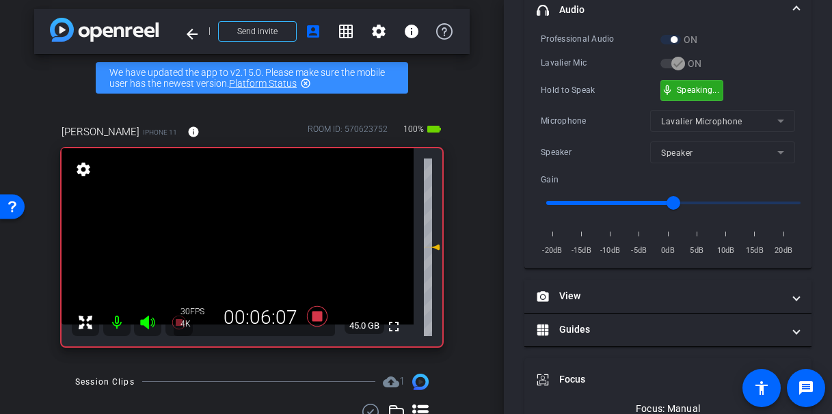
drag, startPoint x: 692, startPoint y: 87, endPoint x: 291, endPoint y: 248, distance: 431.7
drag, startPoint x: 681, startPoint y: 91, endPoint x: 635, endPoint y: 109, distance: 49.4
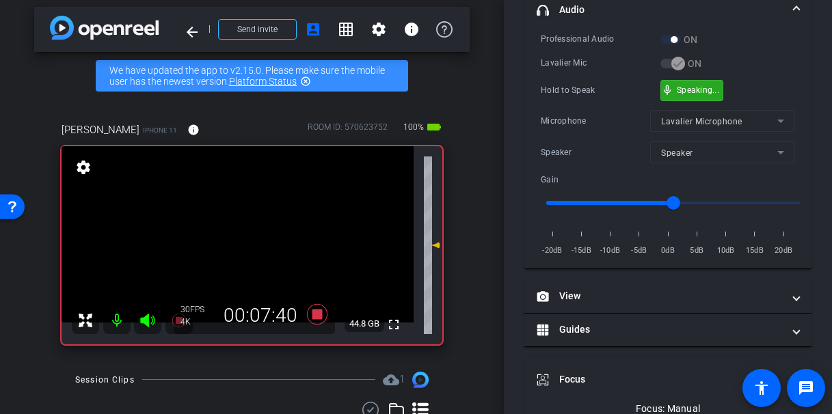
drag, startPoint x: 692, startPoint y: 90, endPoint x: 519, endPoint y: 157, distance: 185.8
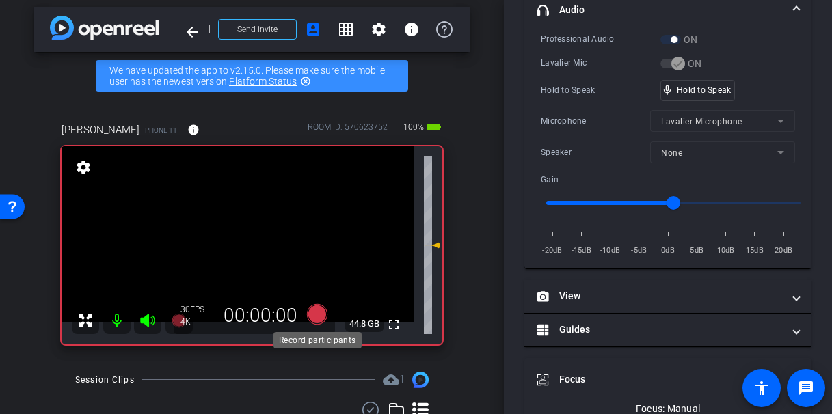
scroll to position [295, 0]
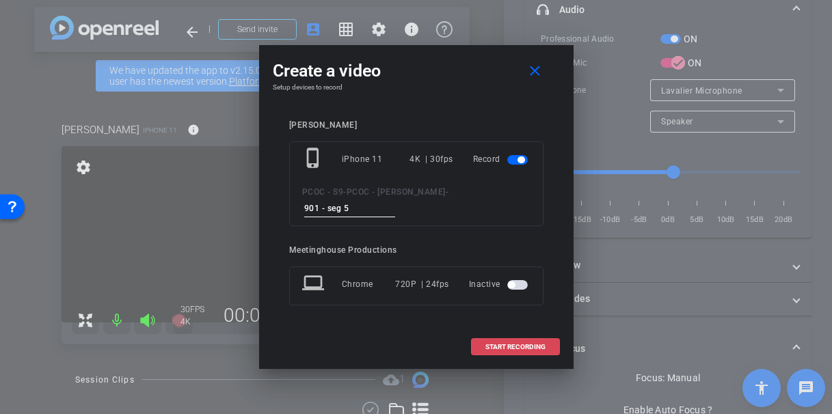
type input "901 - seg 5"
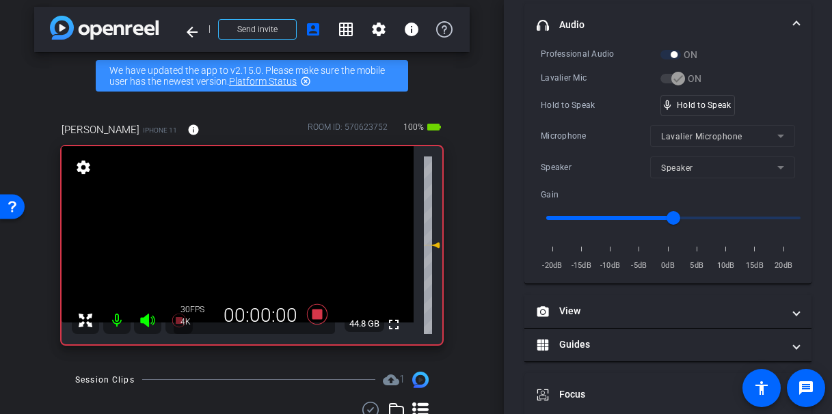
scroll to position [310, 0]
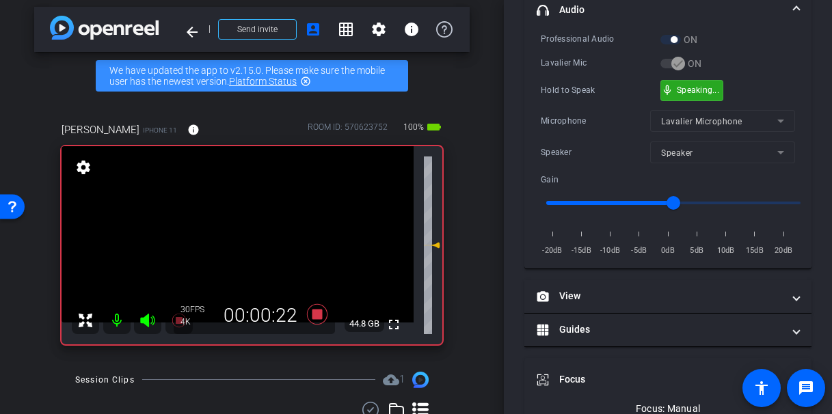
drag, startPoint x: 677, startPoint y: 94, endPoint x: 513, endPoint y: 144, distance: 170.9
drag, startPoint x: 691, startPoint y: 85, endPoint x: 633, endPoint y: 105, distance: 61.2
drag, startPoint x: 689, startPoint y: 86, endPoint x: 621, endPoint y: 109, distance: 71.6
drag, startPoint x: 686, startPoint y: 90, endPoint x: 369, endPoint y: 192, distance: 332.6
drag, startPoint x: 693, startPoint y: 89, endPoint x: 620, endPoint y: 123, distance: 80.1
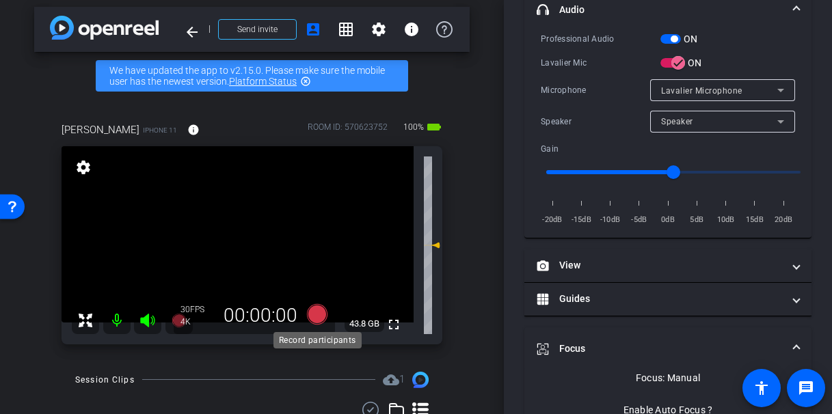
scroll to position [10, 0]
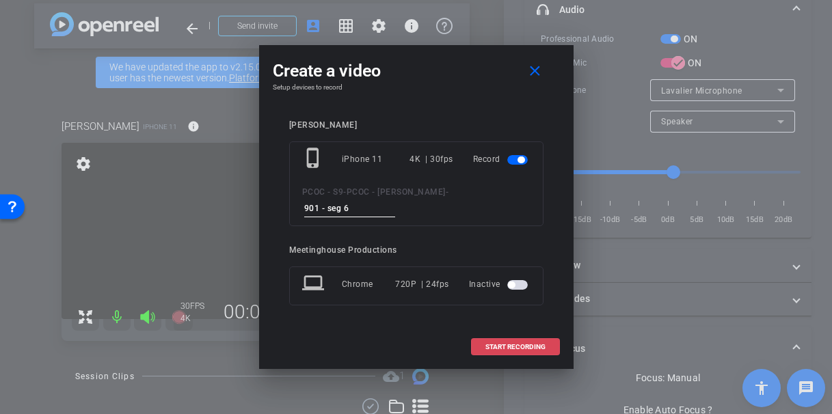
type input "901 - seg 6"
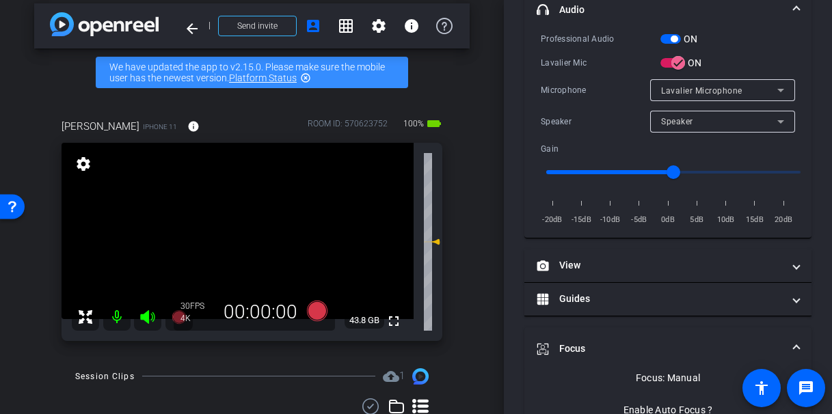
scroll to position [310, 0]
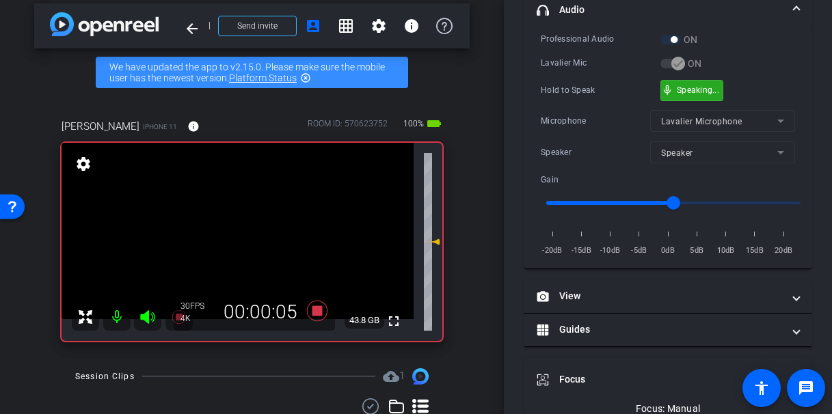
drag, startPoint x: 698, startPoint y: 85, endPoint x: 644, endPoint y: 96, distance: 55.1
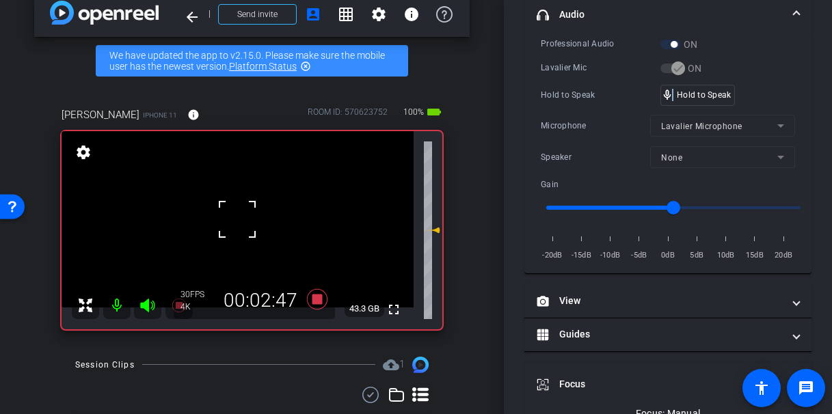
scroll to position [8, 0]
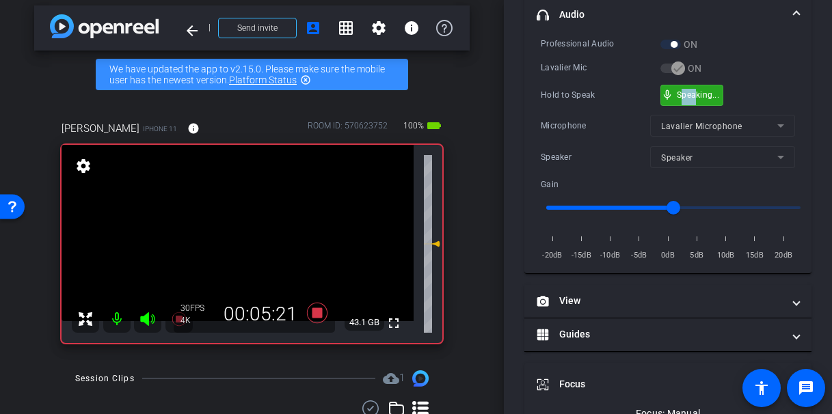
drag, startPoint x: 694, startPoint y: 98, endPoint x: 676, endPoint y: 99, distance: 17.8
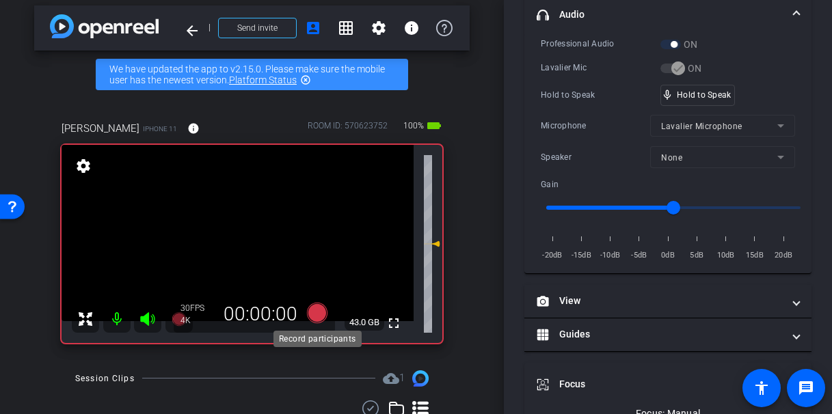
scroll to position [290, 0]
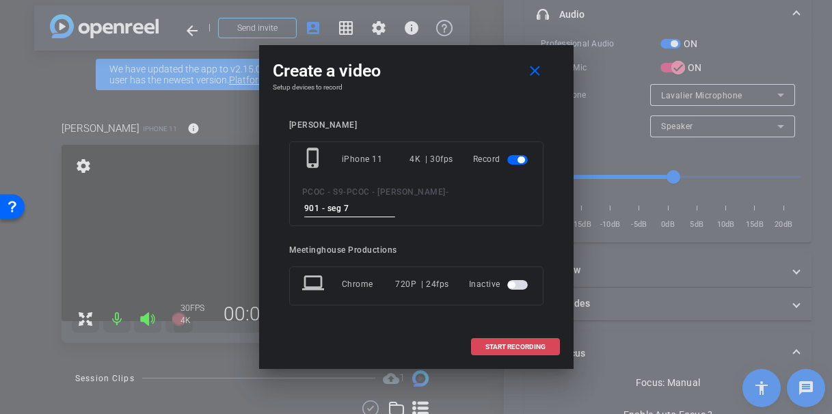
type input "901 - seg 7"
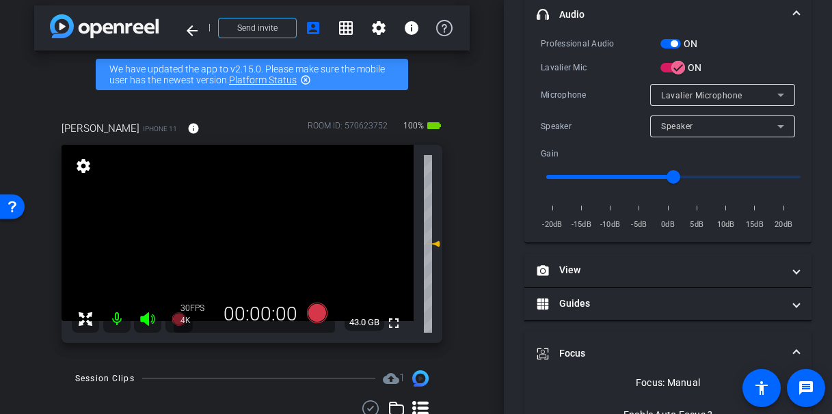
scroll to position [305, 0]
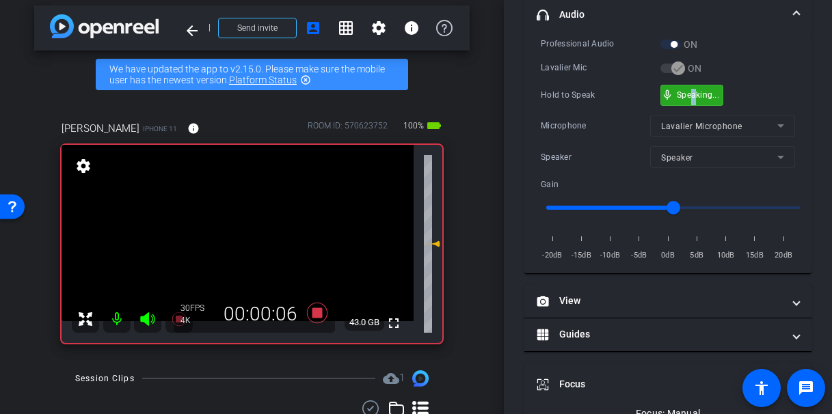
drag, startPoint x: 696, startPoint y: 98, endPoint x: 589, endPoint y: 112, distance: 107.5
drag, startPoint x: 250, startPoint y: 230, endPoint x: 324, endPoint y: 224, distance: 74.7
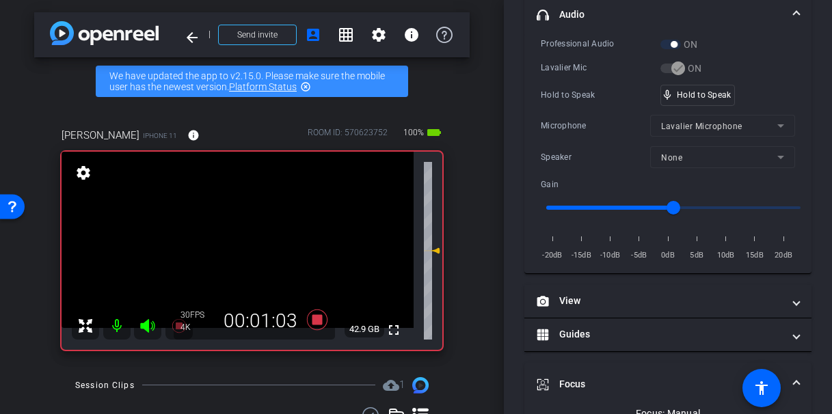
scroll to position [0, 0]
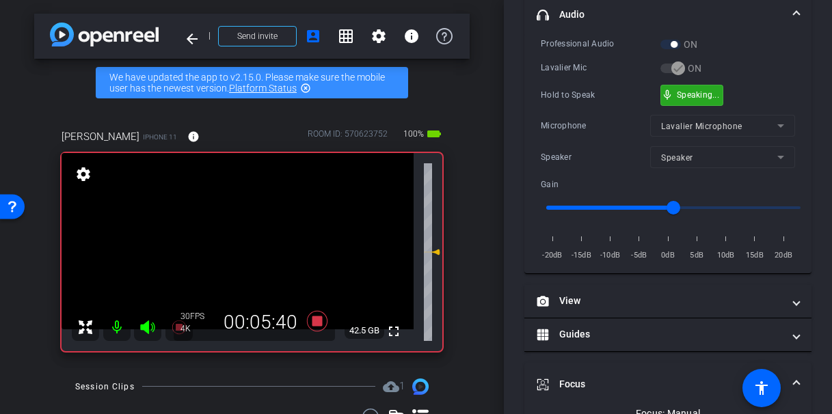
drag, startPoint x: 687, startPoint y: 91, endPoint x: 606, endPoint y: 126, distance: 87.9
drag, startPoint x: 693, startPoint y: 93, endPoint x: 602, endPoint y: 99, distance: 91.1
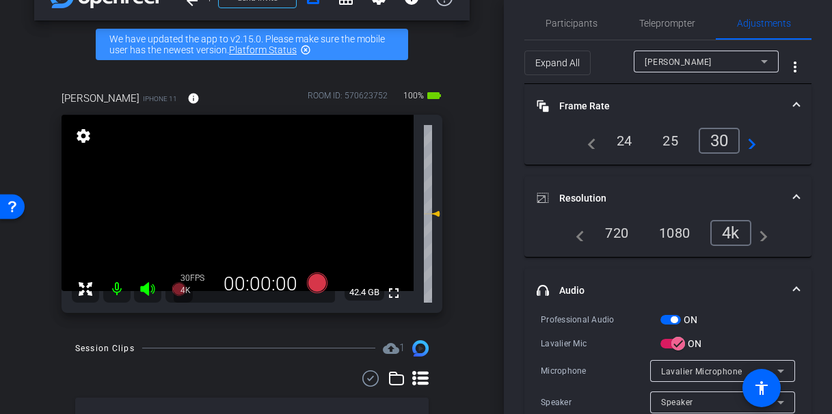
scroll to position [48, 0]
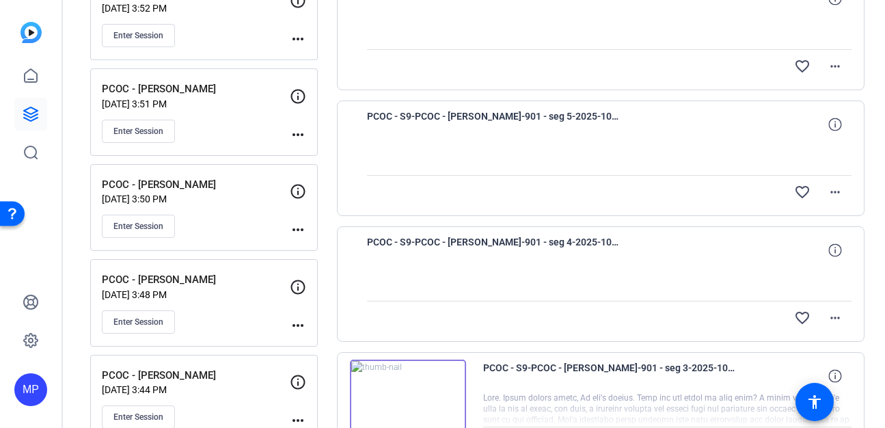
scroll to position [371, 0]
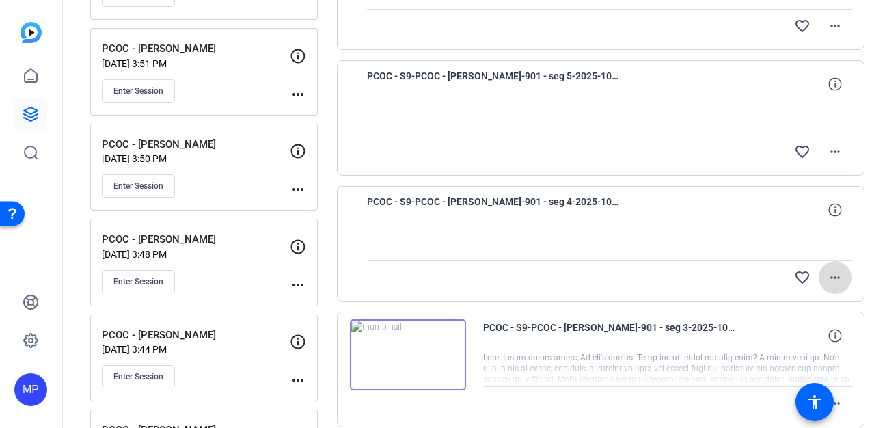
click at [836, 280] on mat-icon "more_horiz" at bounding box center [835, 277] width 16 height 16
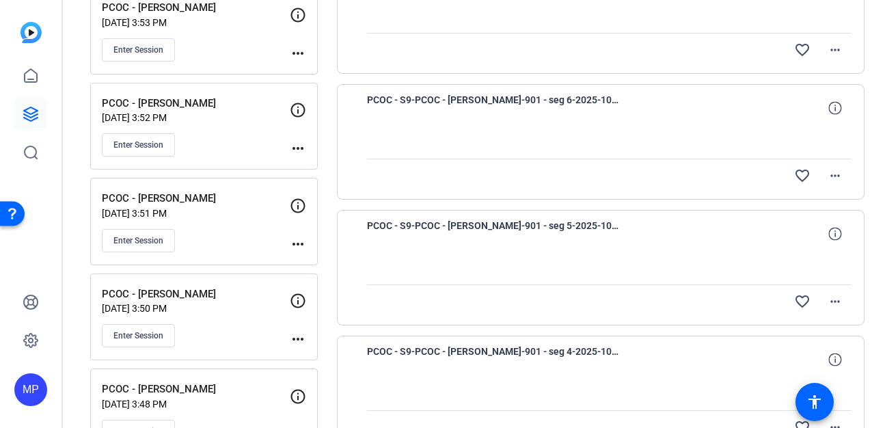
scroll to position [265, 0]
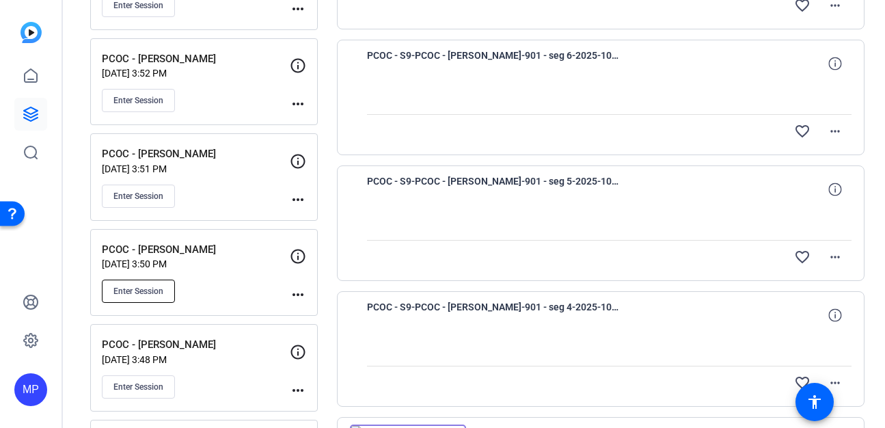
click at [135, 292] on span "Enter Session" at bounding box center [139, 291] width 50 height 11
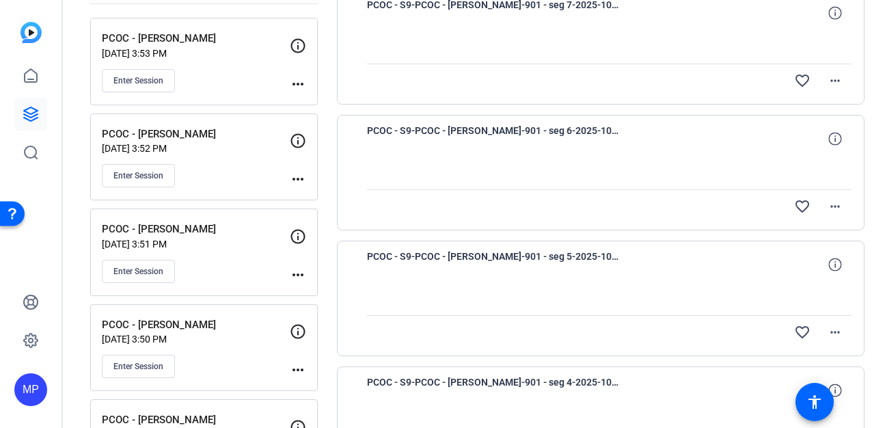
scroll to position [205, 0]
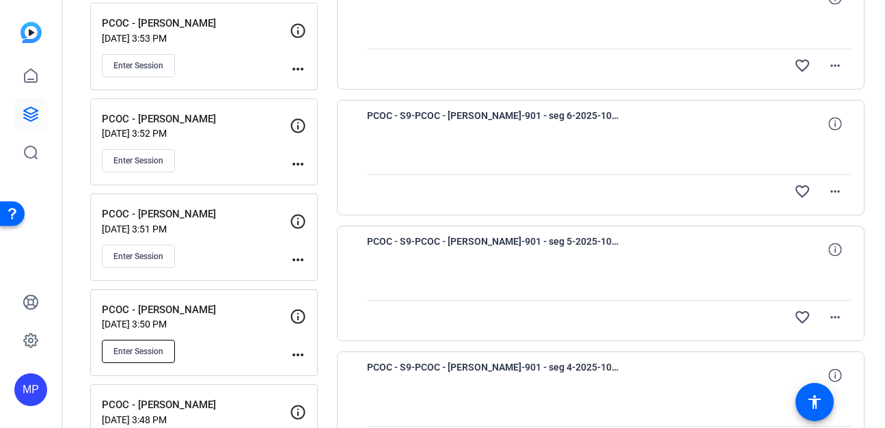
click at [131, 349] on span "Enter Session" at bounding box center [139, 351] width 50 height 11
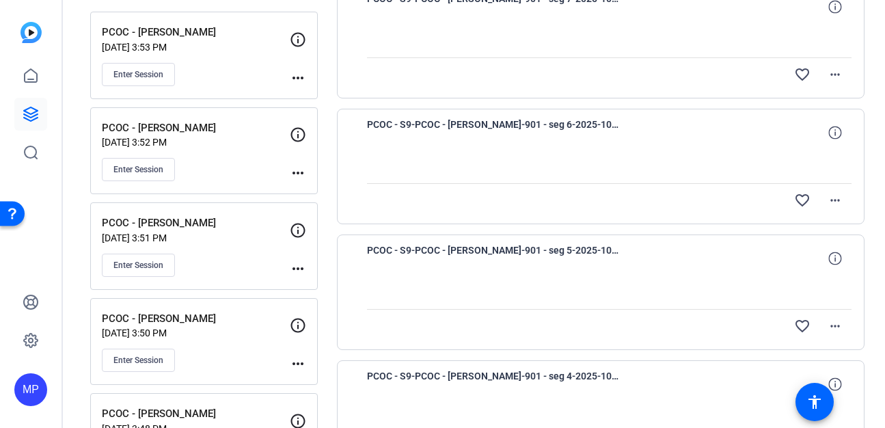
scroll to position [199, 0]
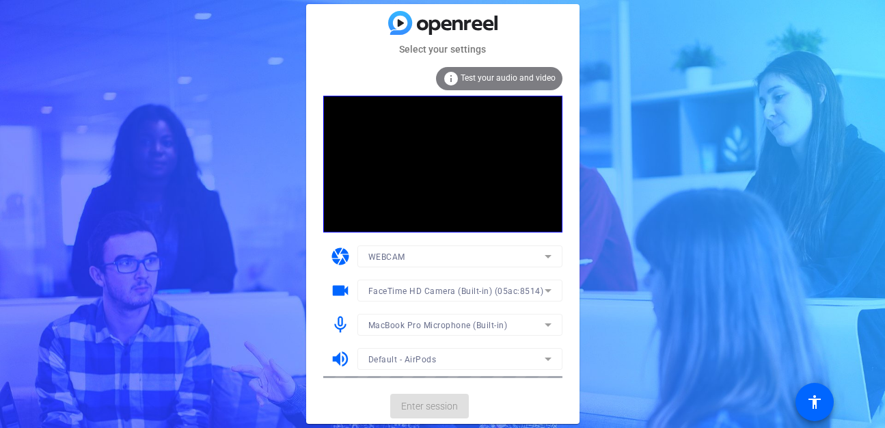
click at [420, 406] on mat-card-actions "Enter session" at bounding box center [442, 406] width 273 height 36
click at [429, 407] on span "Enter session" at bounding box center [429, 406] width 57 height 14
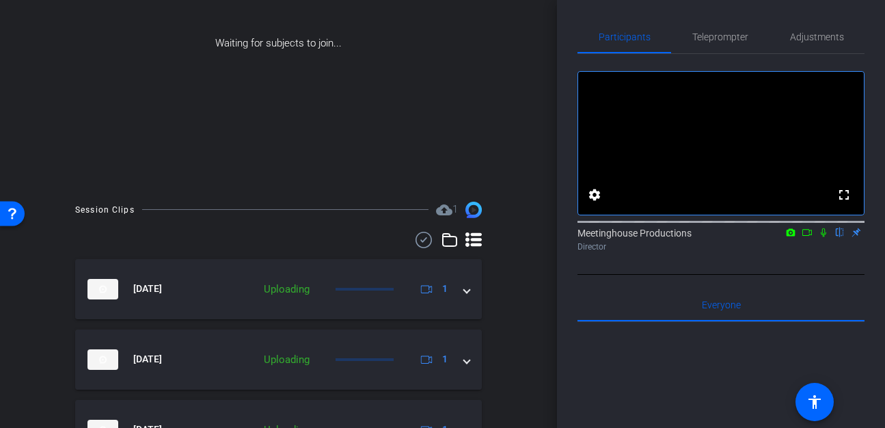
scroll to position [310, 0]
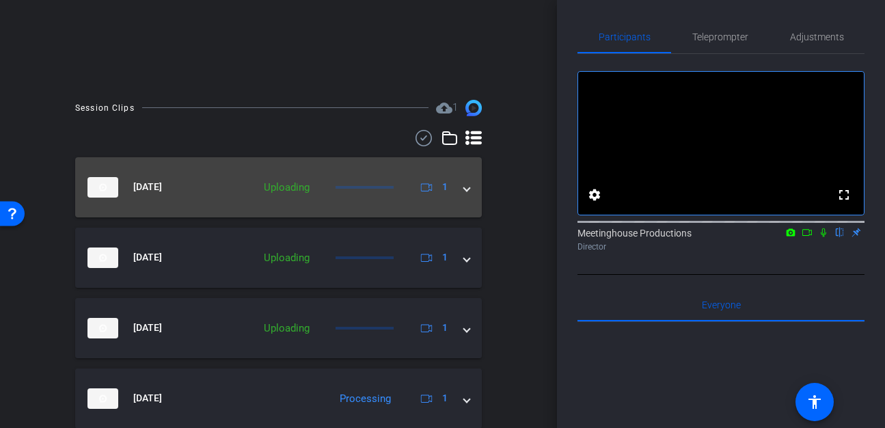
click at [468, 192] on span at bounding box center [466, 187] width 5 height 14
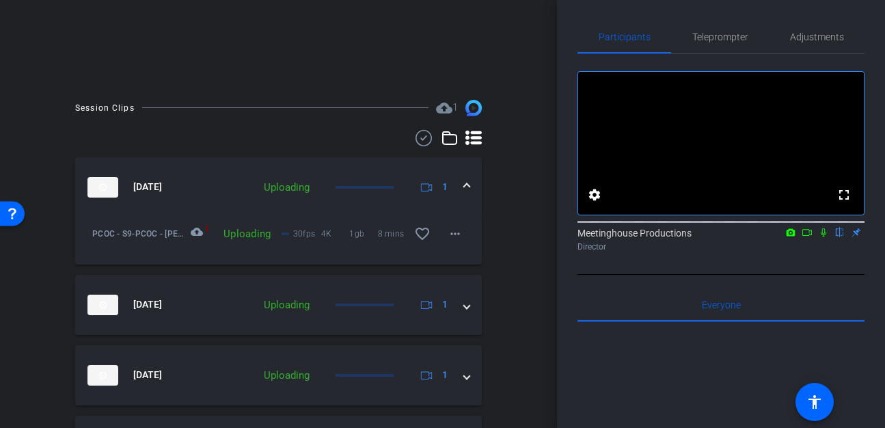
click at [476, 201] on mat-expansion-panel-header "[DATE] Uploading 1" at bounding box center [278, 187] width 407 height 60
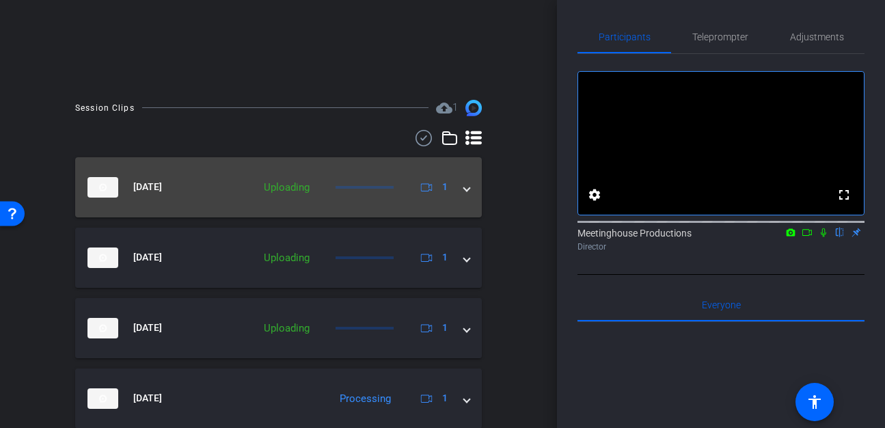
drag, startPoint x: 467, startPoint y: 191, endPoint x: 362, endPoint y: 203, distance: 105.3
click at [467, 191] on span at bounding box center [466, 187] width 5 height 14
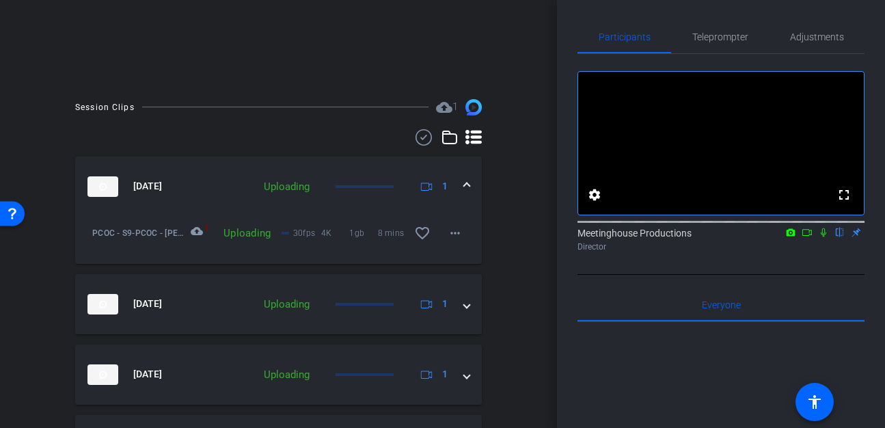
scroll to position [309, 0]
click at [466, 189] on span at bounding box center [466, 188] width 5 height 14
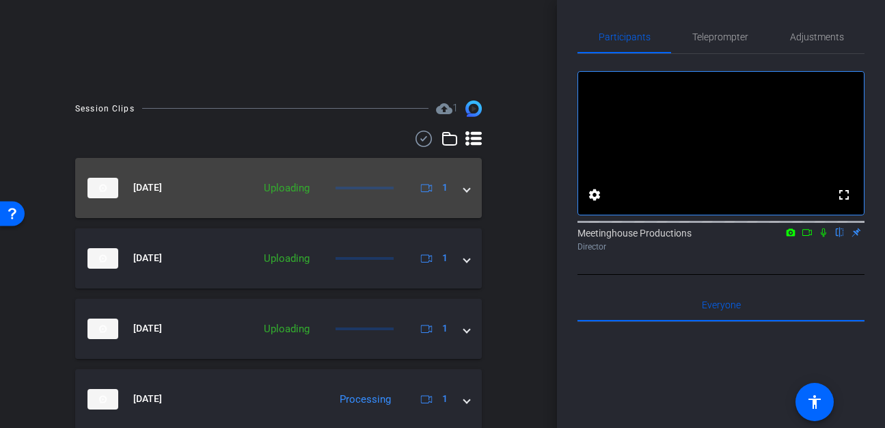
click at [466, 189] on span at bounding box center [466, 188] width 5 height 14
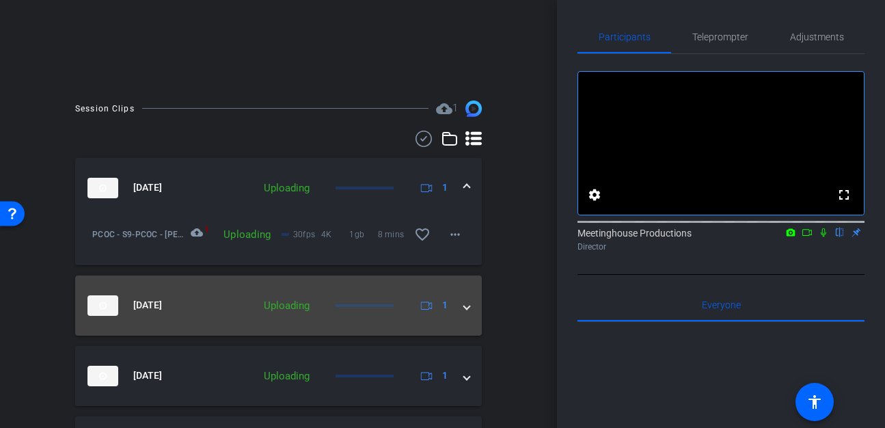
click at [467, 306] on span at bounding box center [466, 305] width 5 height 14
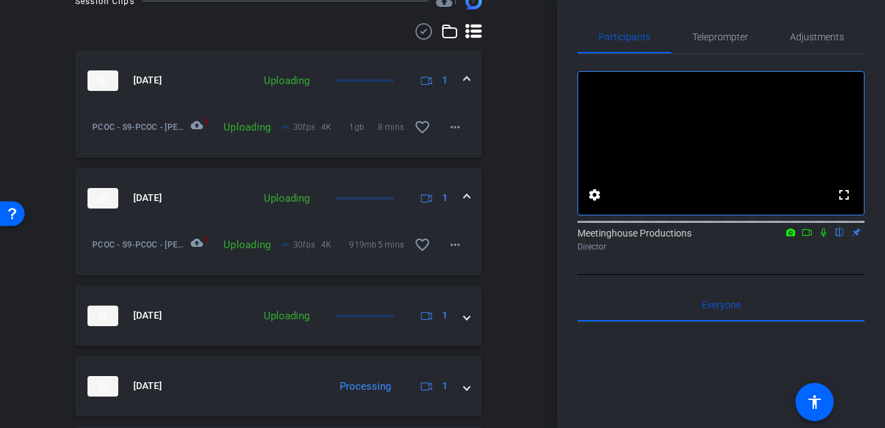
scroll to position [453, 0]
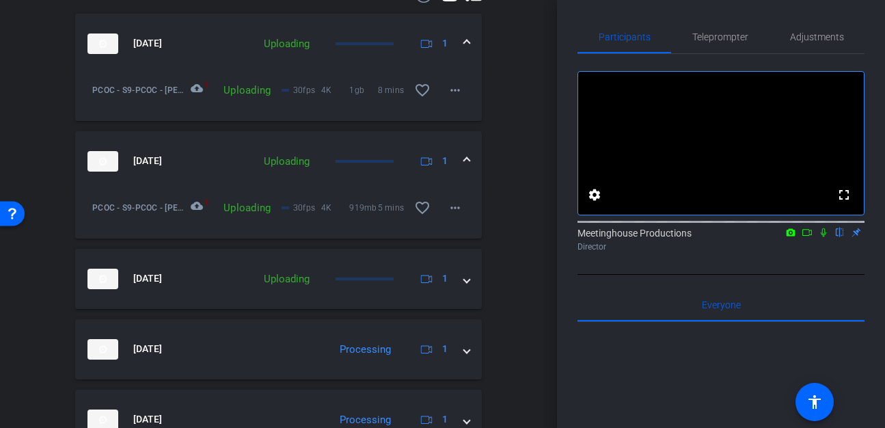
click at [198, 202] on mat-icon "cloud_upload" at bounding box center [199, 208] width 16 height 16
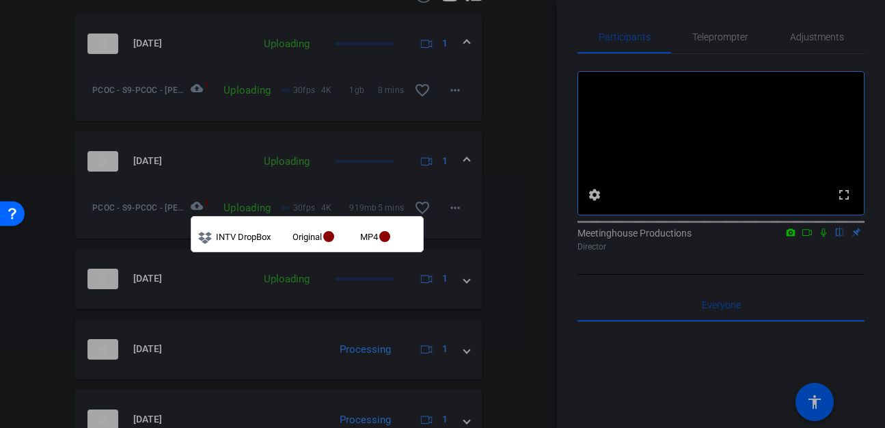
click at [551, 256] on div at bounding box center [442, 214] width 885 height 428
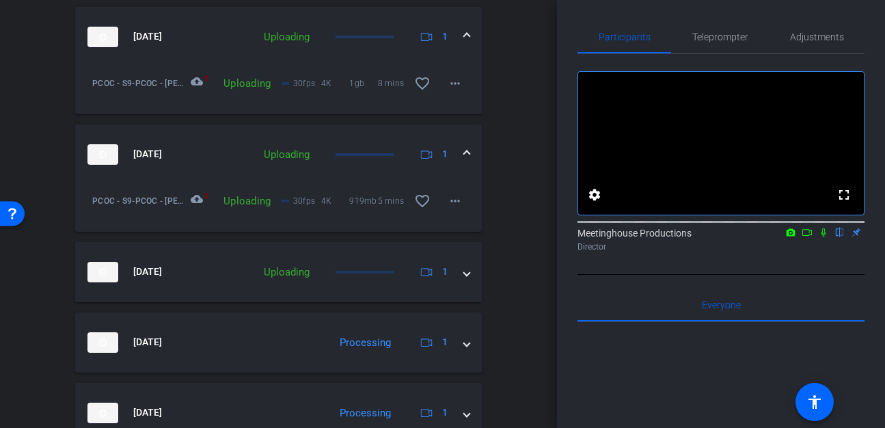
scroll to position [478, 0]
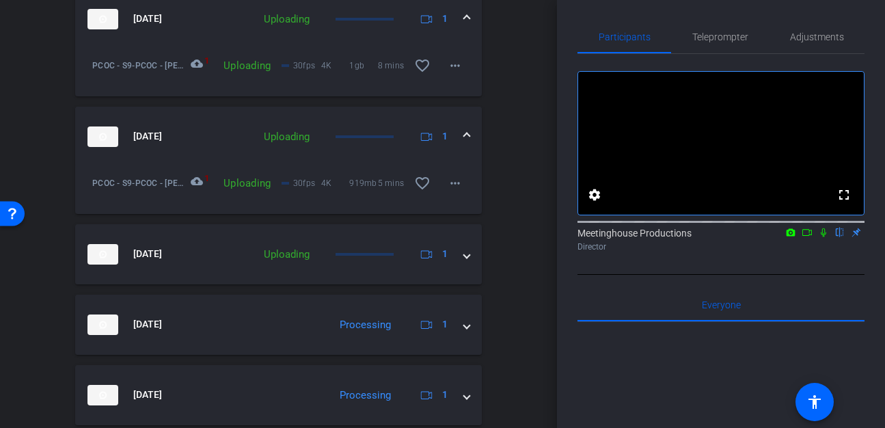
click at [824, 237] on icon at bounding box center [823, 233] width 11 height 10
click at [808, 237] on icon at bounding box center [807, 233] width 11 height 10
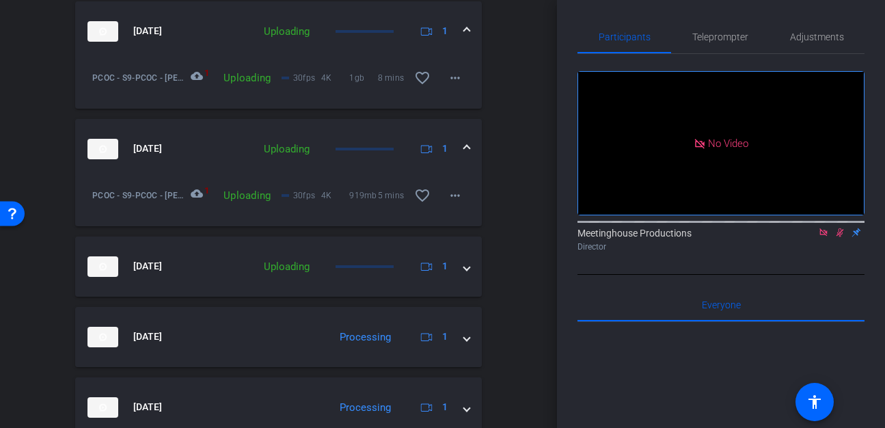
scroll to position [460, 0]
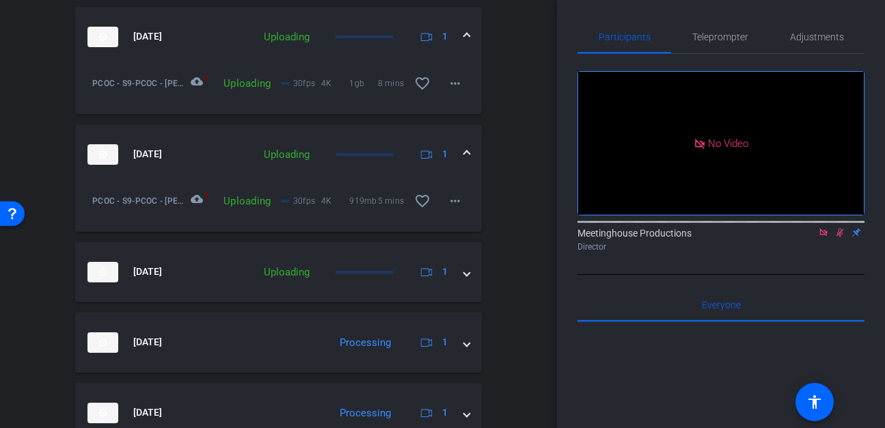
click at [200, 83] on mat-icon "cloud_upload" at bounding box center [199, 83] width 16 height 16
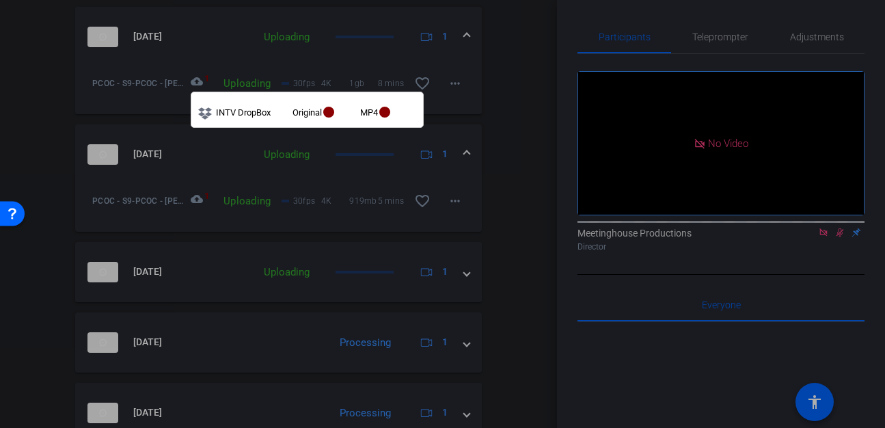
click at [523, 213] on div at bounding box center [442, 214] width 885 height 428
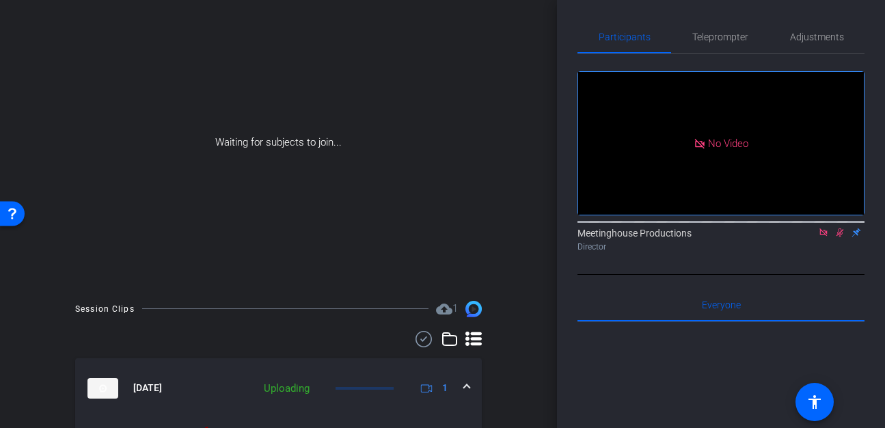
scroll to position [0, 0]
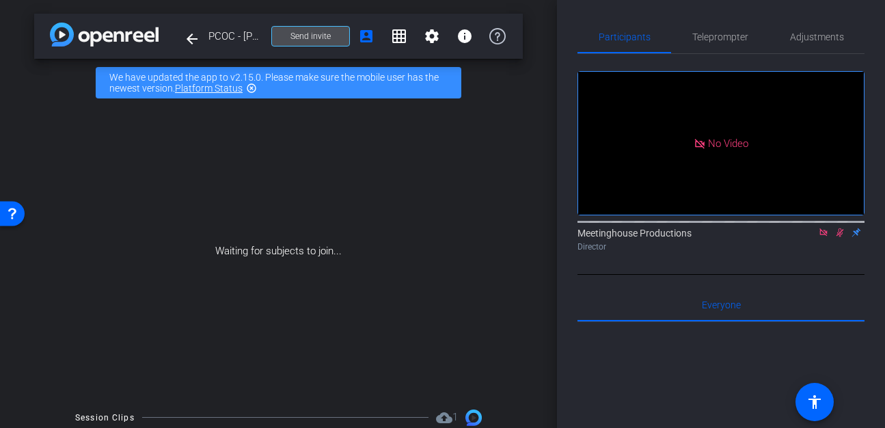
click at [298, 39] on span "Send invite" at bounding box center [311, 36] width 40 height 11
